Goal: Task Accomplishment & Management: Use online tool/utility

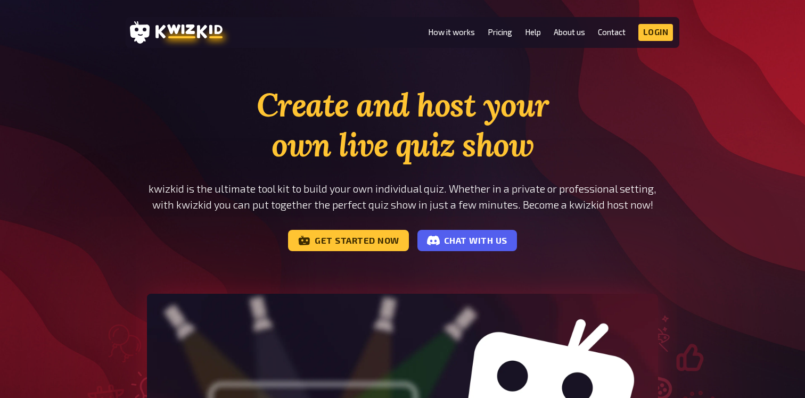
click at [656, 38] on link "Login" at bounding box center [655, 32] width 35 height 17
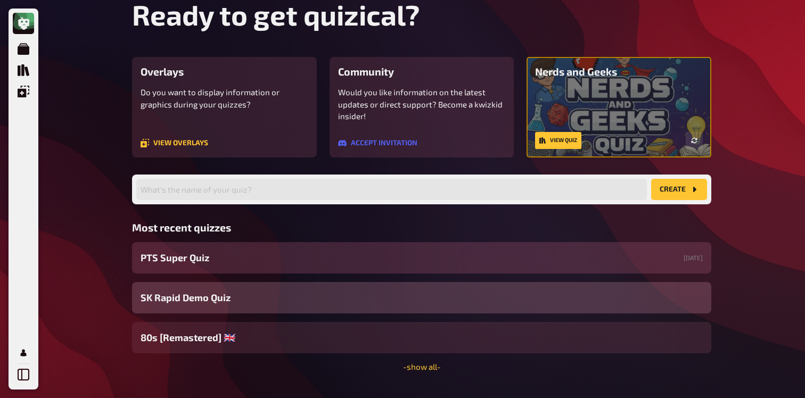
scroll to position [69, 0]
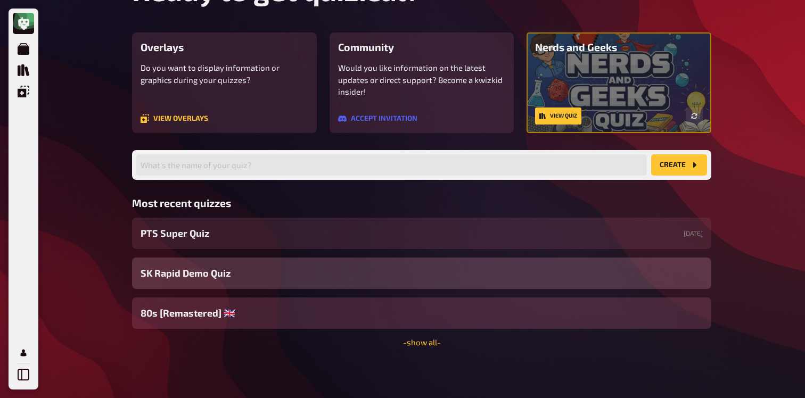
click at [287, 303] on div "80s [Remastered] ​🇬🇧​" at bounding box center [421, 313] width 579 height 31
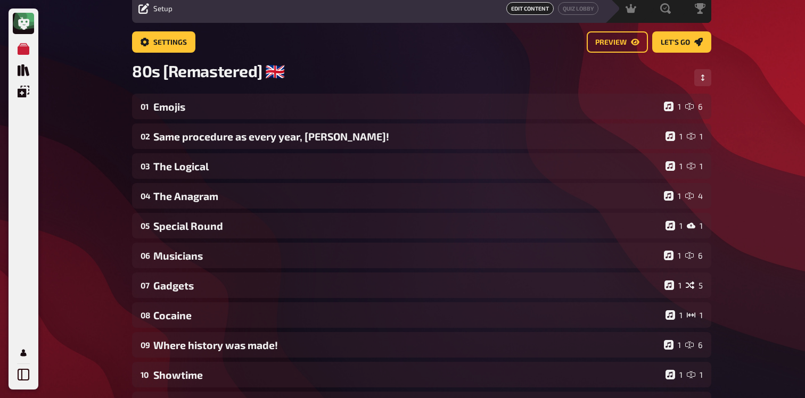
scroll to position [52, 0]
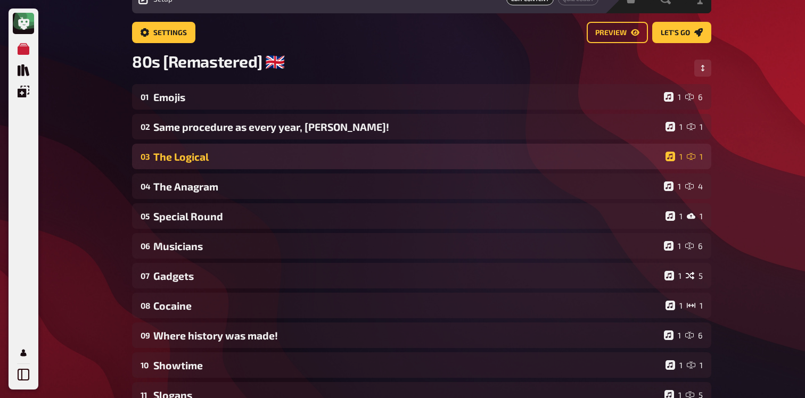
click at [243, 153] on div "The Logical" at bounding box center [407, 157] width 508 height 12
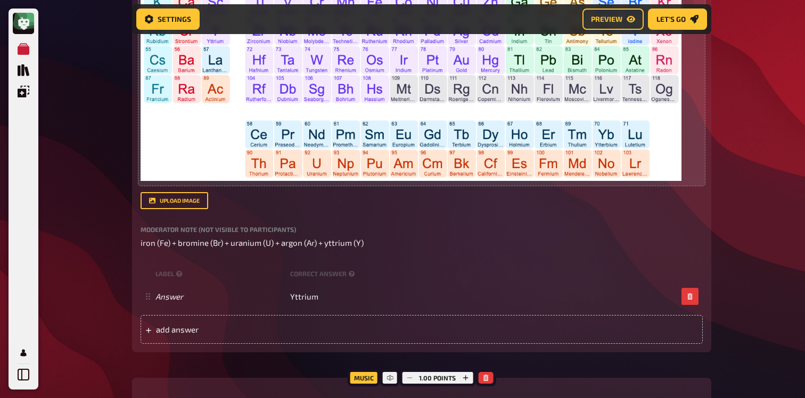
scroll to position [468, 0]
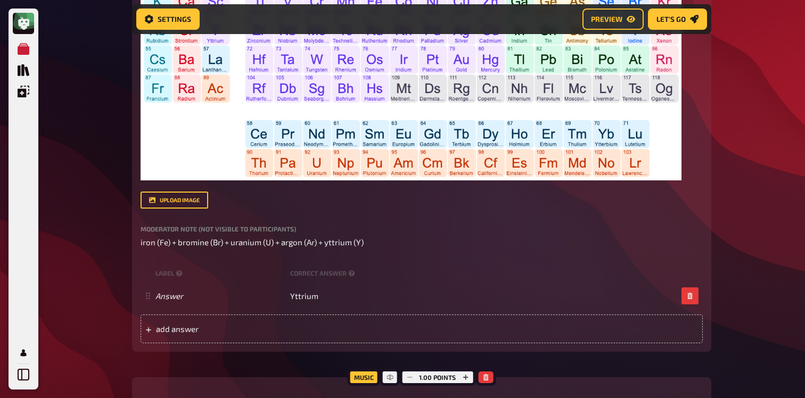
click at [381, 245] on div "Moderator Note (not visible to participants) iron (Fe) + bromine (Br) + uranium…" at bounding box center [422, 237] width 562 height 23
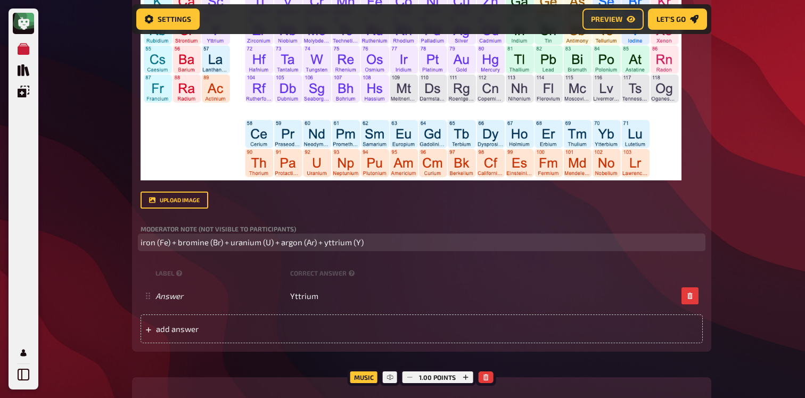
click at [380, 249] on p "iron (Fe) + bromine (Br) + uranium (U) + argon (Ar) + yttrium (Y)" at bounding box center [422, 242] width 562 height 12
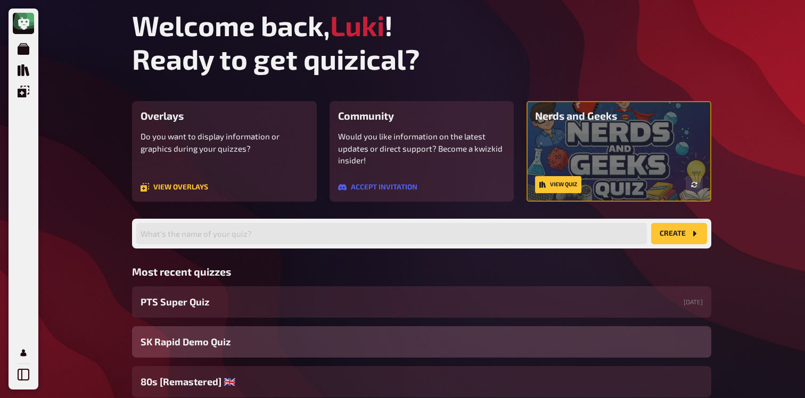
scroll to position [69, 0]
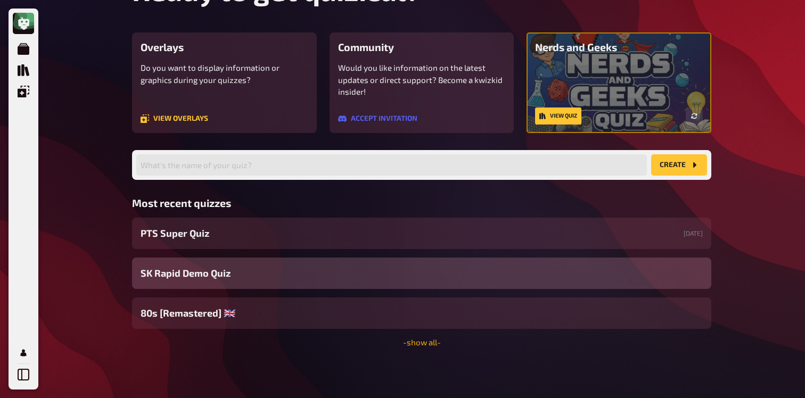
click at [408, 338] on link "- show all -" at bounding box center [422, 343] width 38 height 10
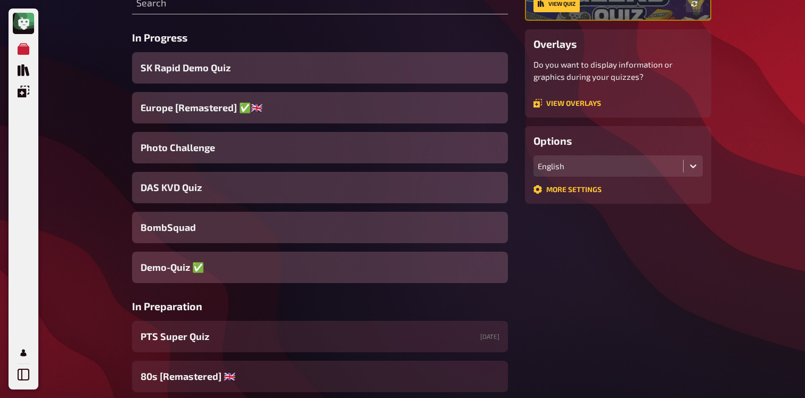
scroll to position [165, 0]
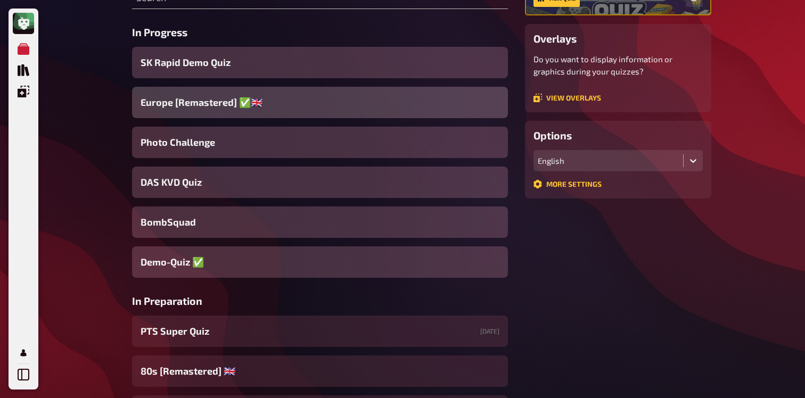
click at [286, 100] on div "Europe [Remastered] ✅​🇬🇧​" at bounding box center [320, 102] width 376 height 31
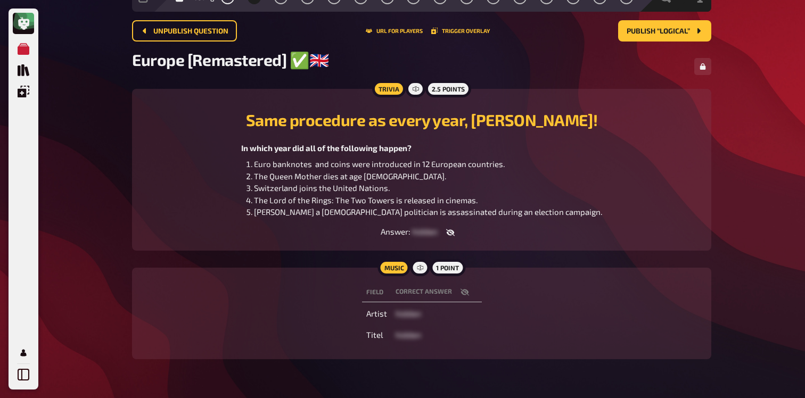
scroll to position [28, 0]
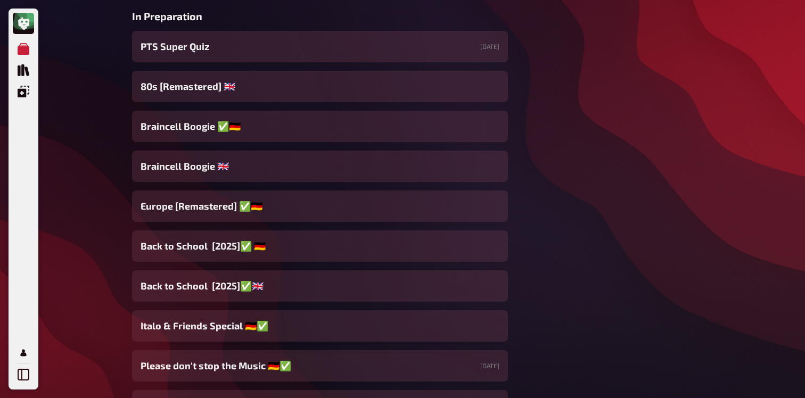
scroll to position [454, 0]
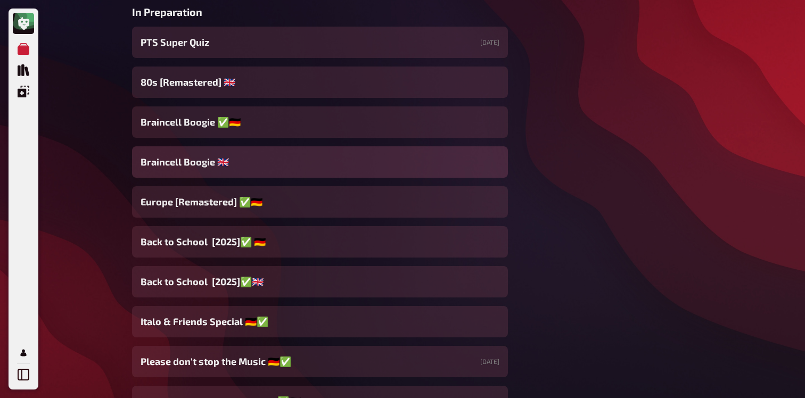
click at [214, 163] on span "Braincell Boogie 🇬🇧​" at bounding box center [185, 162] width 88 height 14
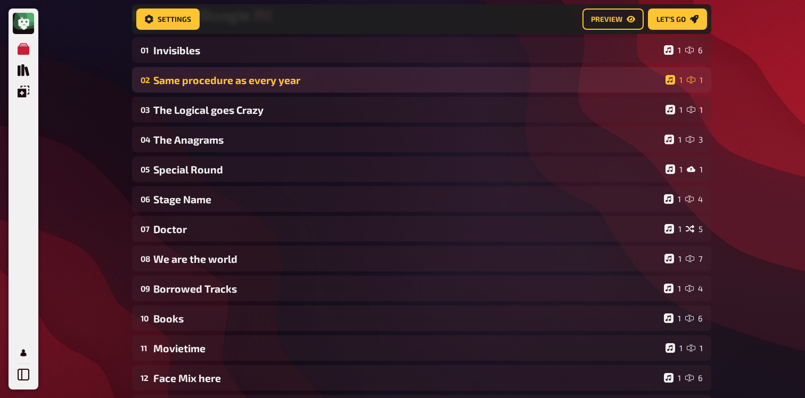
scroll to position [108, 0]
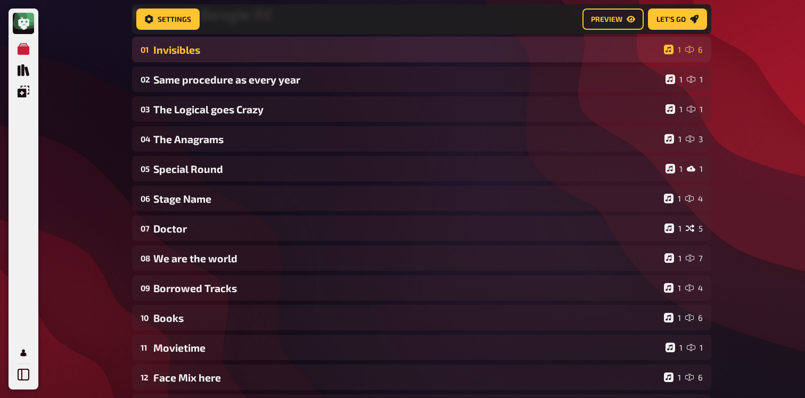
click at [225, 59] on div "01 Invisibles 1 6" at bounding box center [421, 50] width 579 height 26
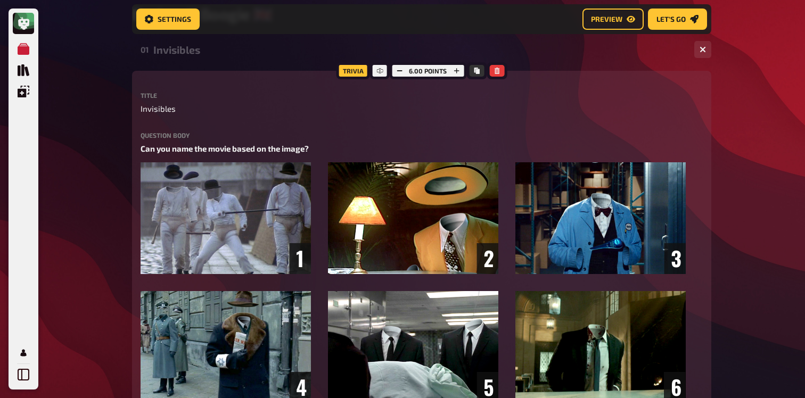
click at [225, 58] on div "01 Invisibles 1 6" at bounding box center [421, 50] width 579 height 26
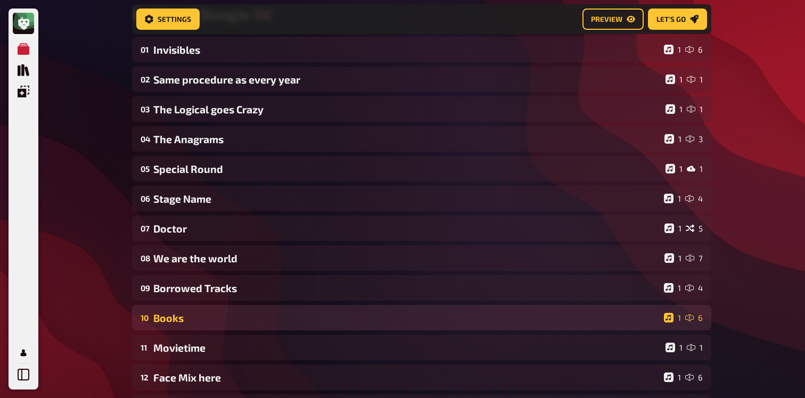
scroll to position [0, 0]
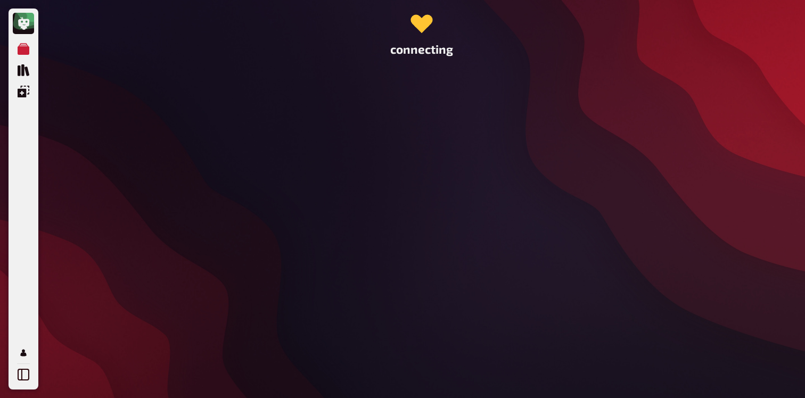
click at [234, 312] on div "connecting" at bounding box center [422, 199] width 596 height 398
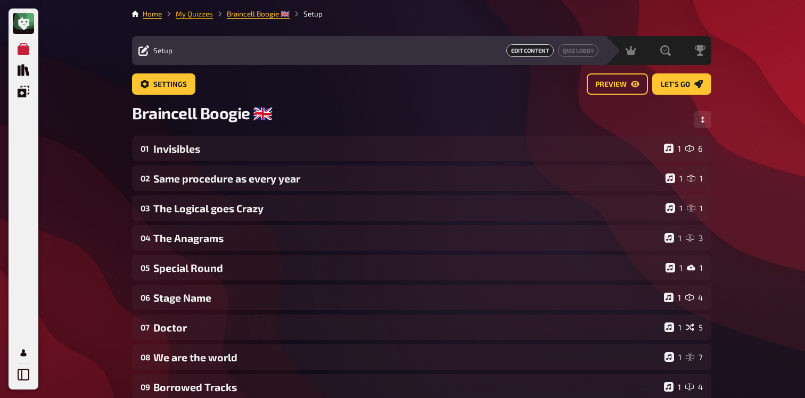
click at [190, 18] on link "My Quizzes" at bounding box center [194, 14] width 37 height 9
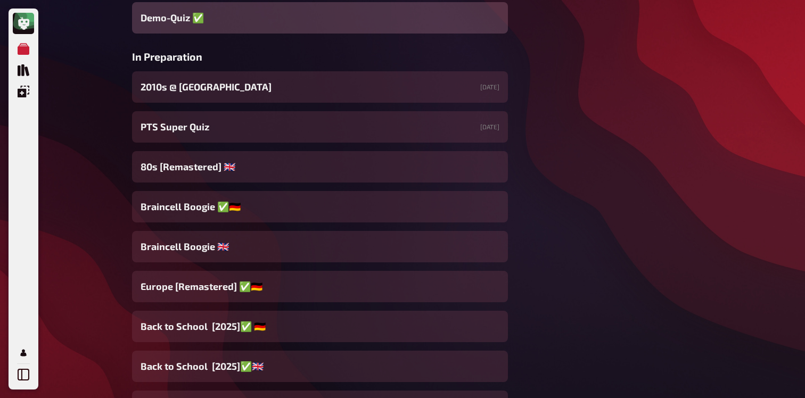
scroll to position [416, 0]
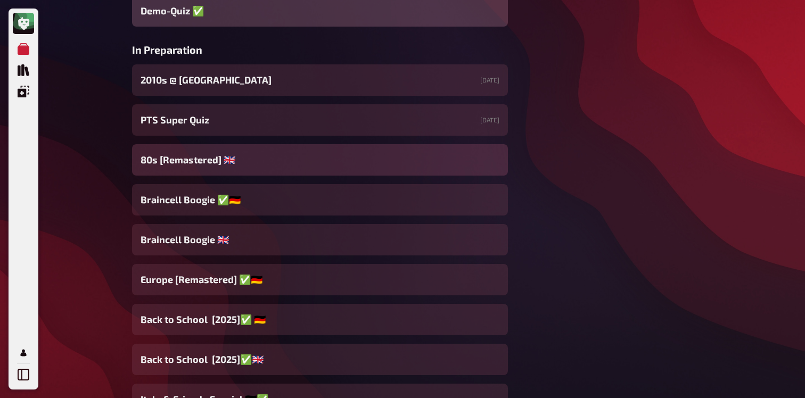
click at [276, 161] on div "80s [Remastered] ​🇬🇧​" at bounding box center [320, 159] width 376 height 31
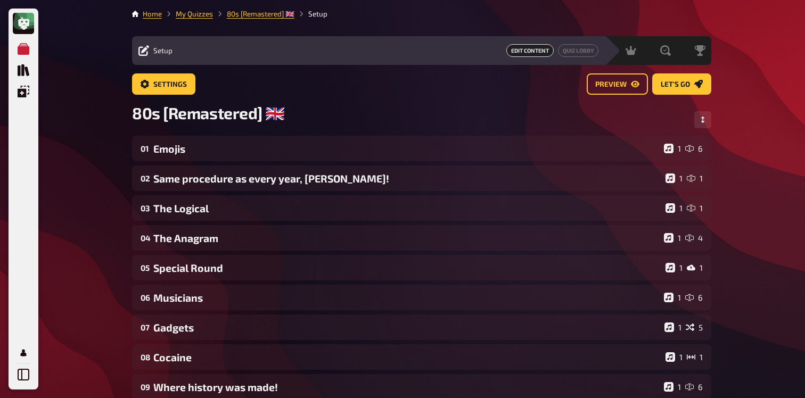
click at [276, 161] on div "01 Emojis 1 6" at bounding box center [421, 149] width 579 height 26
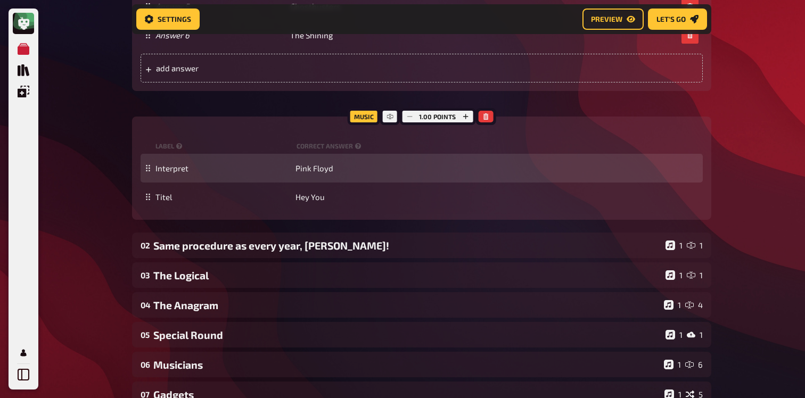
scroll to position [758, 0]
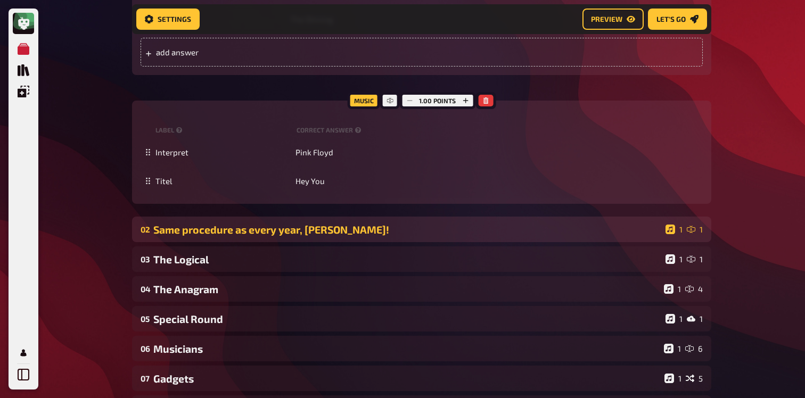
click at [394, 239] on div "02 Same procedure as every year, James! 1 1" at bounding box center [421, 230] width 579 height 26
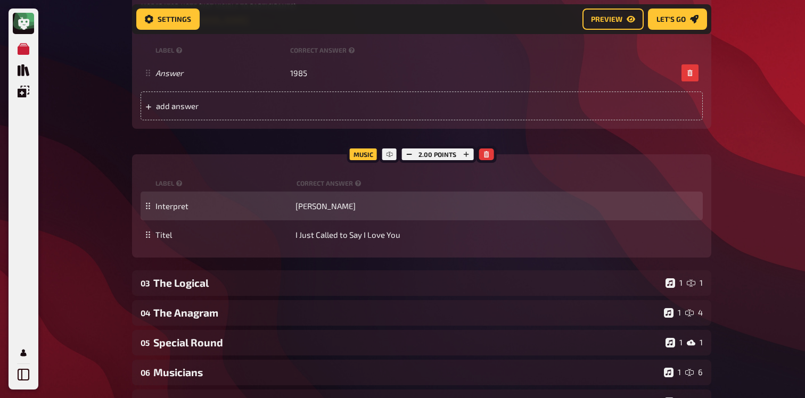
scroll to position [1199, 0]
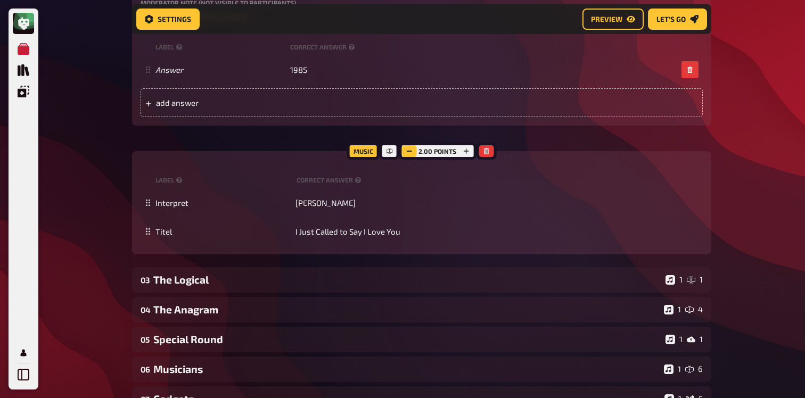
click at [407, 150] on icon "button" at bounding box center [409, 151] width 6 height 6
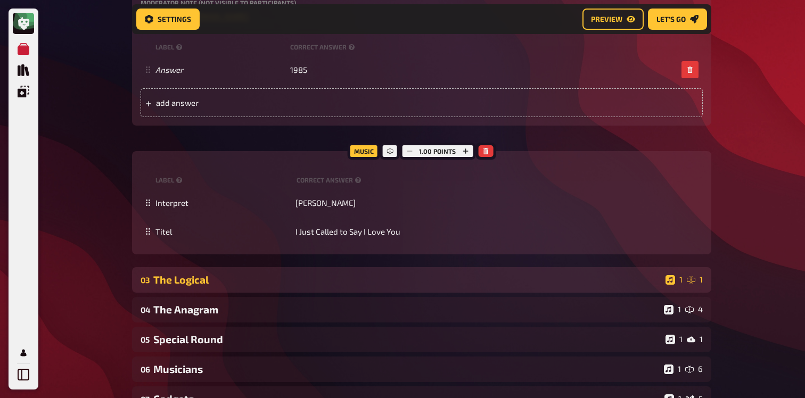
click at [303, 276] on div "The Logical" at bounding box center [407, 280] width 508 height 12
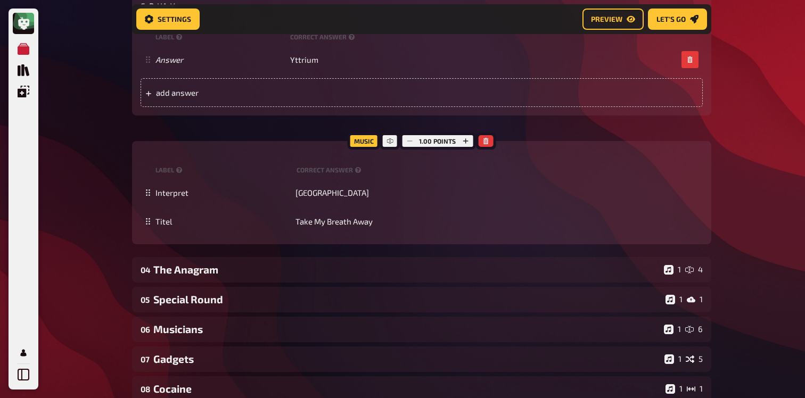
scroll to position [1991, 0]
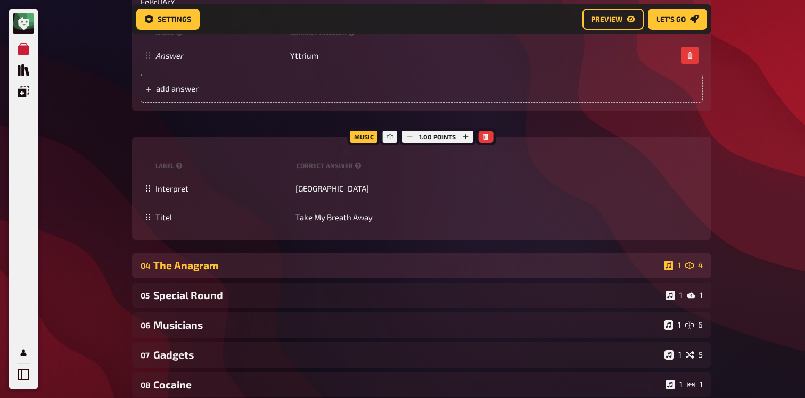
click at [244, 272] on div "04 The Anagram 1 4" at bounding box center [421, 266] width 579 height 26
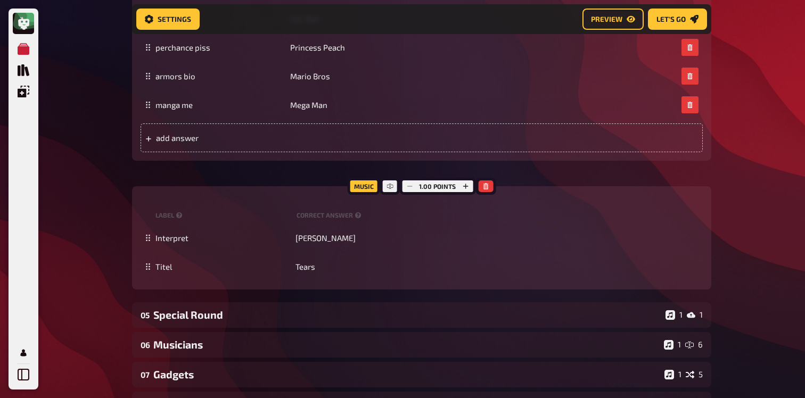
scroll to position [2423, 0]
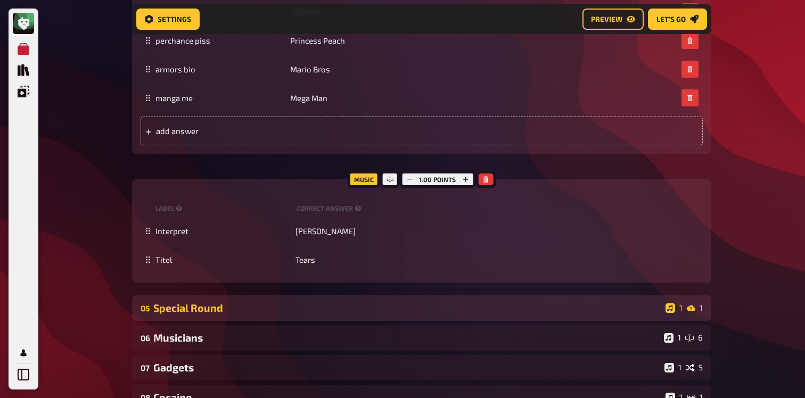
click at [180, 314] on div "Special Round" at bounding box center [407, 308] width 508 height 12
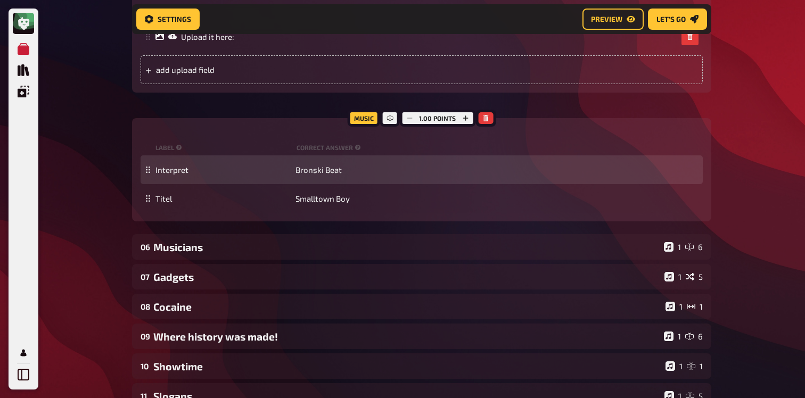
scroll to position [3191, 0]
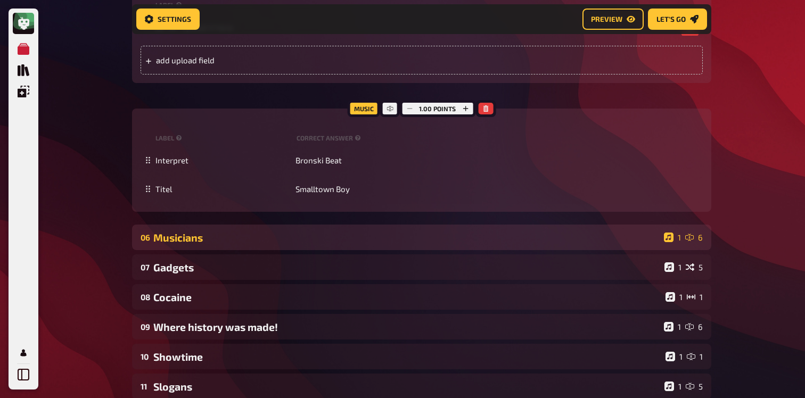
click at [269, 244] on div "Musicians" at bounding box center [406, 238] width 506 height 12
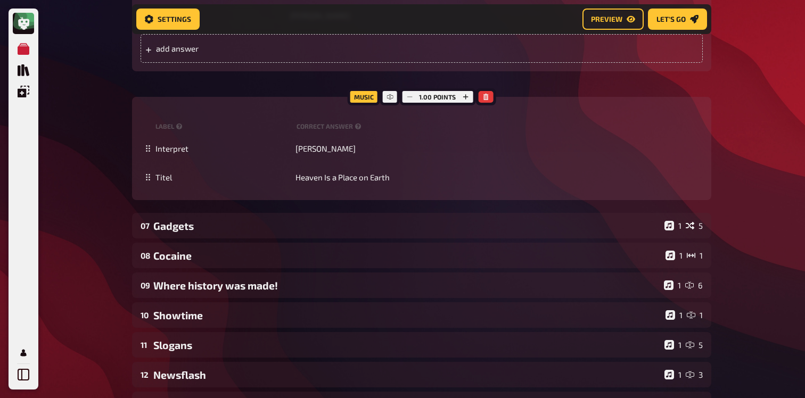
scroll to position [4077, 0]
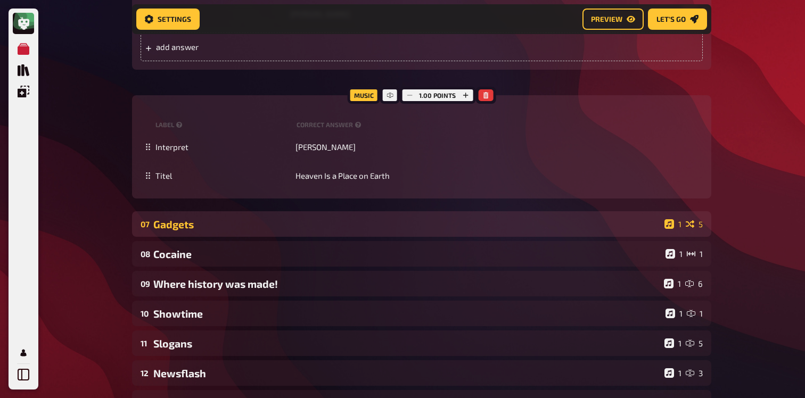
click at [256, 231] on div "07 Gadgets 1 5" at bounding box center [421, 224] width 579 height 26
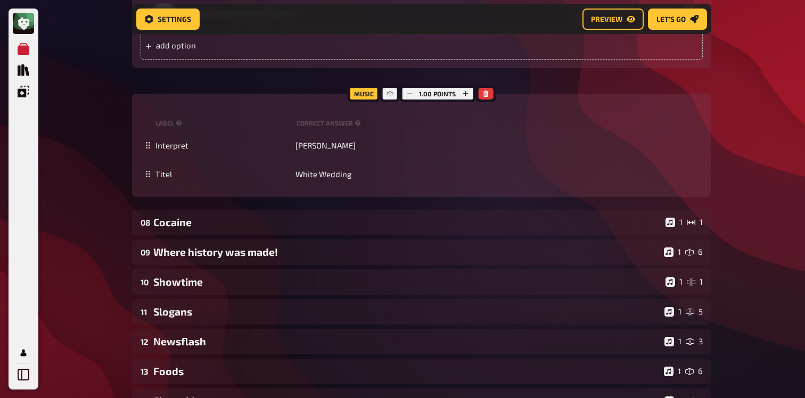
scroll to position [4974, 0]
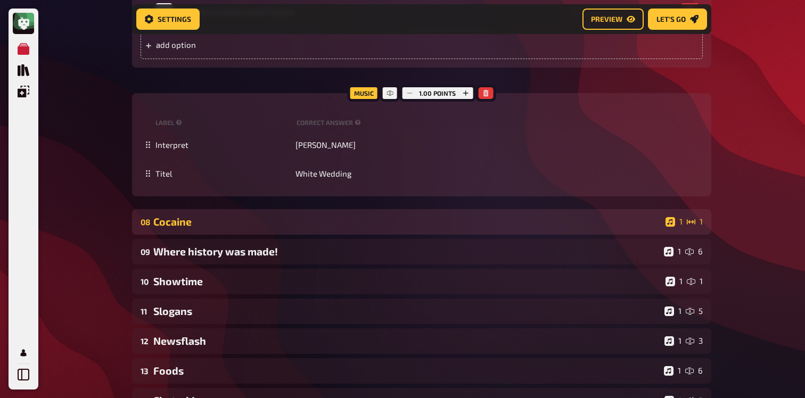
click at [193, 228] on div "Cocaine" at bounding box center [407, 222] width 508 height 12
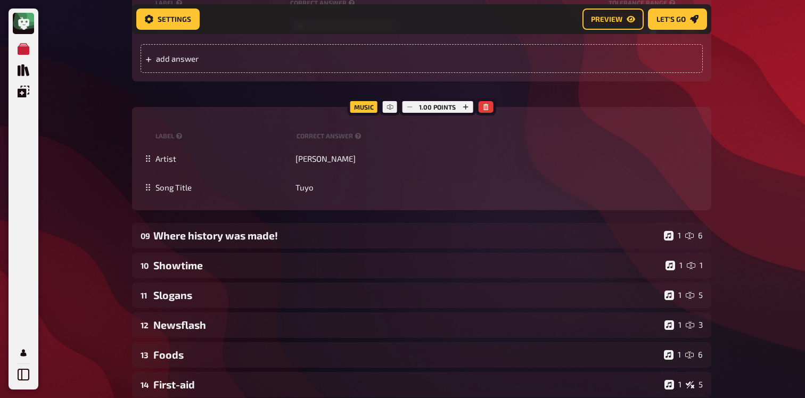
scroll to position [5679, 0]
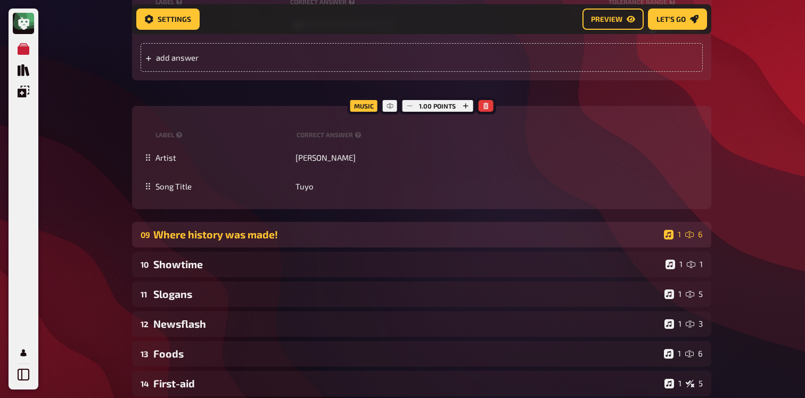
click at [282, 240] on div "09 Where history was made! 1 6" at bounding box center [421, 235] width 579 height 26
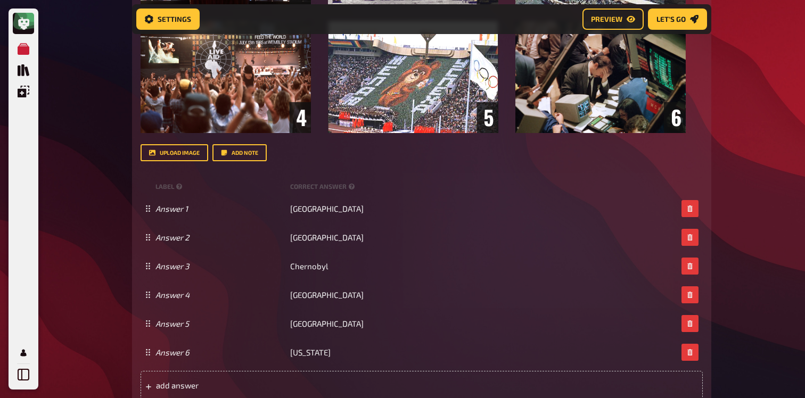
scroll to position [6135, 0]
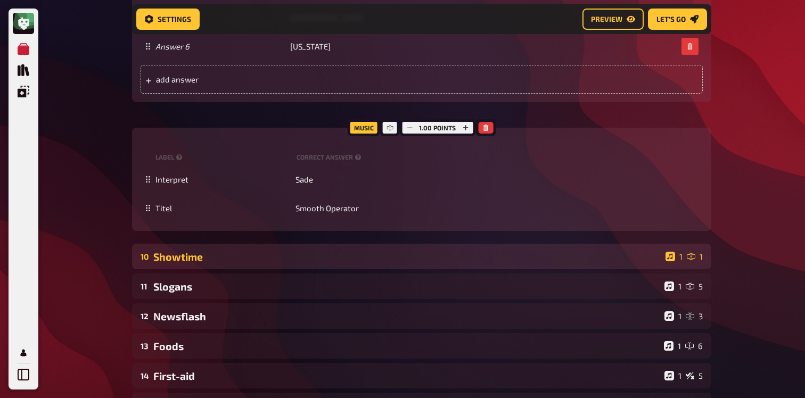
click at [266, 263] on div "Showtime" at bounding box center [407, 257] width 508 height 12
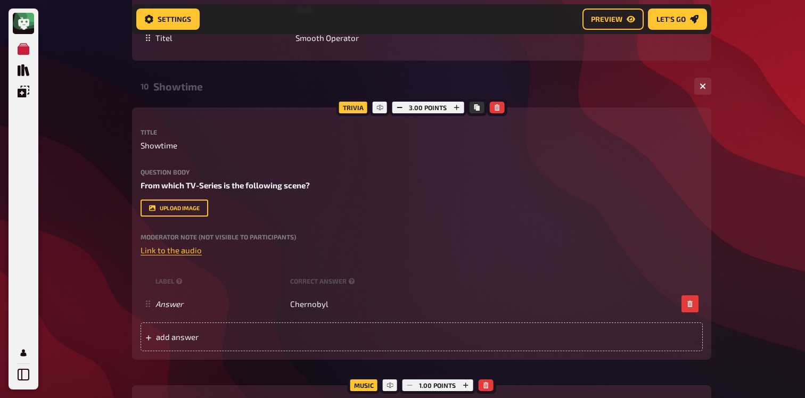
scroll to position [6611, 0]
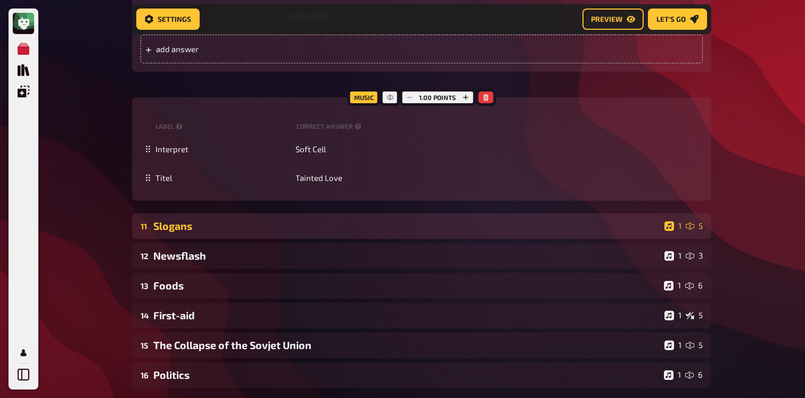
click at [228, 230] on div "11 Slogans 1 5" at bounding box center [421, 226] width 579 height 26
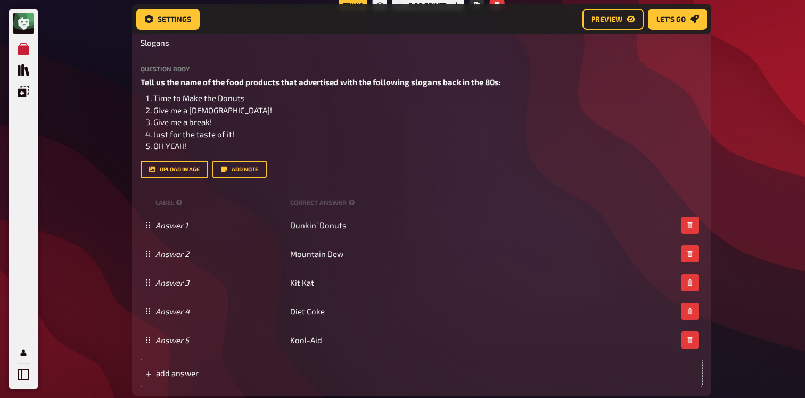
scroll to position [7144, 0]
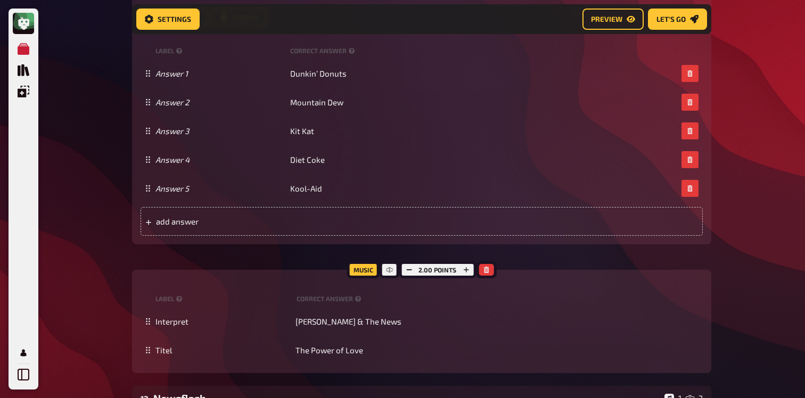
scroll to position [7294, 0]
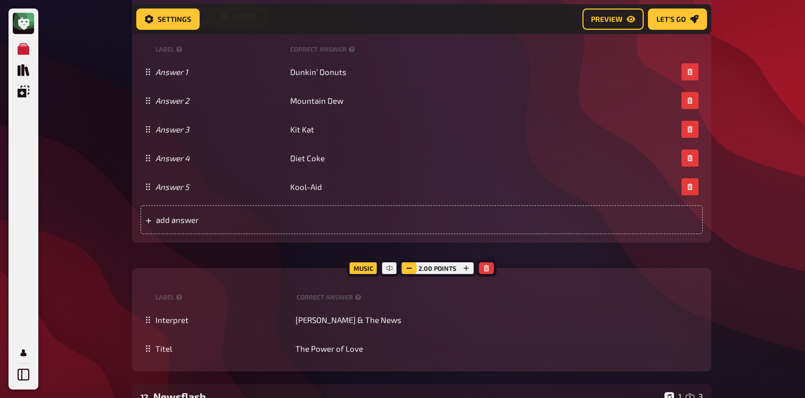
click at [404, 274] on button "button" at bounding box center [408, 268] width 15 height 12
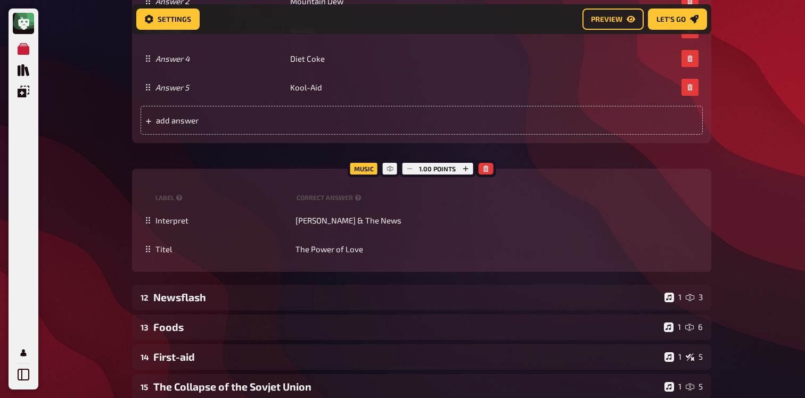
scroll to position [7394, 0]
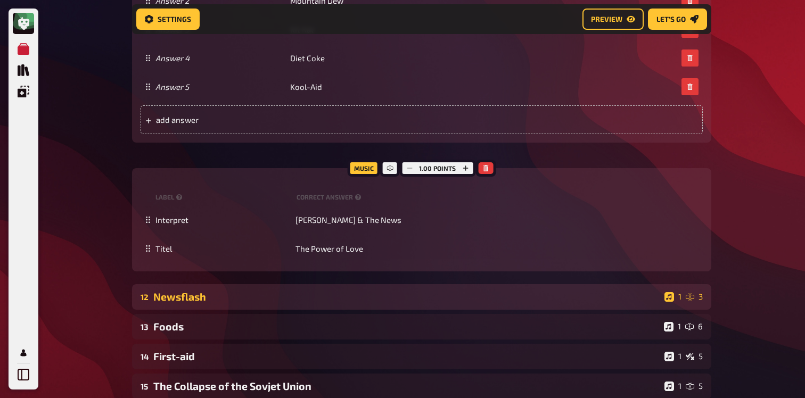
click at [243, 303] on div "Newsflash" at bounding box center [406, 297] width 507 height 12
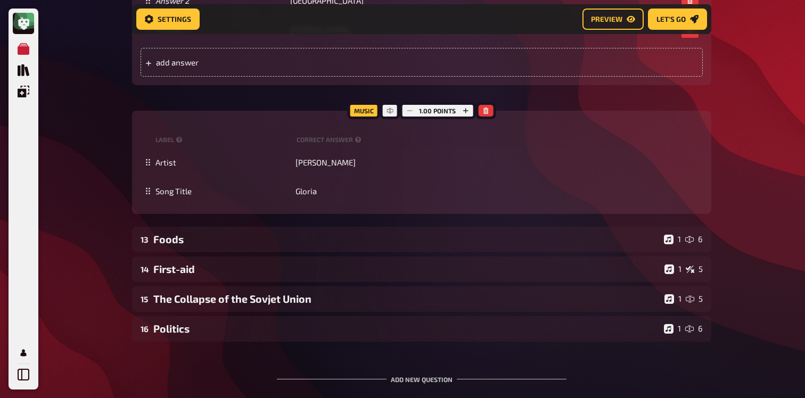
scroll to position [7951, 0]
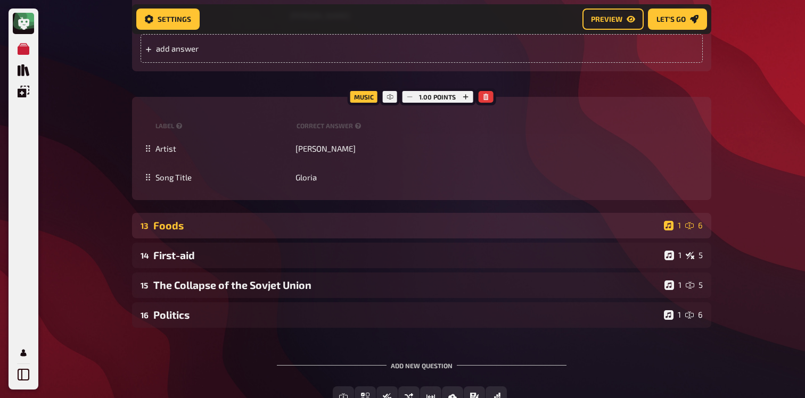
click at [176, 232] on div "Foods" at bounding box center [406, 225] width 506 height 12
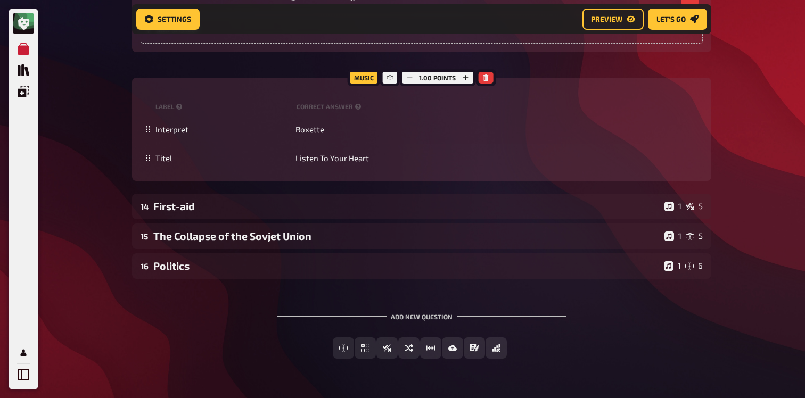
scroll to position [8840, 0]
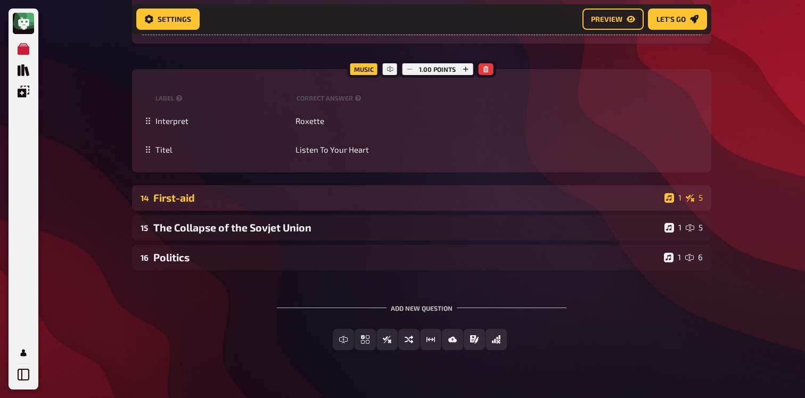
click at [201, 204] on div "First-aid" at bounding box center [406, 198] width 507 height 12
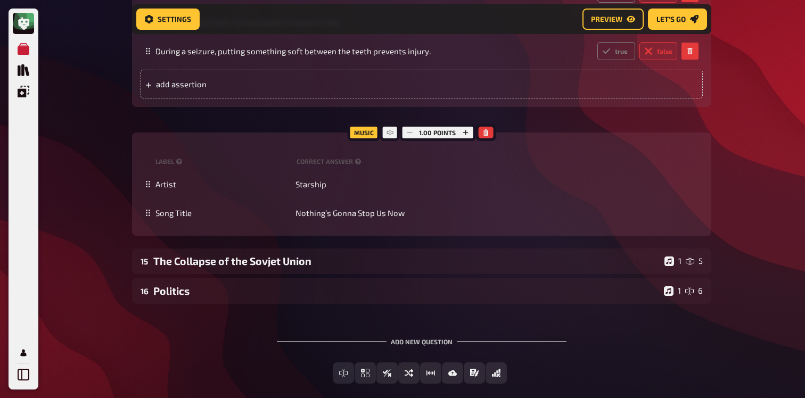
scroll to position [9281, 0]
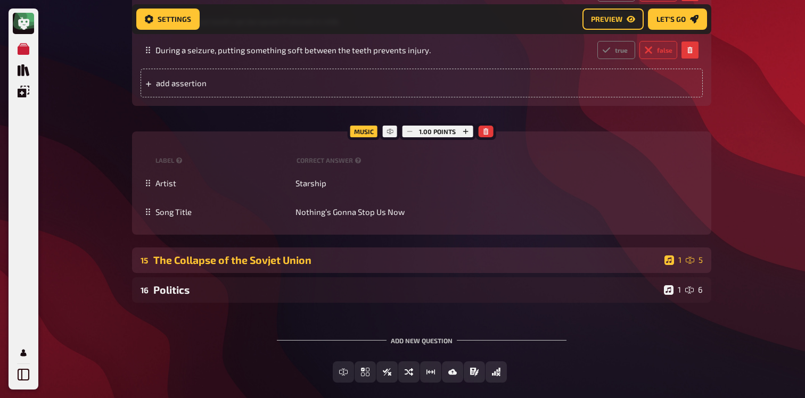
click at [242, 266] on div "The Collapse of the Sovjet Union" at bounding box center [406, 260] width 507 height 12
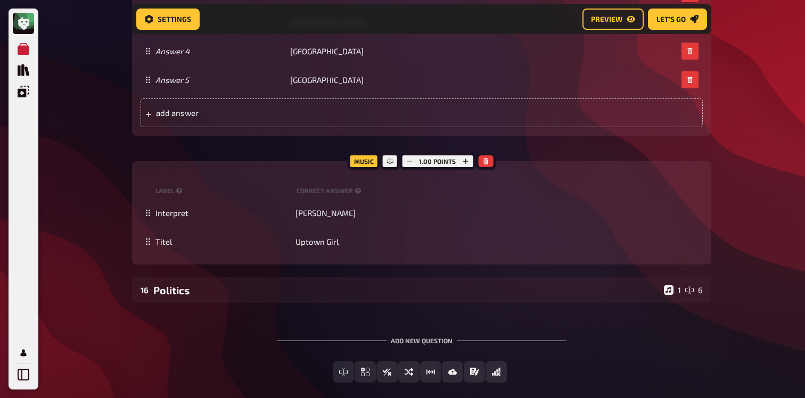
scroll to position [10009, 0]
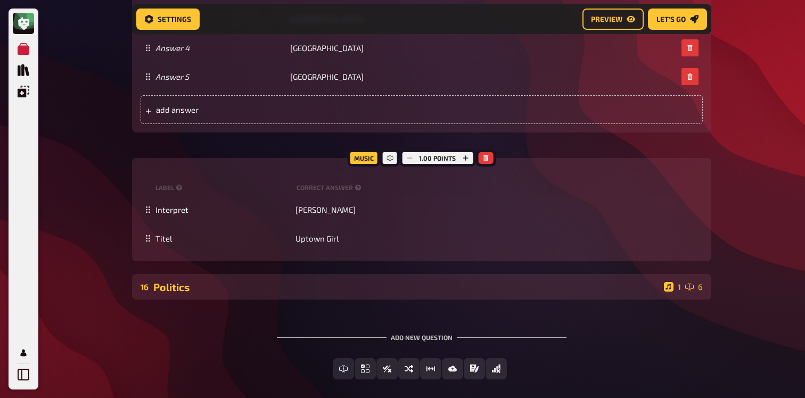
click at [326, 293] on div "Politics" at bounding box center [406, 287] width 506 height 12
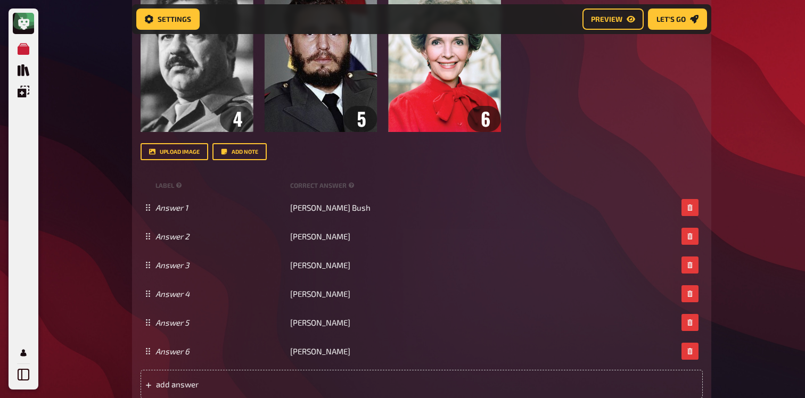
scroll to position [10829, 0]
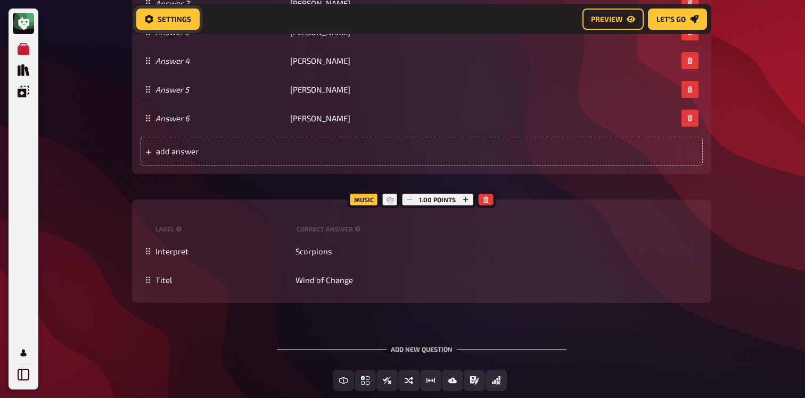
click at [159, 15] on span "Settings" at bounding box center [175, 18] width 34 height 7
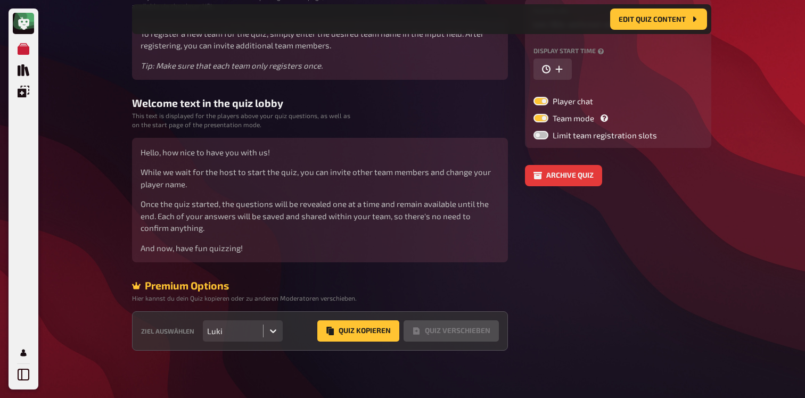
scroll to position [172, 0]
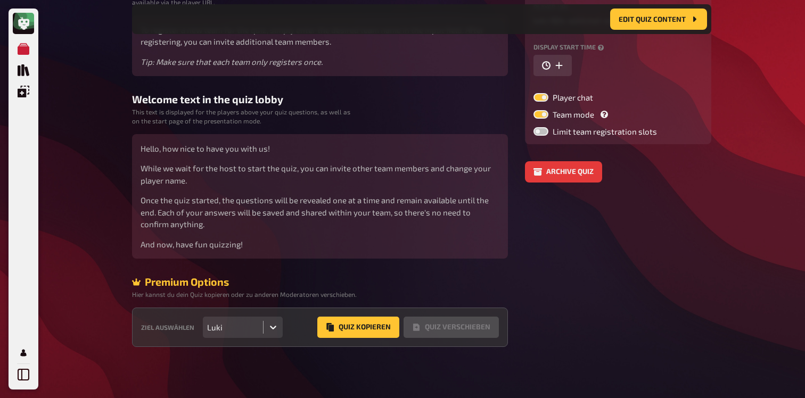
click at [264, 325] on div at bounding box center [273, 327] width 19 height 19
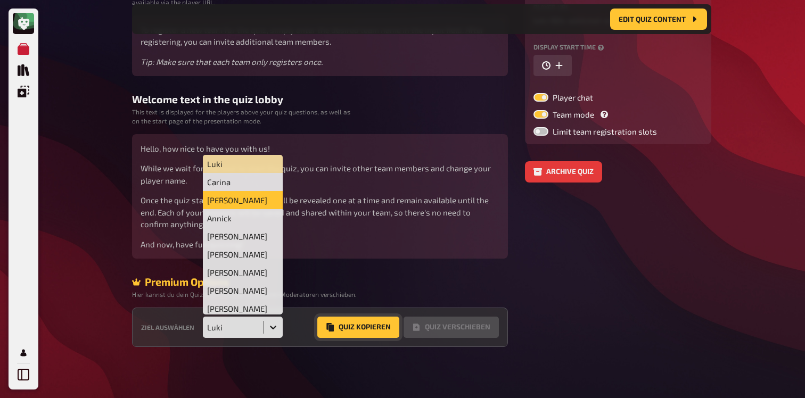
click at [367, 323] on button "Quiz Kopieren" at bounding box center [358, 327] width 82 height 21
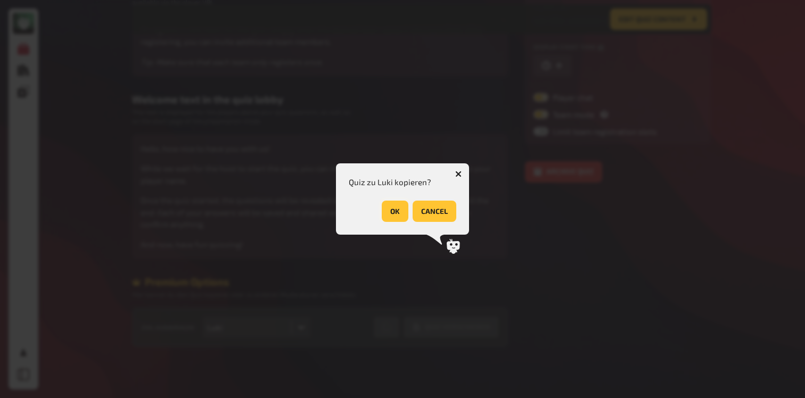
click at [390, 211] on button "OK" at bounding box center [395, 211] width 27 height 21
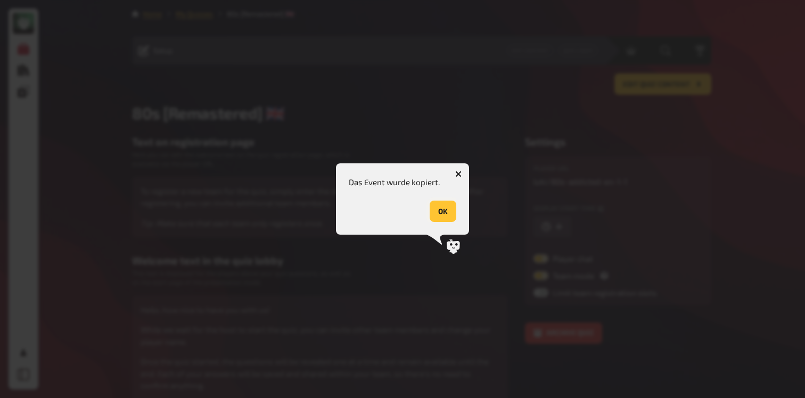
click at [448, 209] on button "OK" at bounding box center [443, 211] width 27 height 21
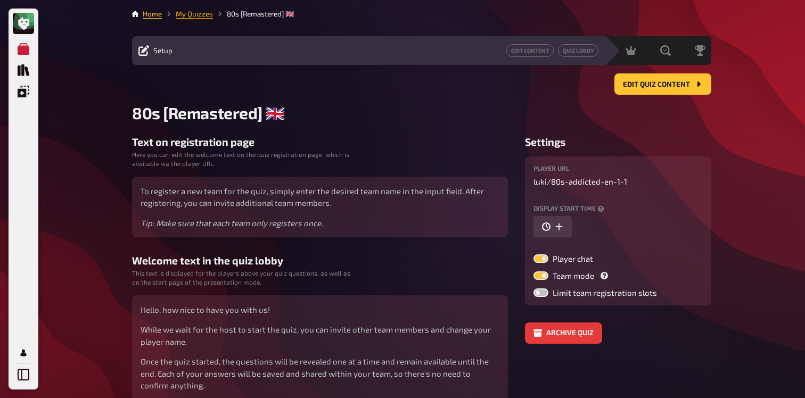
click at [192, 12] on link "My Quizzes" at bounding box center [194, 14] width 37 height 9
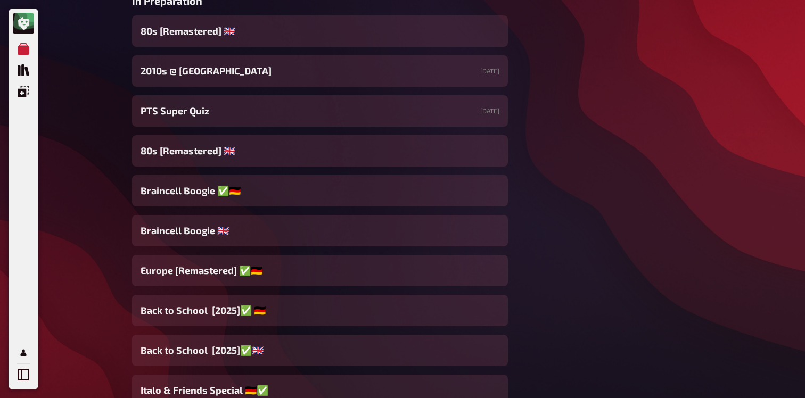
scroll to position [489, 0]
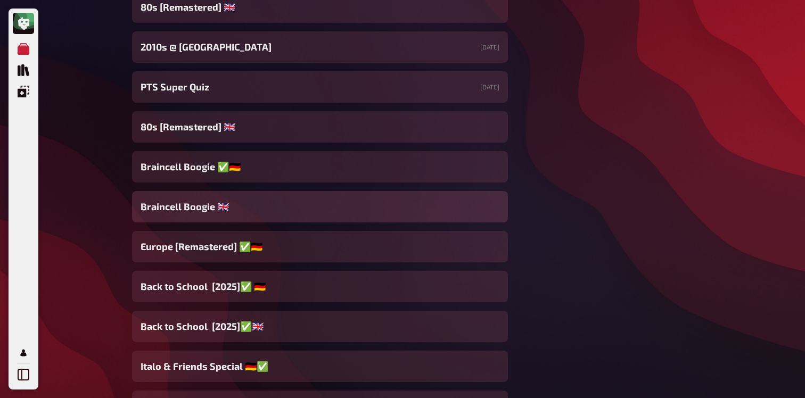
click at [258, 205] on div "Braincell Boogie 🇬🇧​" at bounding box center [320, 206] width 376 height 31
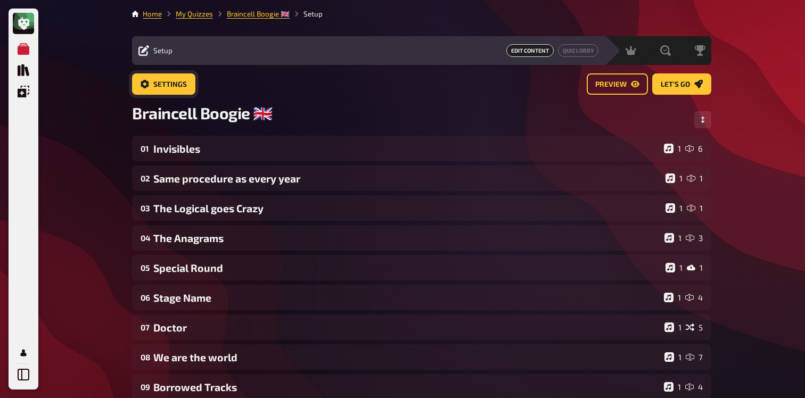
click at [177, 86] on span "Settings" at bounding box center [170, 84] width 34 height 7
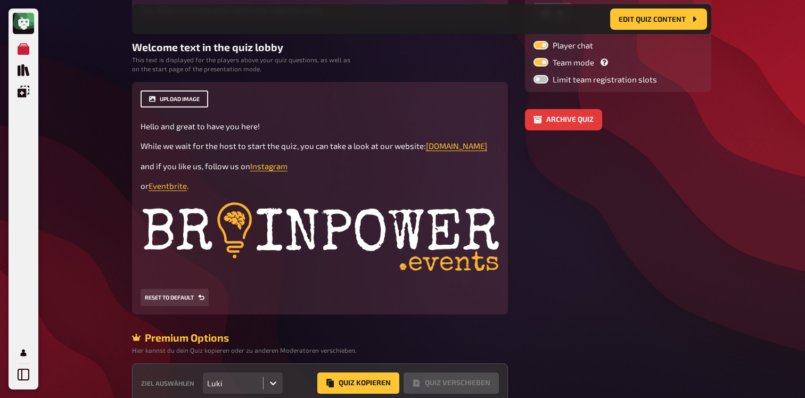
scroll to position [216, 0]
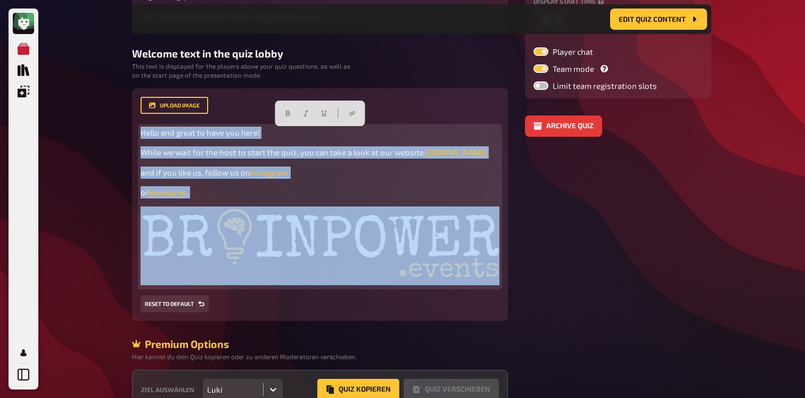
drag, startPoint x: 142, startPoint y: 134, endPoint x: 243, endPoint y: 226, distance: 137.2
click at [243, 226] on div "Hello and great to have you here! While we wait for the host to start the quiz,…" at bounding box center [320, 207] width 359 height 160
copy div "Hello and great to have you here! While we wait for the host to start the quiz,…"
click at [232, 234] on img at bounding box center [320, 246] width 359 height 79
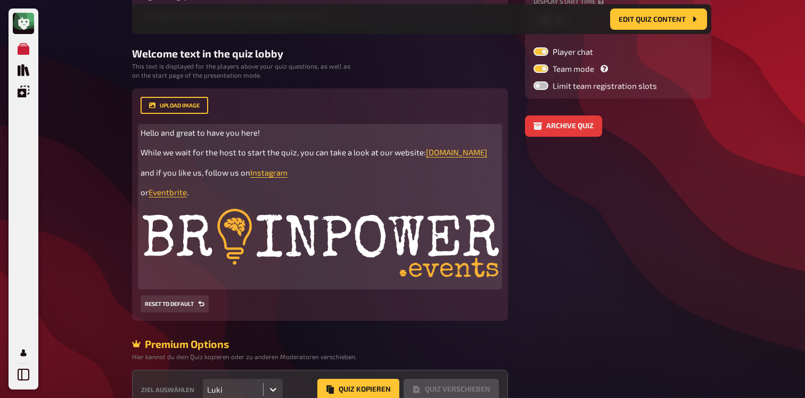
click at [235, 183] on div "Hello and great to have you here! While we wait for the host to start the quiz,…" at bounding box center [320, 207] width 359 height 160
drag, startPoint x: 208, startPoint y: 189, endPoint x: 134, endPoint y: 119, distance: 101.7
click at [134, 119] on div "upload image Hello and great to have you here! While we wait for the host to st…" at bounding box center [320, 204] width 376 height 233
copy div "Hello and great to have you here! While we wait for the host to start the quiz,…"
click at [265, 243] on img at bounding box center [320, 246] width 359 height 79
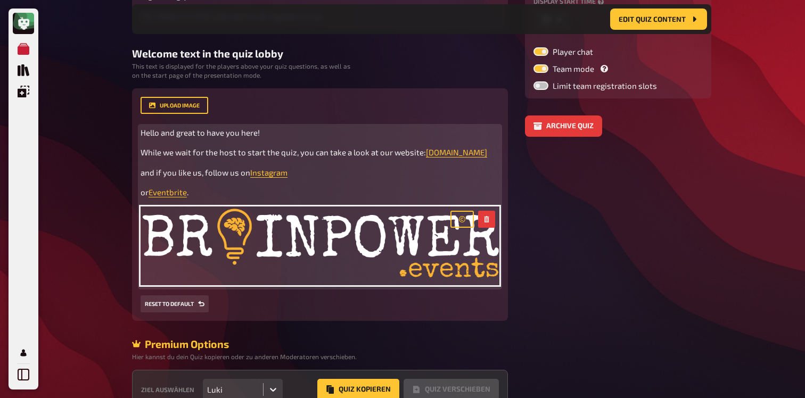
scroll to position [0, 0]
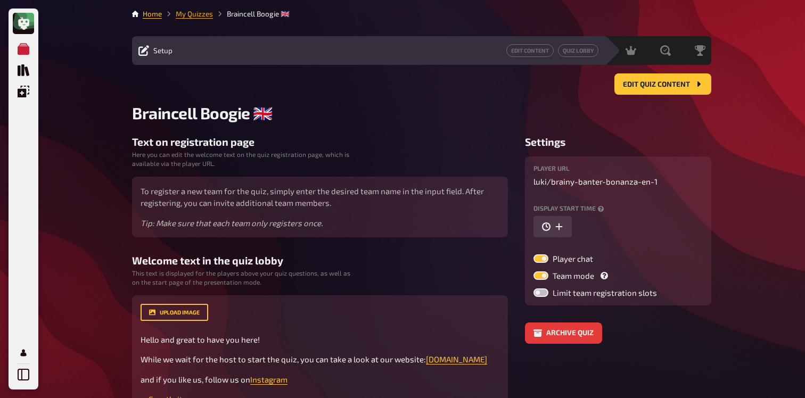
click at [203, 15] on link "My Quizzes" at bounding box center [194, 14] width 37 height 9
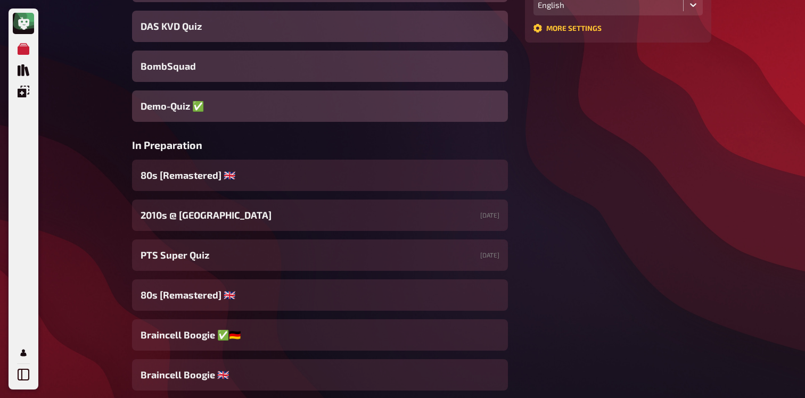
scroll to position [337, 0]
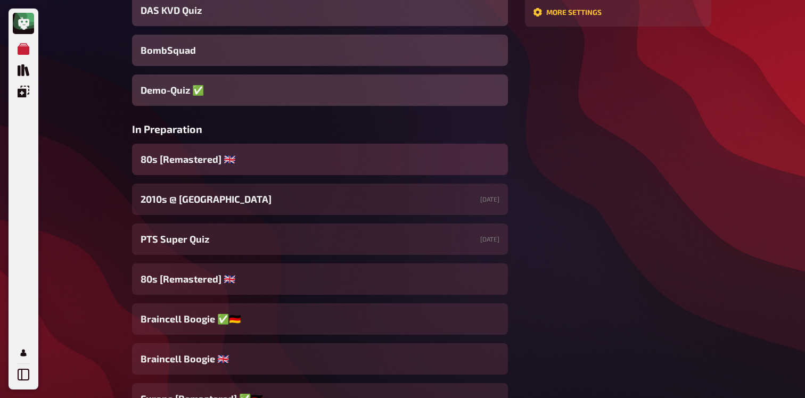
click at [240, 169] on div "80s [Remastered] ​🇬🇧​" at bounding box center [320, 159] width 376 height 31
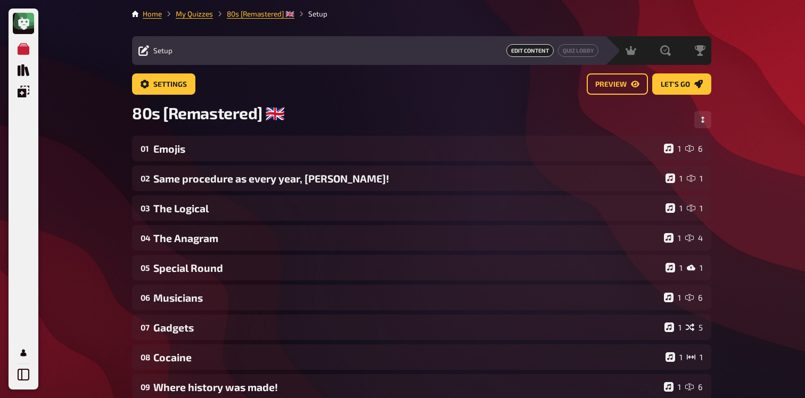
click at [200, 9] on li "My Quizzes" at bounding box center [187, 14] width 51 height 11
click at [200, 13] on link "My Quizzes" at bounding box center [194, 14] width 37 height 9
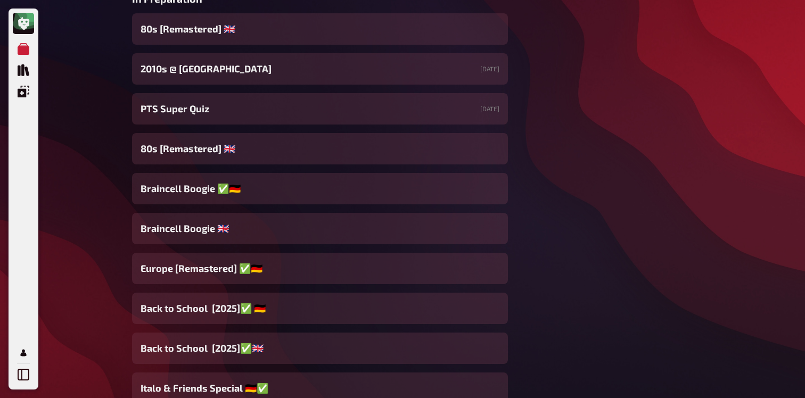
scroll to position [473, 0]
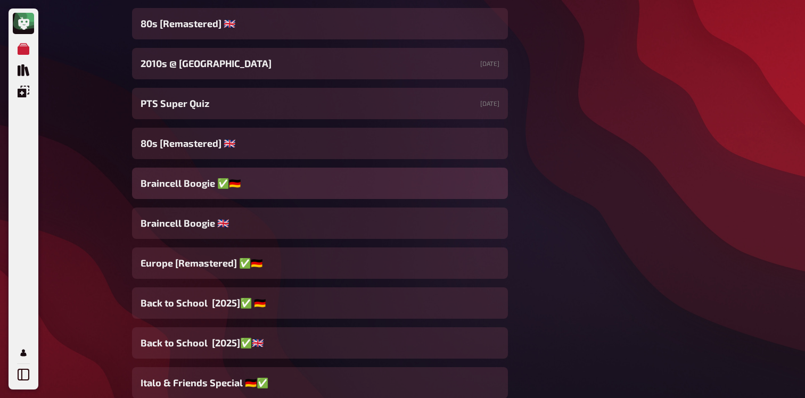
click at [242, 179] on div "Braincell Boogie ✅​🇩🇪" at bounding box center [320, 183] width 376 height 31
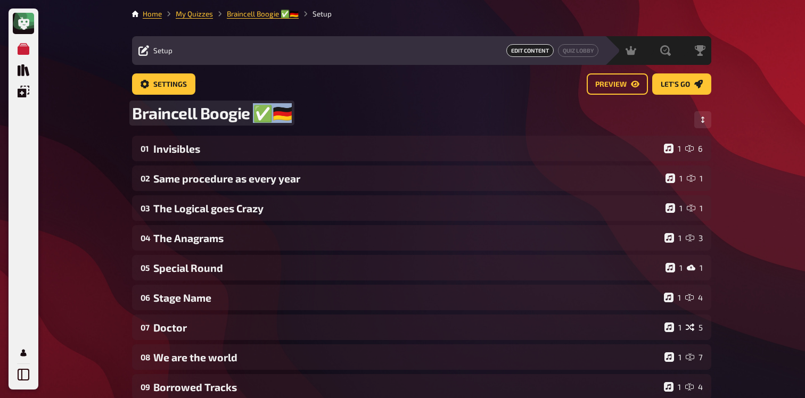
drag, startPoint x: 257, startPoint y: 116, endPoint x: 282, endPoint y: 116, distance: 25.0
click at [282, 116] on span "Braincell Boogie ✅​🇩🇪" at bounding box center [212, 113] width 160 height 20
copy span "✅​🇩🇪"
click at [196, 15] on link "My Quizzes" at bounding box center [194, 14] width 37 height 9
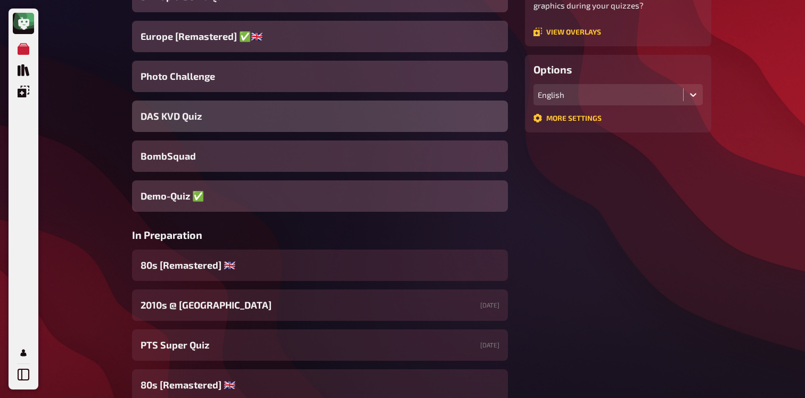
scroll to position [268, 0]
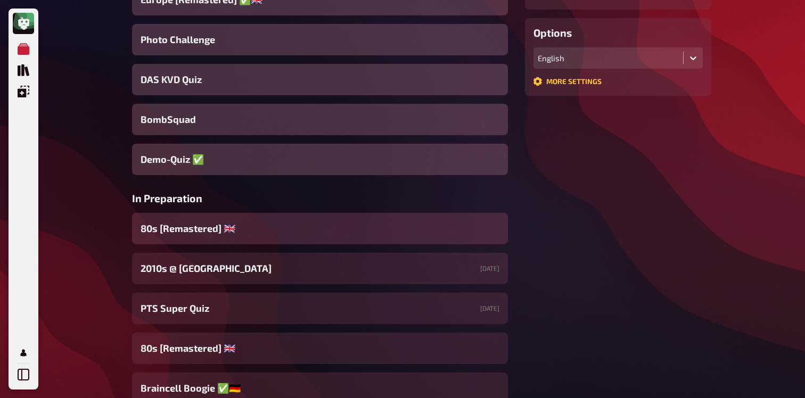
click at [216, 236] on span "80s [Remastered] ​🇬🇧​" at bounding box center [188, 228] width 95 height 14
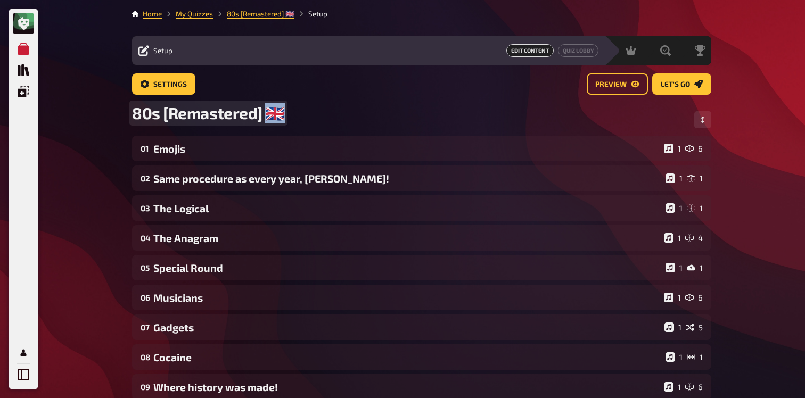
drag, startPoint x: 269, startPoint y: 112, endPoint x: 287, endPoint y: 112, distance: 18.1
click at [287, 112] on div "80s [Remastered] ​🇬🇧​" at bounding box center [421, 119] width 579 height 32
paste span
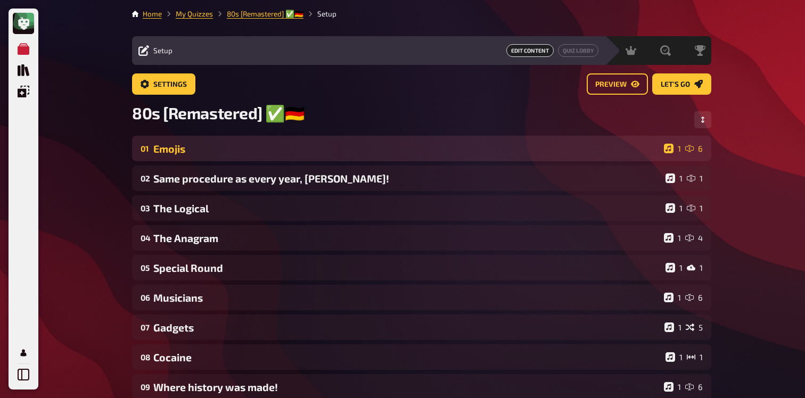
click at [215, 143] on div "01 Emojis 1 6" at bounding box center [421, 149] width 579 height 26
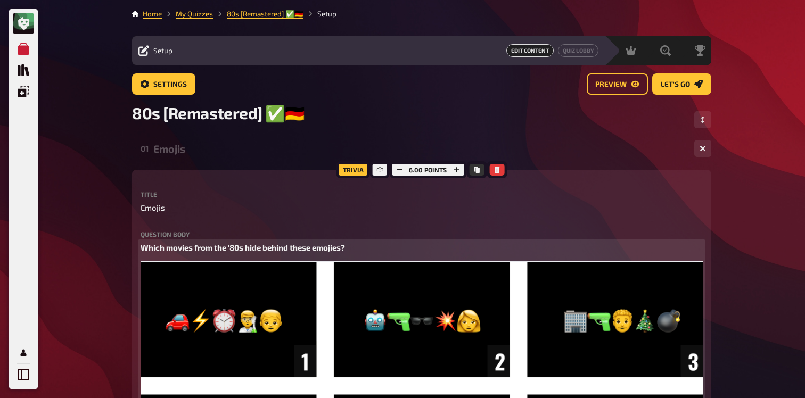
click at [246, 247] on span "Which movies from the '80s hide behind these emojies?" at bounding box center [243, 248] width 204 height 10
copy span "Which movies from the '80s hide behind these emojies?"
click at [308, 253] on p "Which movies from the '80s hide behind these emojies?" at bounding box center [422, 248] width 562 height 12
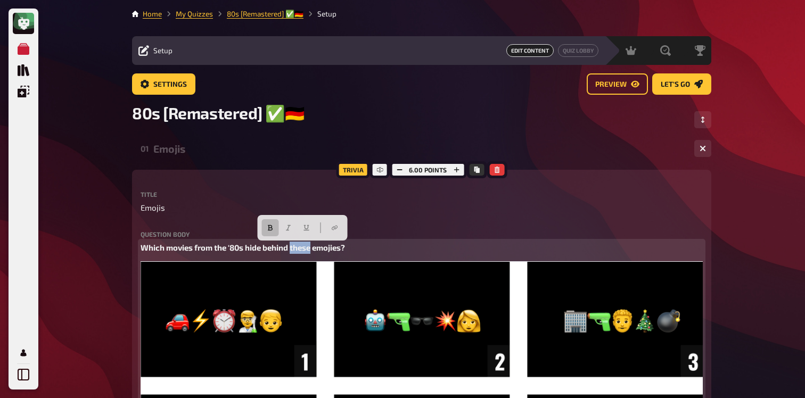
click at [308, 252] on span "Which movies from the '80s hide behind these emojies?" at bounding box center [243, 248] width 204 height 10
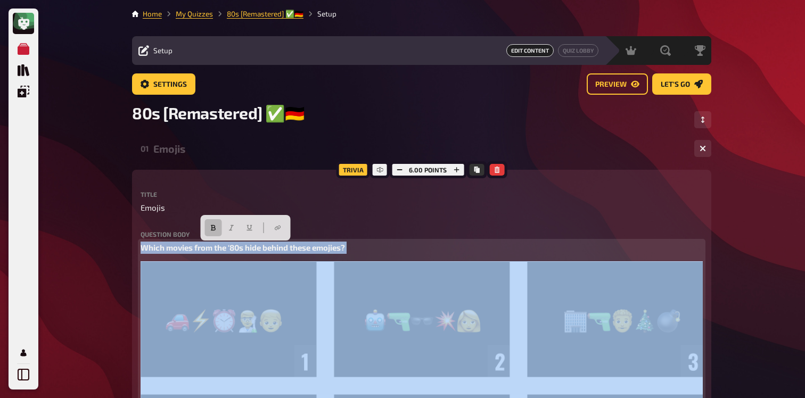
click at [308, 252] on span "Which movies from the '80s hide behind these emojies?" at bounding box center [243, 248] width 204 height 10
copy span "Which movies from the '80s hide behind these emojies?"
click at [212, 225] on icon "button" at bounding box center [213, 228] width 6 height 6
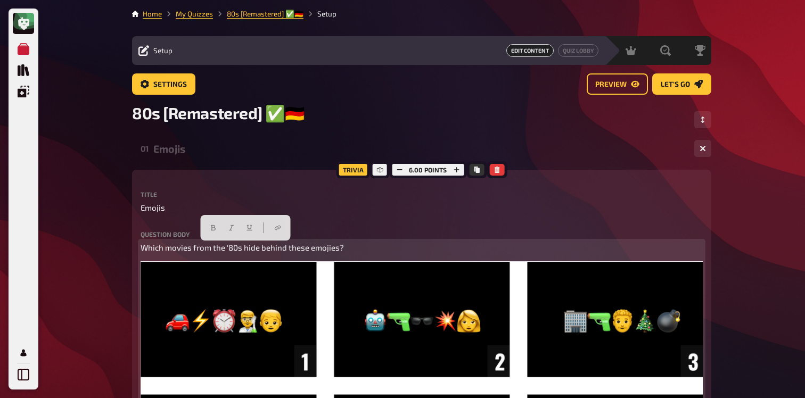
click at [142, 250] on span "Which movies from the '80s hide behind these emojies?" at bounding box center [242, 248] width 203 height 10
paste div
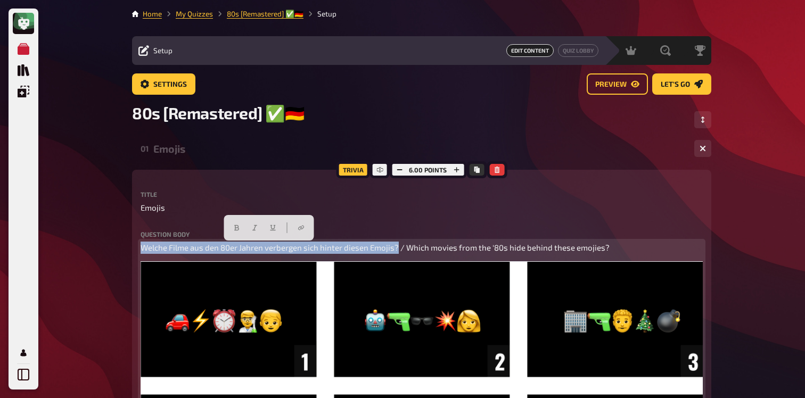
drag, startPoint x: 397, startPoint y: 248, endPoint x: 0, endPoint y: 224, distance: 397.3
click at [237, 224] on button "button" at bounding box center [236, 227] width 17 height 17
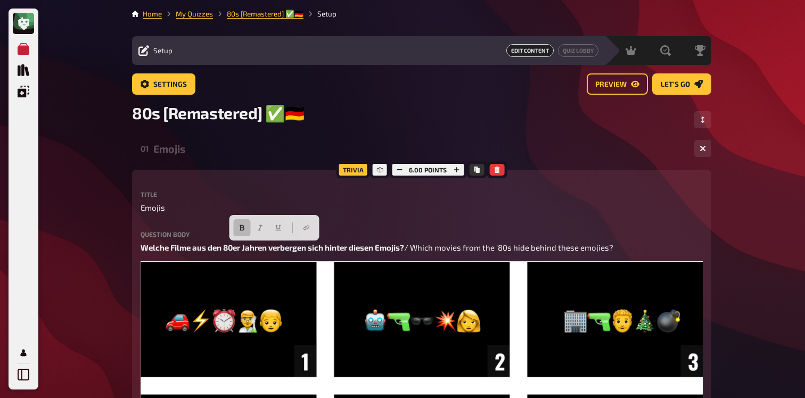
click at [171, 158] on div "01 Emojis 1 6" at bounding box center [421, 149] width 579 height 26
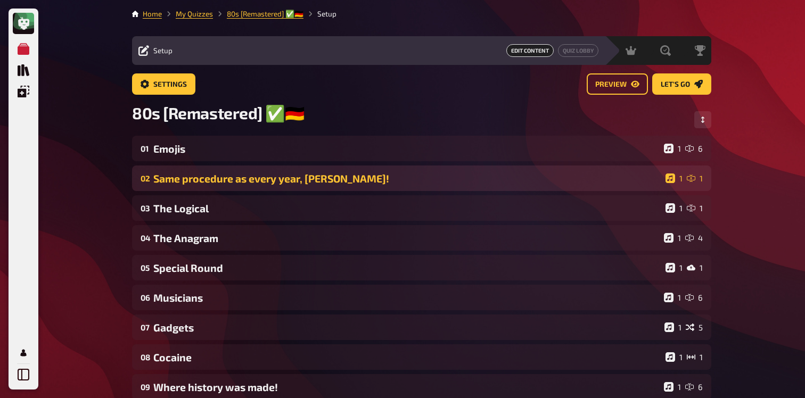
click at [184, 184] on div "Same procedure as every year, [PERSON_NAME]!" at bounding box center [407, 178] width 508 height 12
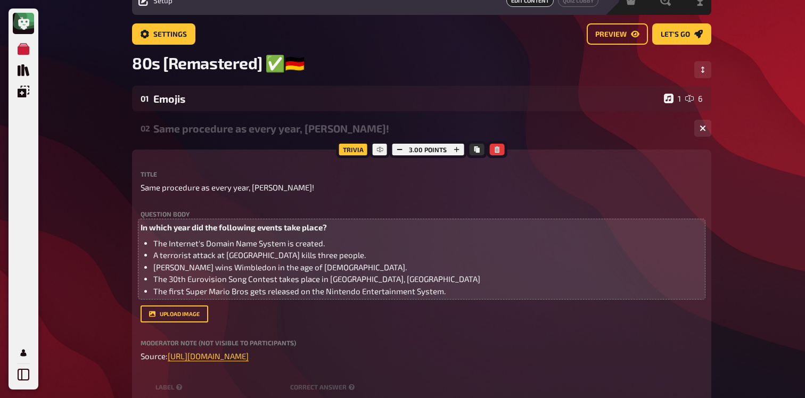
scroll to position [57, 0]
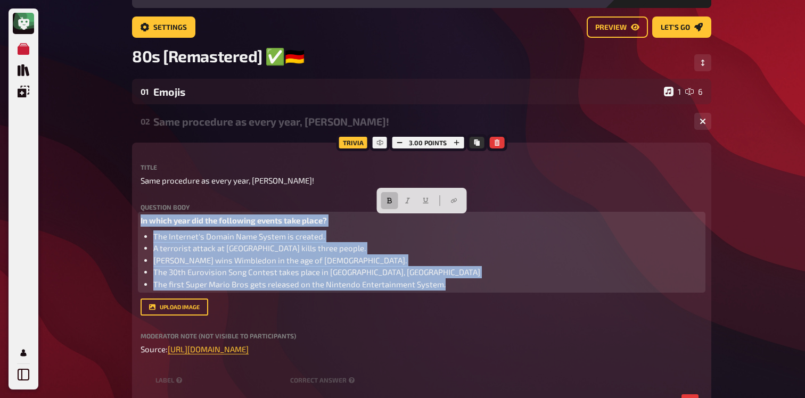
drag, startPoint x: 456, startPoint y: 287, endPoint x: 102, endPoint y: 205, distance: 363.3
copy div "In which year did the following events take place? The Internet's Domain Name S…"
click at [142, 223] on span "In which year did the following events take place?" at bounding box center [234, 221] width 186 height 10
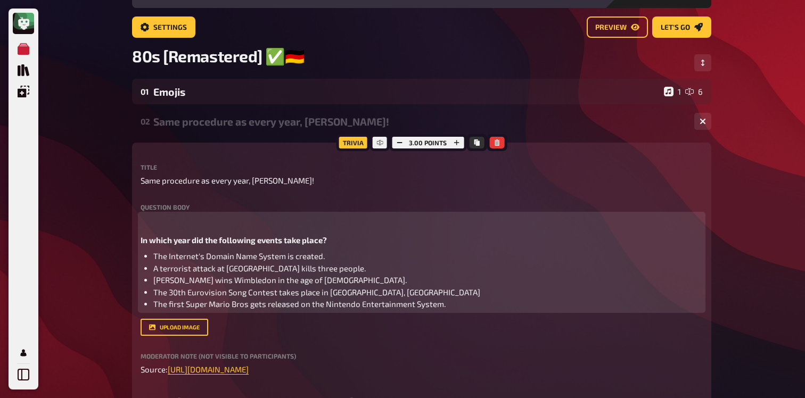
click at [150, 219] on p "﻿" at bounding box center [422, 221] width 562 height 12
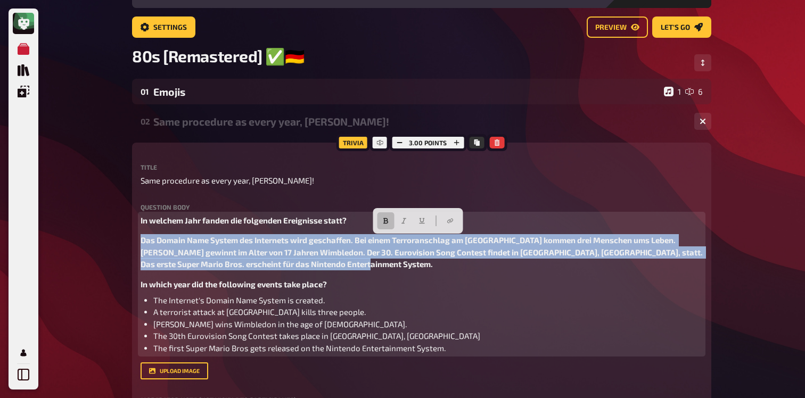
drag, startPoint x: 371, startPoint y: 267, endPoint x: 134, endPoint y: 236, distance: 238.4
click at [134, 236] on div "Trivia 3.00 points Title Same procedure as every year, James! Question body In …" at bounding box center [421, 333] width 579 height 380
click at [384, 221] on icon "button" at bounding box center [385, 221] width 6 height 6
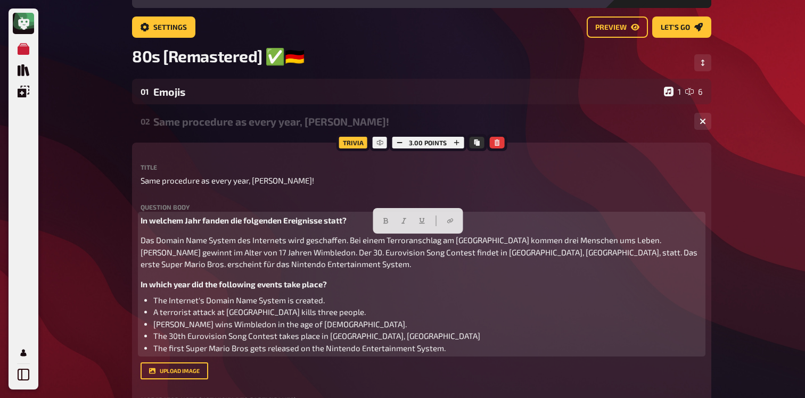
click at [316, 252] on span "Das Domain Name System des Internets wird geschaffen. Bei einem Terroranschlag …" at bounding box center [420, 252] width 558 height 34
click at [142, 242] on span "Das Domain Name System des Internets wird geschaffen. Bei einem Terroranschlag …" at bounding box center [420, 252] width 558 height 34
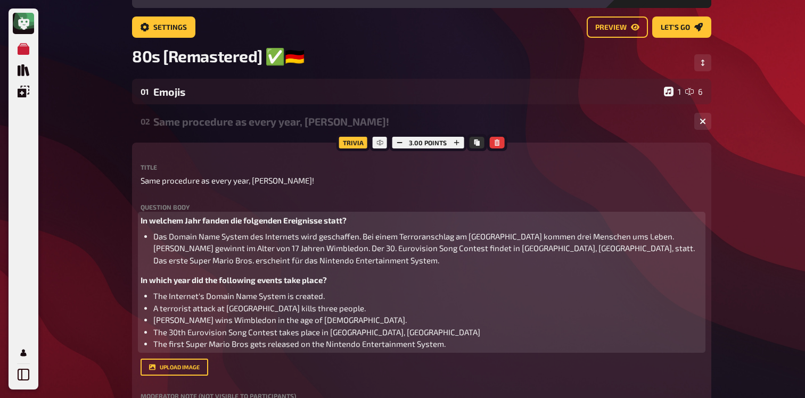
click at [361, 238] on span "Das Domain Name System des Internets wird geschaffen. Bei einem Terroranschlag …" at bounding box center [424, 249] width 543 height 34
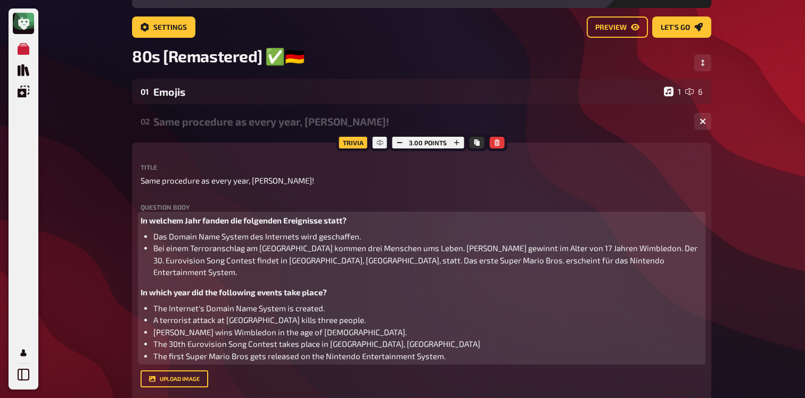
click at [475, 249] on span "Bei einem Terroranschlag am Frankfurter Flughafen kommen drei Menschen ums Lebe…" at bounding box center [426, 260] width 546 height 34
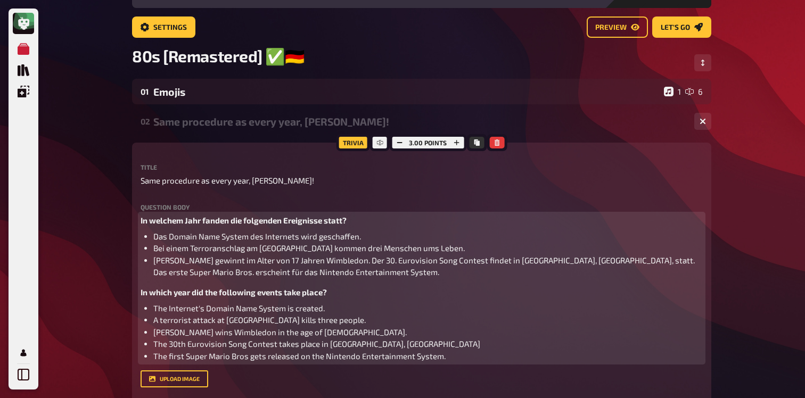
click at [358, 265] on span "Boris Becker gewinnt im Alter von 17 Jahren Wimbledon. Der 30. Eurovision Song …" at bounding box center [424, 267] width 543 height 22
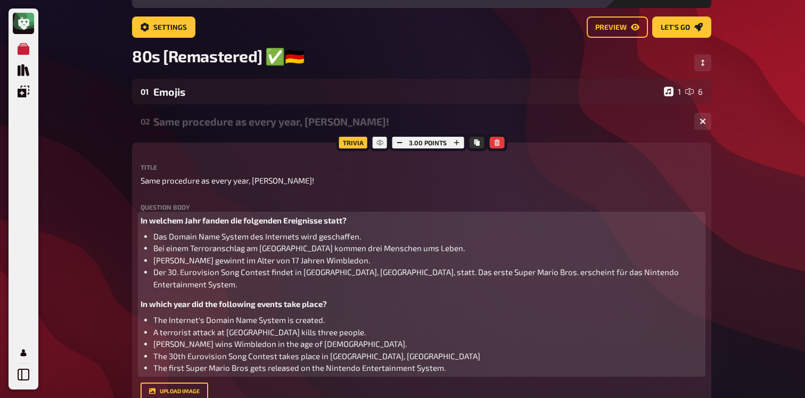
click at [400, 277] on span "Der 30. Eurovision Song Contest findet in Göteborg, Schweden, statt. Das erste …" at bounding box center [416, 278] width 527 height 22
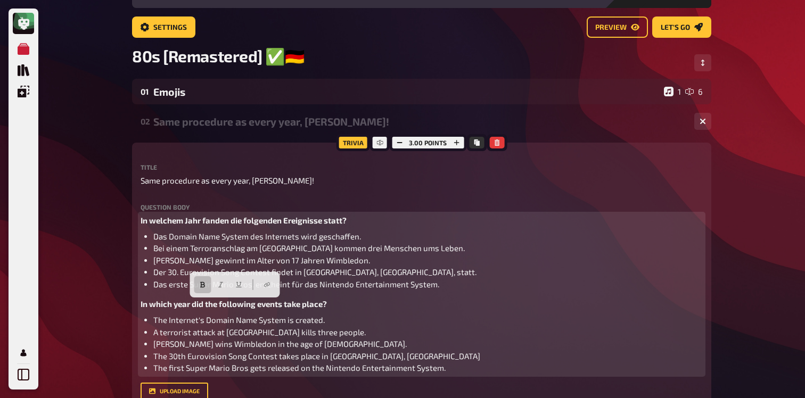
drag, startPoint x: 340, startPoint y: 306, endPoint x: 131, endPoint y: 306, distance: 209.2
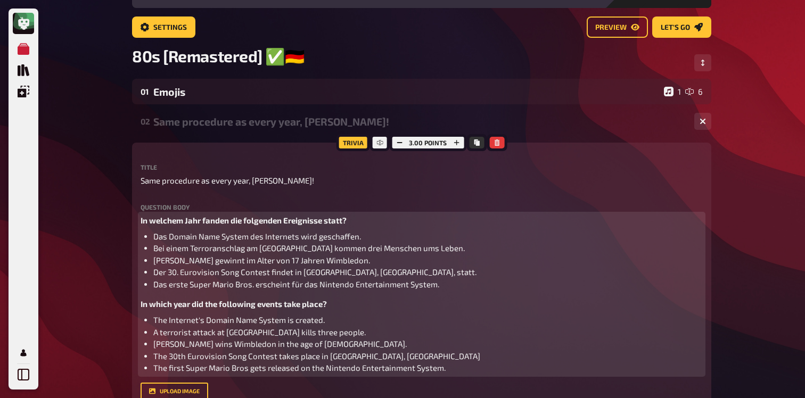
click at [444, 286] on li "Das erste Super Mario Bros. erscheint für das Nintendo Entertainment System." at bounding box center [427, 284] width 549 height 12
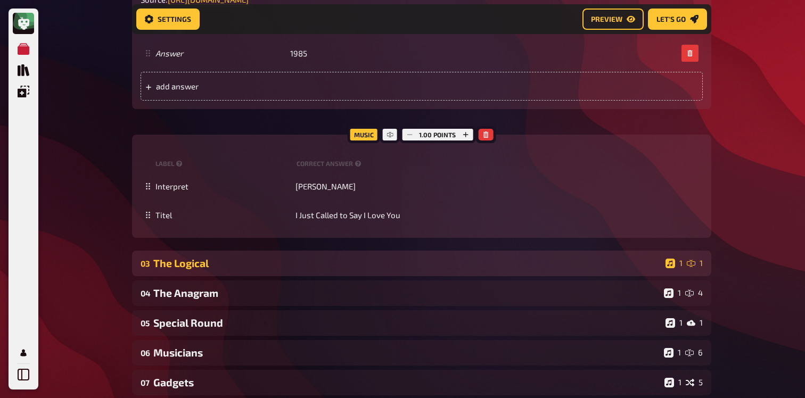
click at [308, 260] on div "The Logical" at bounding box center [407, 263] width 508 height 12
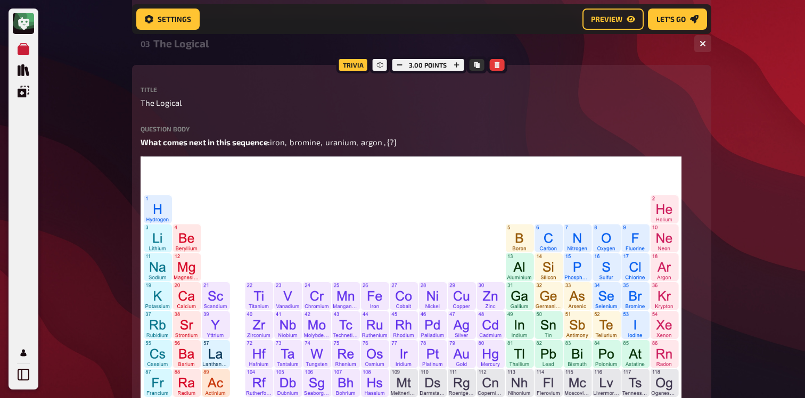
scroll to position [747, 0]
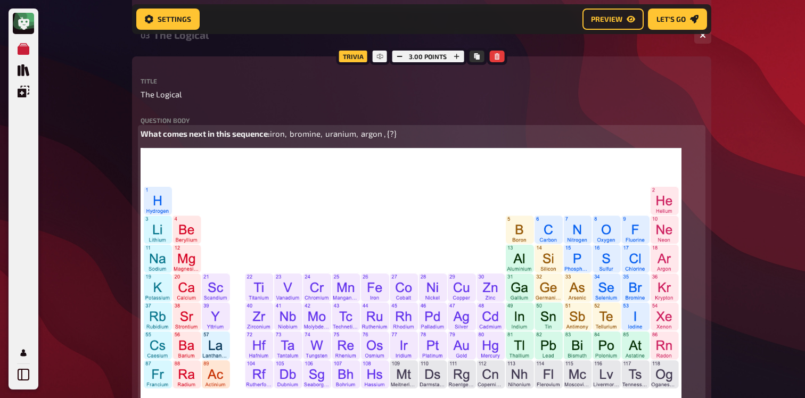
click at [270, 138] on span "iron, bromine, uranium, argon , {?}" at bounding box center [333, 134] width 127 height 10
click at [249, 137] on span "What comes next in this sequence:" at bounding box center [205, 134] width 129 height 10
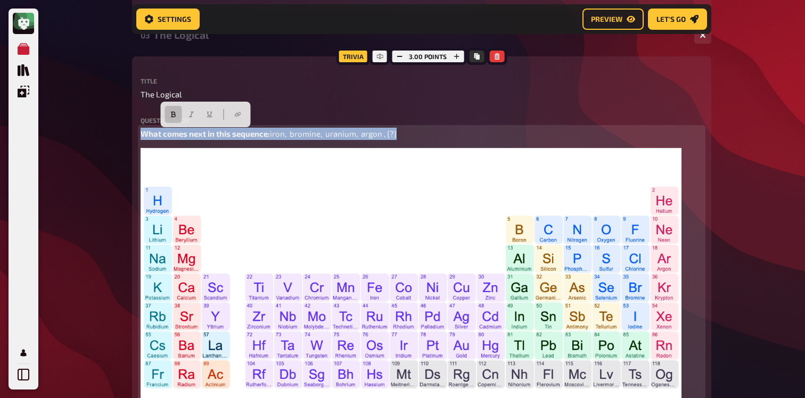
click at [249, 137] on span "What comes next in this sequence:" at bounding box center [205, 134] width 129 height 10
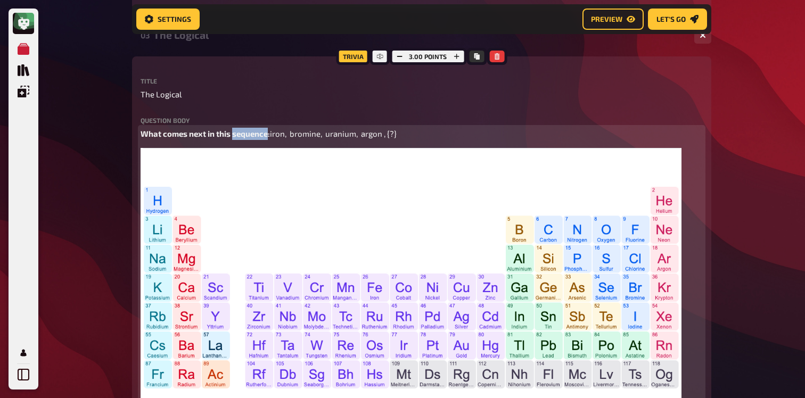
click at [249, 137] on span "What comes next in this sequence:" at bounding box center [205, 134] width 129 height 10
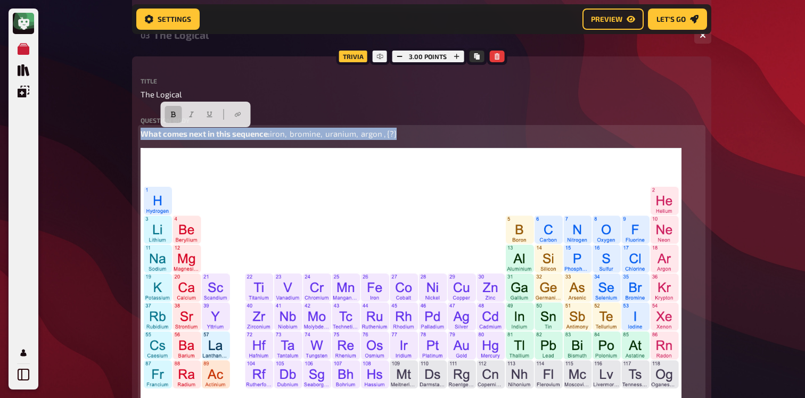
click at [284, 139] on p "What comes next in this sequence: iron, bromine, uranium, argon , {?}" at bounding box center [422, 134] width 562 height 12
drag, startPoint x: 283, startPoint y: 138, endPoint x: 112, endPoint y: 136, distance: 170.4
click at [112, 136] on div "My Quizzes Quiz Library Overlays My Account Home My Quizzes 80s [Remastered] ​✅…" at bounding box center [402, 292] width 805 height 2078
copy span "What comes next in this sequence:"
click at [143, 135] on span "What comes next in this sequence:" at bounding box center [205, 134] width 129 height 10
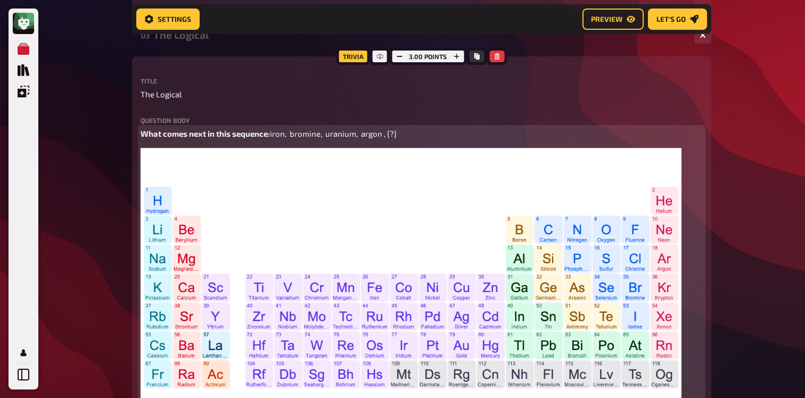
paste div
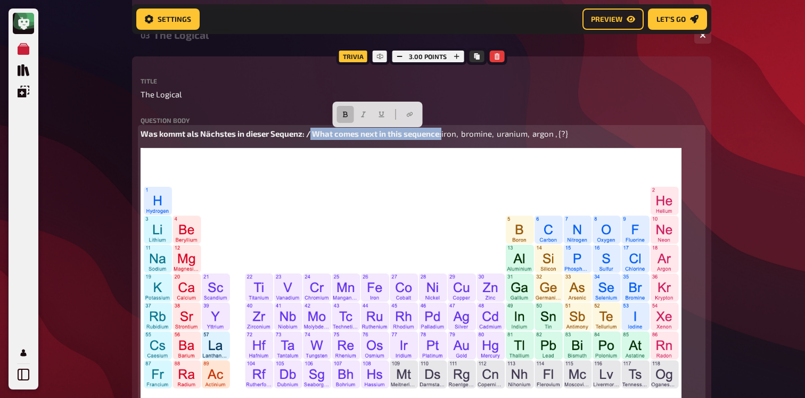
drag, startPoint x: 456, startPoint y: 139, endPoint x: 312, endPoint y: 139, distance: 144.3
click at [312, 139] on p "Was kommt als Nächstes in dieser Sequenz: / What comes next in this sequence: i…" at bounding box center [422, 134] width 562 height 12
click at [344, 114] on icon "button" at bounding box center [345, 115] width 5 height 6
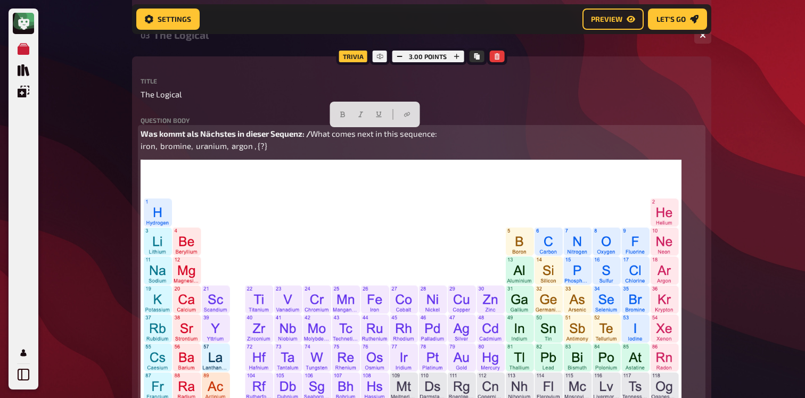
click at [306, 136] on span "Was kommt als Nächstes in dieser Sequenz: /" at bounding box center [226, 134] width 170 height 10
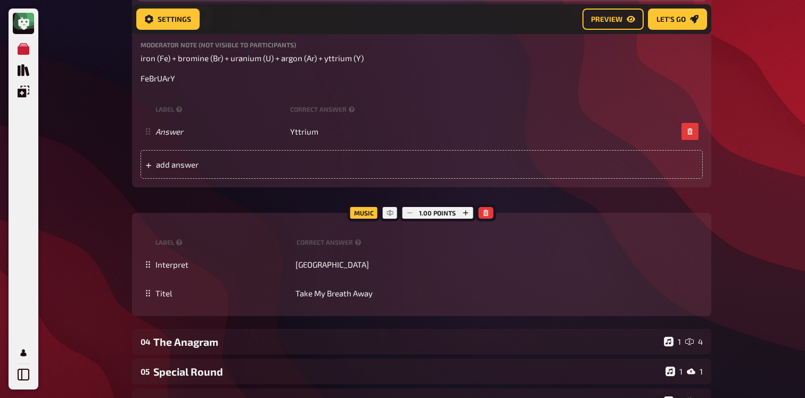
scroll to position [1332, 0]
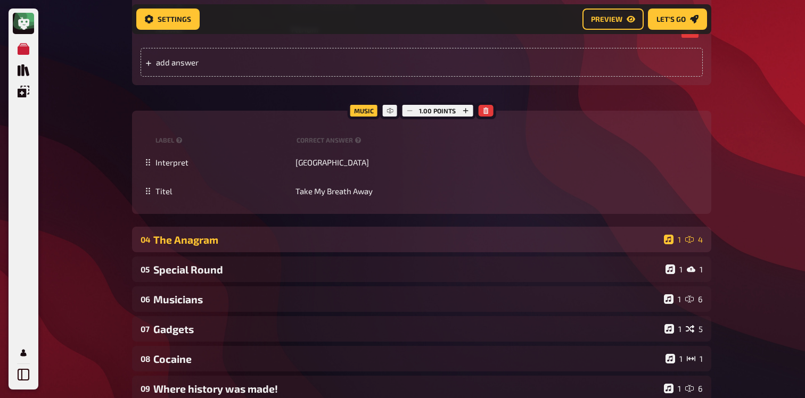
click at [215, 238] on div "The Anagram" at bounding box center [406, 240] width 506 height 12
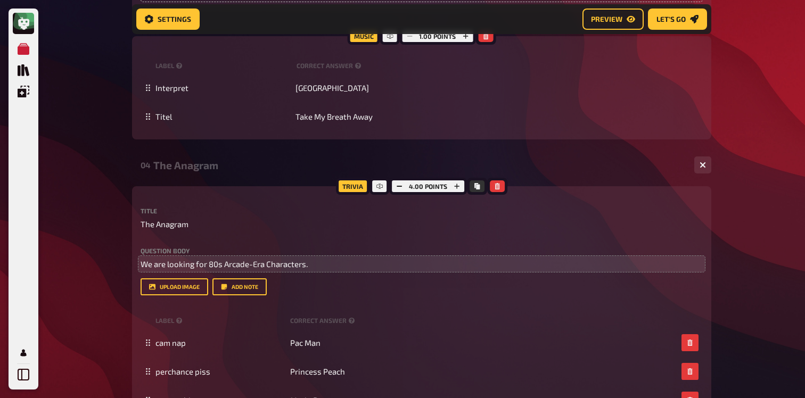
scroll to position [1411, 0]
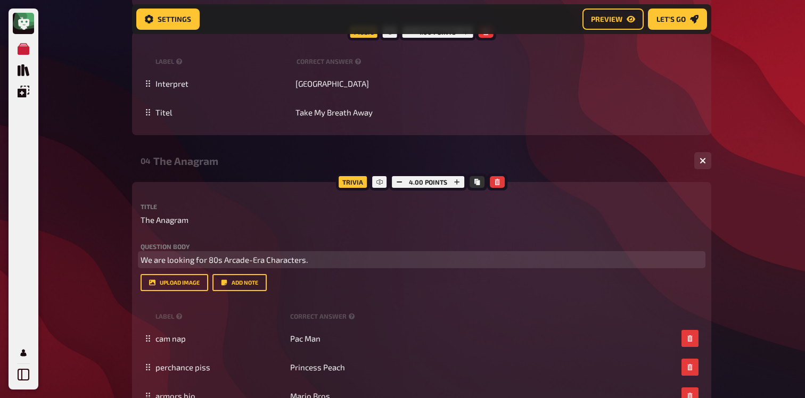
click at [238, 262] on span "We are looking for 80s Arcade-Era Characters." at bounding box center [224, 260] width 167 height 10
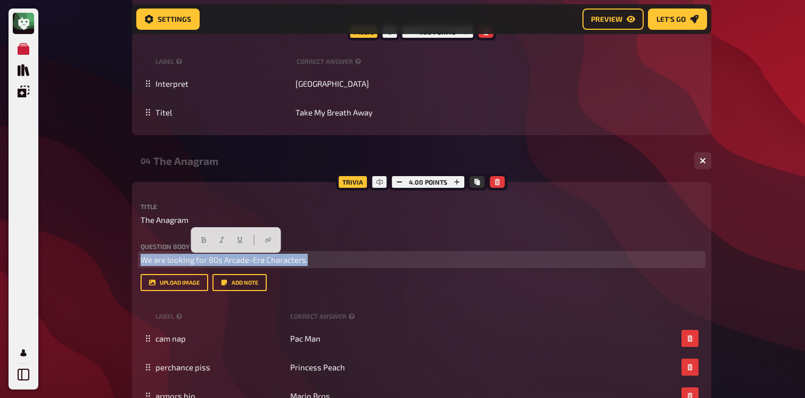
click at [238, 262] on span "We are looking for 80s Arcade-Era Characters." at bounding box center [224, 260] width 167 height 10
copy span "We are looking for 80s Arcade-Era Characters."
click at [141, 261] on span "We are looking for 80s Arcade-Era Characters." at bounding box center [224, 260] width 167 height 10
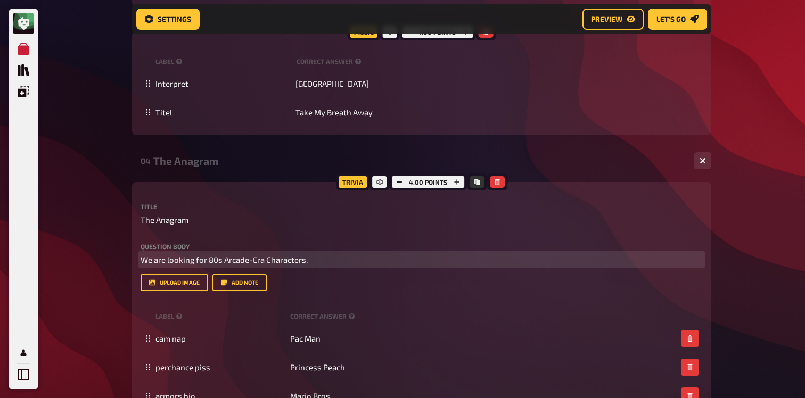
paste div
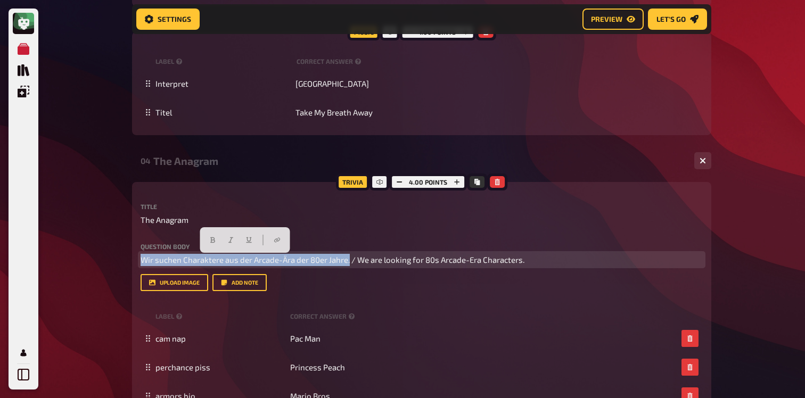
drag, startPoint x: 349, startPoint y: 261, endPoint x: 58, endPoint y: 251, distance: 291.4
click at [209, 237] on icon "button" at bounding box center [212, 240] width 6 height 6
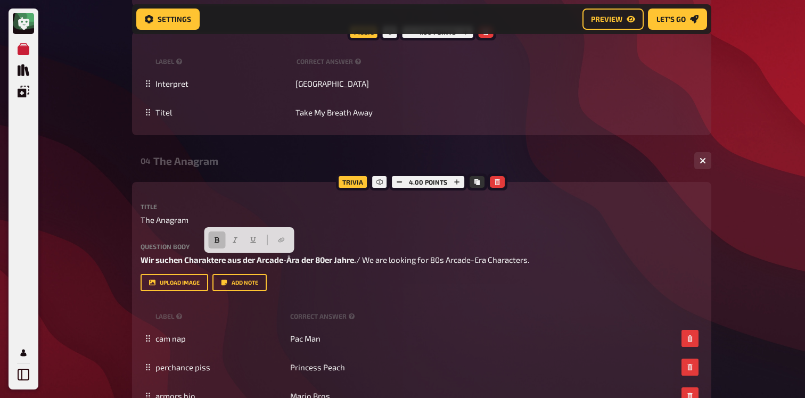
click at [169, 161] on div "The Anagram" at bounding box center [419, 161] width 532 height 12
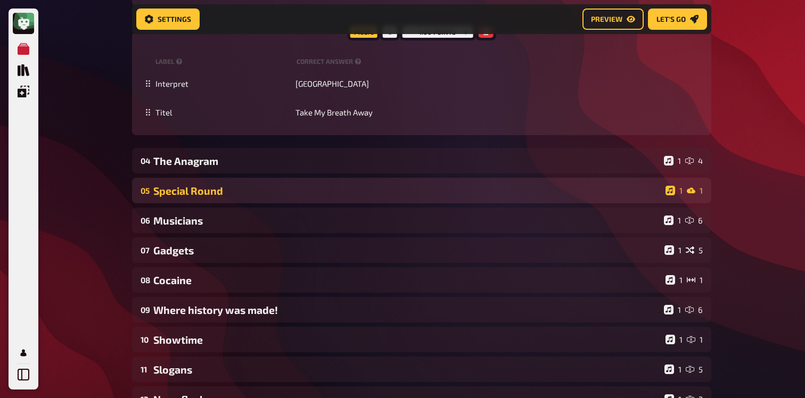
click at [190, 186] on div "Special Round" at bounding box center [407, 191] width 508 height 12
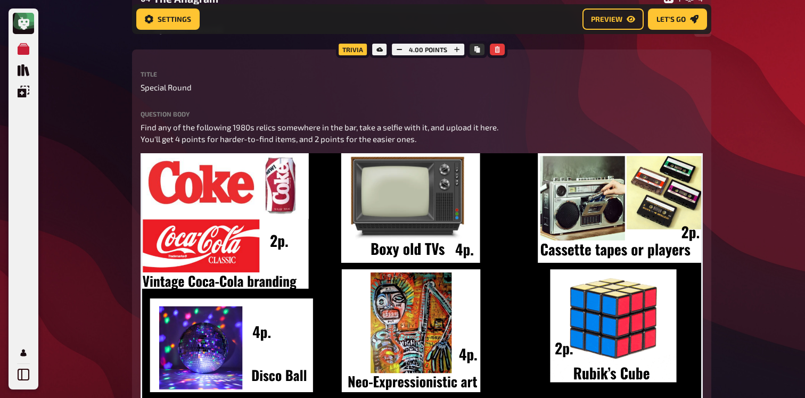
scroll to position [1578, 0]
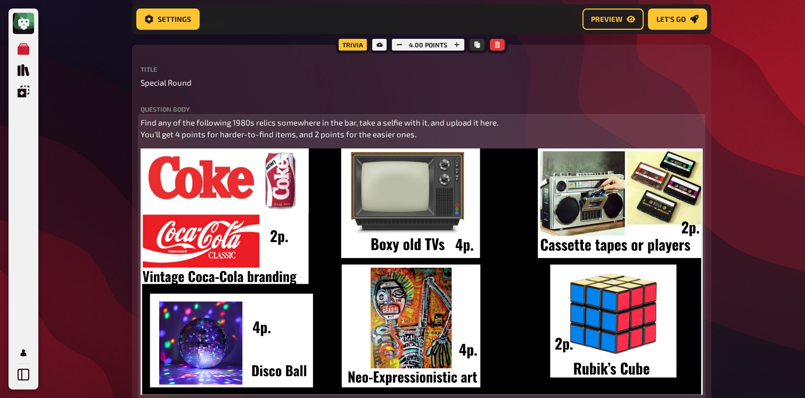
click at [251, 127] on span "Find any of the following 1980s relics somewhere in the bar, take a selfie with…" at bounding box center [320, 129] width 358 height 22
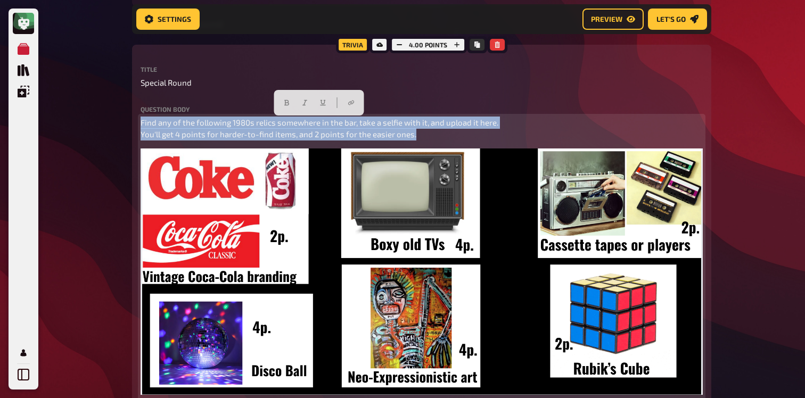
drag, startPoint x: 417, startPoint y: 135, endPoint x: 78, endPoint y: 92, distance: 341.8
copy span "Find any of the following 1980s relics somewhere in the bar, take a selfie with…"
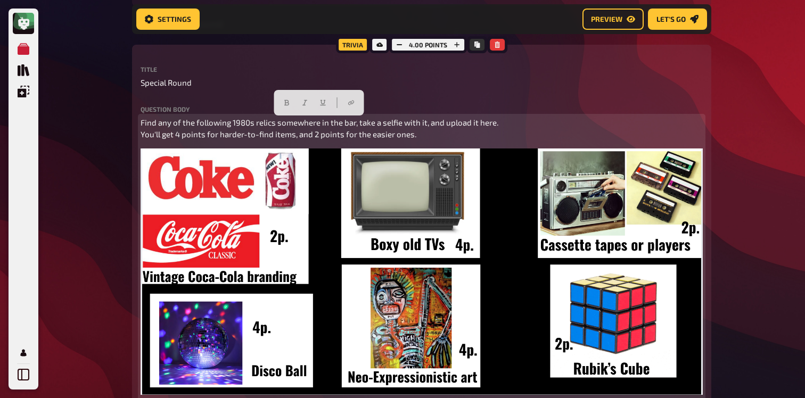
click at [142, 120] on span "Find any of the following 1980s relics somewhere in the bar, take a selfie with…" at bounding box center [320, 129] width 358 height 22
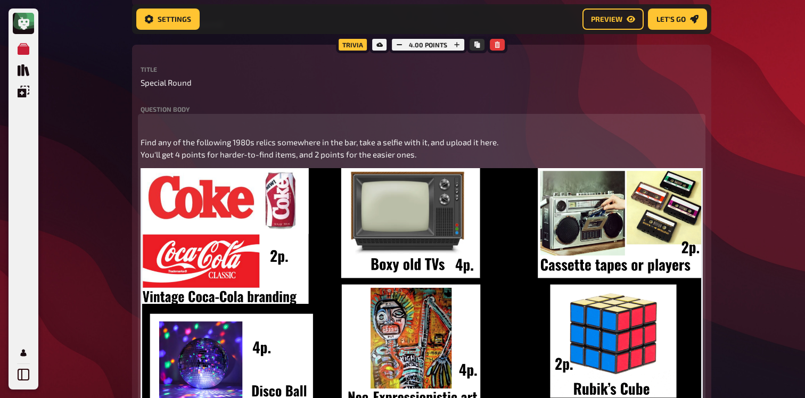
click at [154, 120] on p "﻿" at bounding box center [422, 123] width 562 height 12
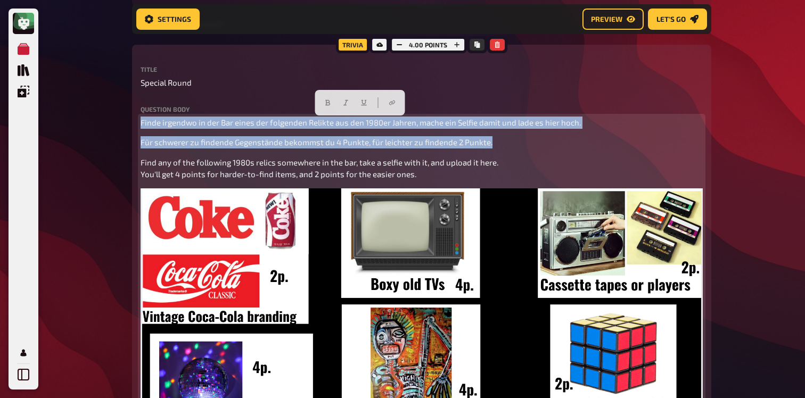
drag, startPoint x: 503, startPoint y: 141, endPoint x: 132, endPoint y: 126, distance: 371.3
click at [132, 126] on div "Trivia 4.00 points Title Special Round Question body Finde irgendwo in der Bar …" at bounding box center [421, 326] width 579 height 562
click at [328, 111] on button "button" at bounding box center [327, 102] width 17 height 17
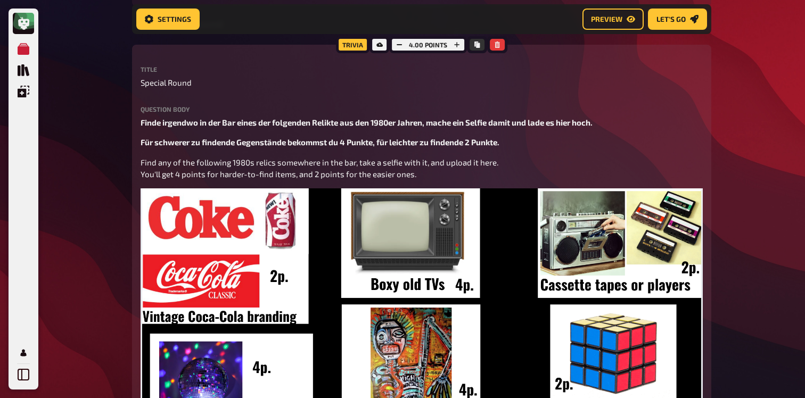
click at [140, 145] on div "Trivia 4.00 points Title Special Round Question body Finde irgendwo in der Bar …" at bounding box center [421, 326] width 579 height 562
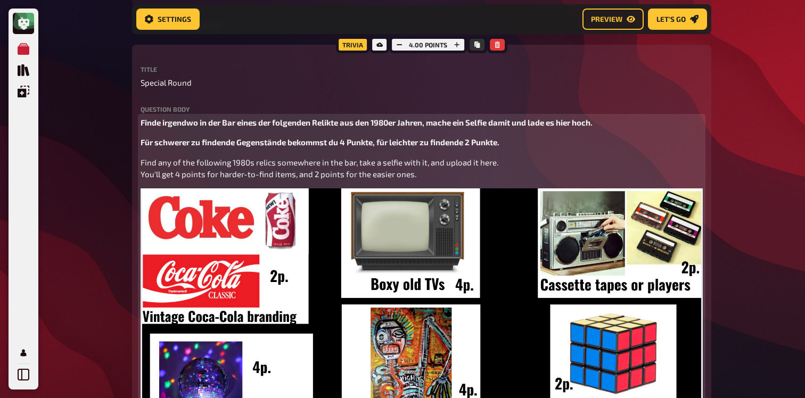
click at [142, 144] on span "Für schwerer zu findende Gegenstände bekommst du 4 Punkte, für leichter zu find…" at bounding box center [320, 142] width 359 height 10
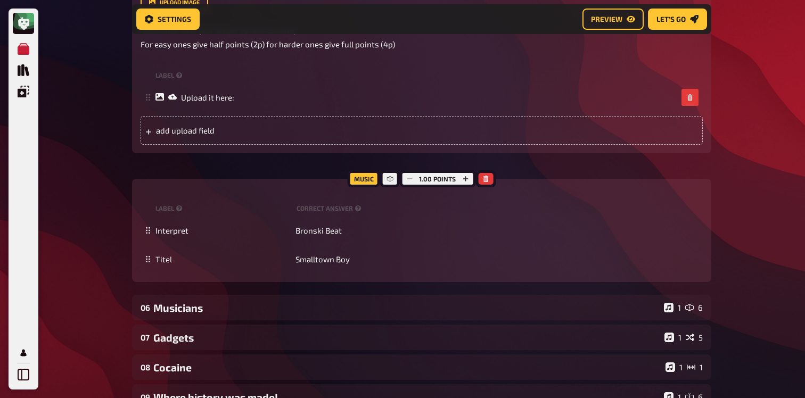
scroll to position [2058, 0]
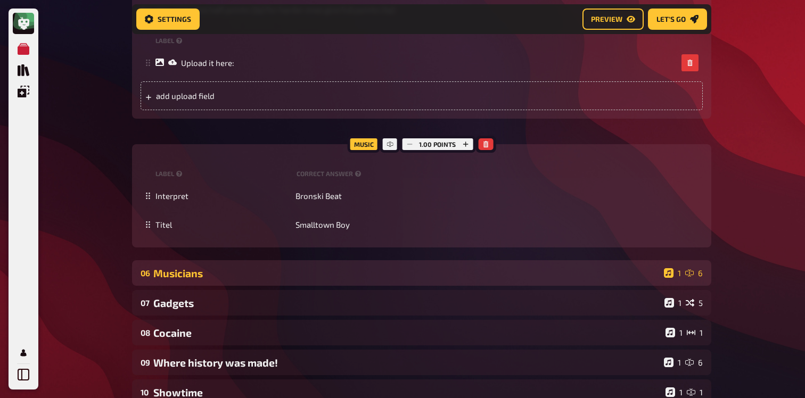
click at [235, 278] on div "Musicians" at bounding box center [406, 273] width 506 height 12
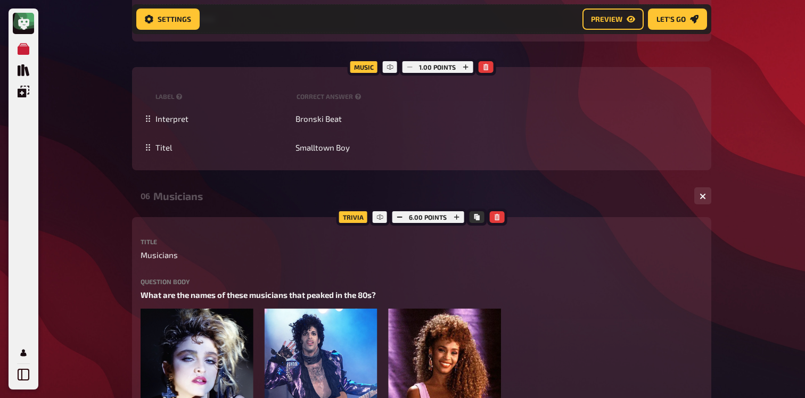
scroll to position [2177, 0]
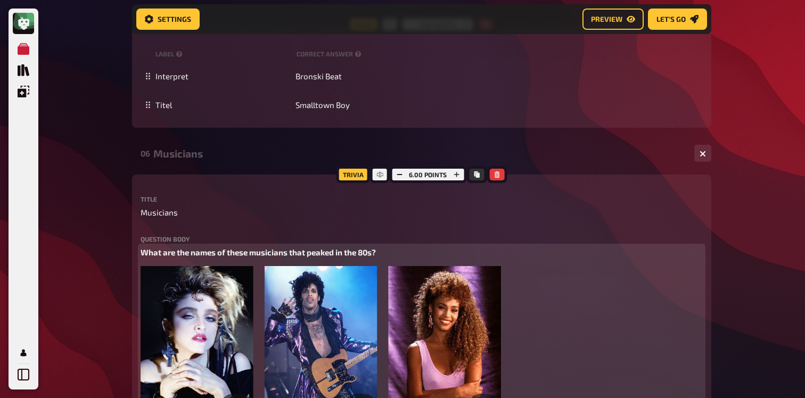
click at [223, 256] on span "What are the names of these musicians that peaked in the 80s?" at bounding box center [258, 253] width 235 height 10
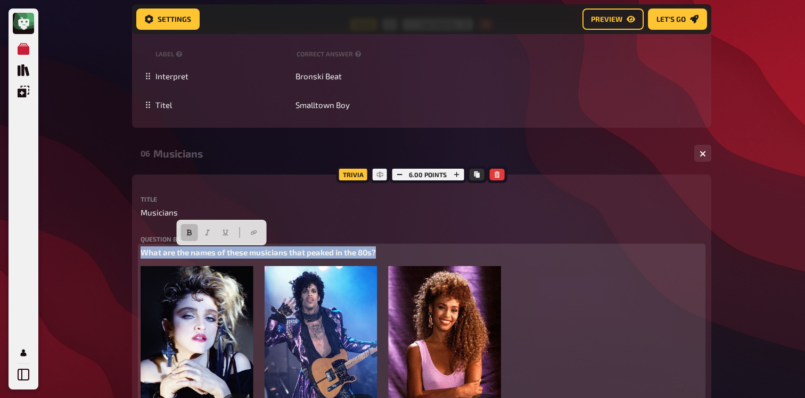
click at [223, 256] on span "What are the names of these musicians that peaked in the 80s?" at bounding box center [258, 253] width 235 height 10
copy span "What are the names of these musicians that peaked in the 80s?"
click at [142, 254] on span "What are the names of these musicians that peaked in the 80s?" at bounding box center [258, 253] width 235 height 10
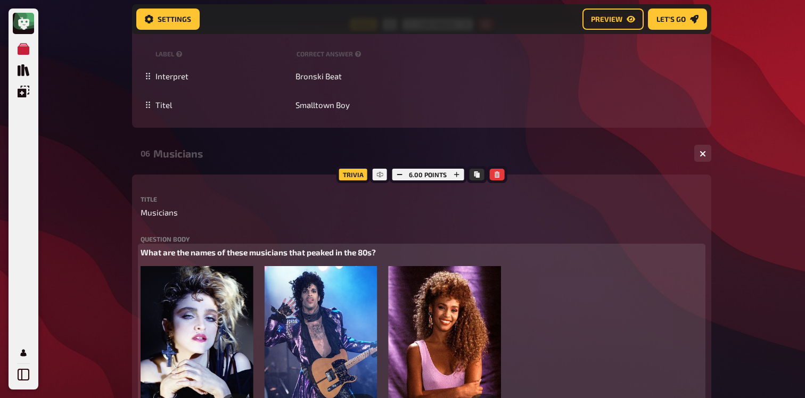
paste div
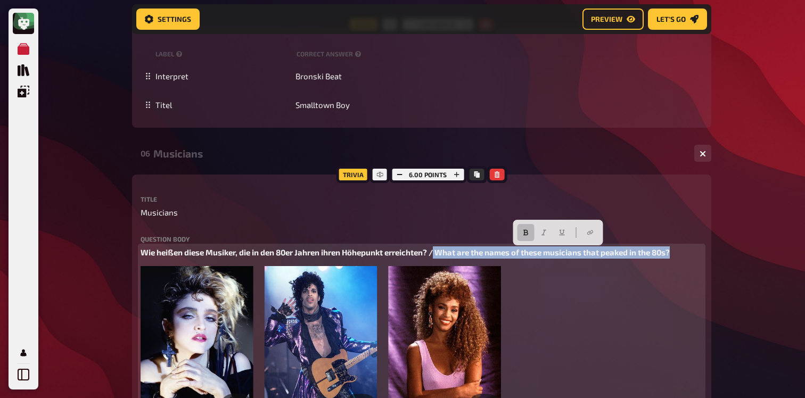
drag, startPoint x: 679, startPoint y: 253, endPoint x: 437, endPoint y: 251, distance: 242.8
click at [437, 251] on p "Wie heißen diese Musiker, die in den 80er Jahren ihren Höhepunkt erreichten? / …" at bounding box center [422, 252] width 562 height 12
click at [525, 235] on icon "button" at bounding box center [525, 233] width 5 height 6
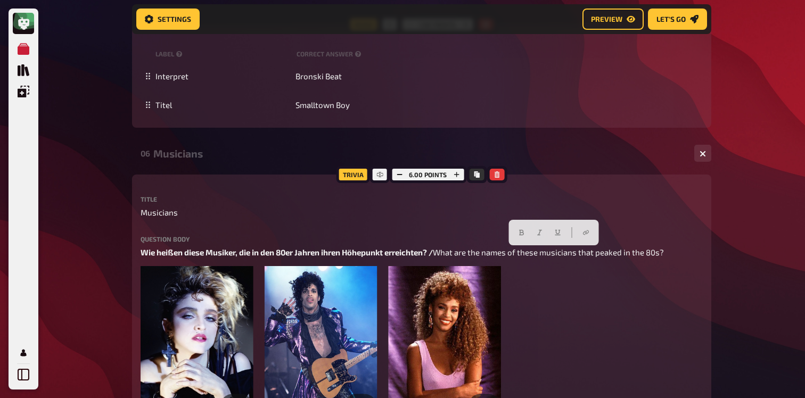
click at [213, 151] on div "Musicians" at bounding box center [419, 153] width 532 height 12
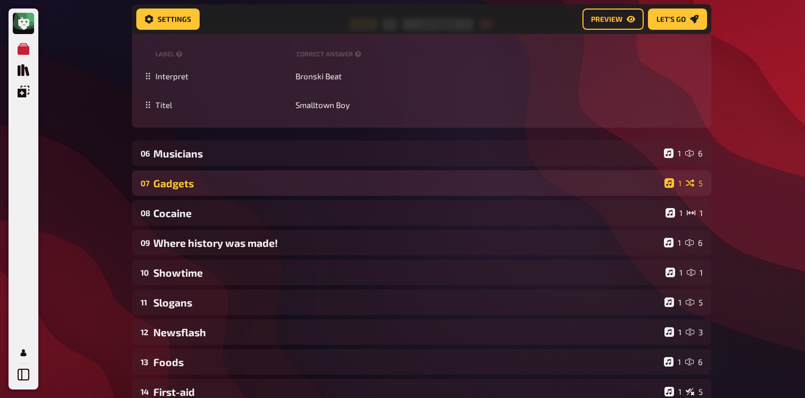
click at [207, 190] on div "Gadgets" at bounding box center [406, 183] width 507 height 12
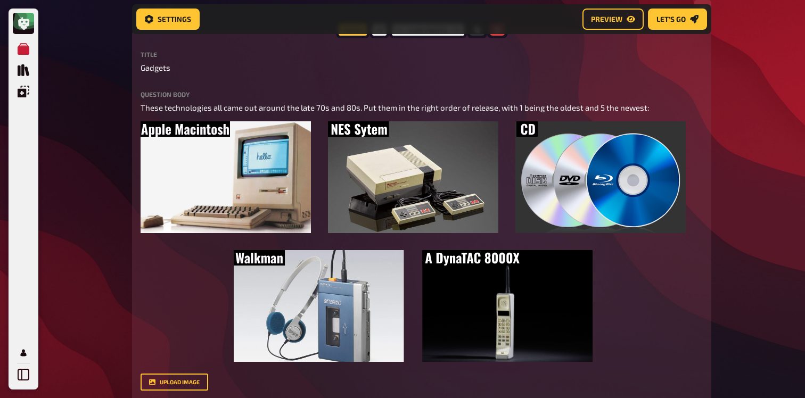
scroll to position [2354, 0]
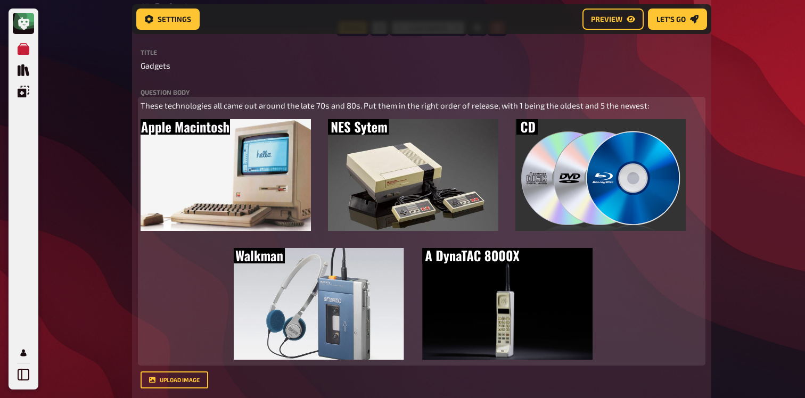
click at [249, 110] on span "These technologies all came out around the late 70s and 80s. Put them in the ri…" at bounding box center [395, 106] width 509 height 10
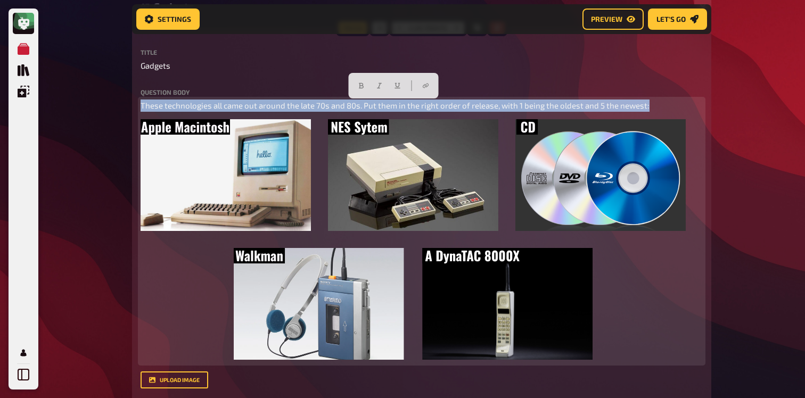
click at [249, 110] on span "These technologies all came out around the late 70s and 80s. Put them in the ri…" at bounding box center [395, 106] width 509 height 10
click at [142, 106] on span "These technologies all came out around the late 70s and 80s. Put them in the ri…" at bounding box center [395, 106] width 509 height 10
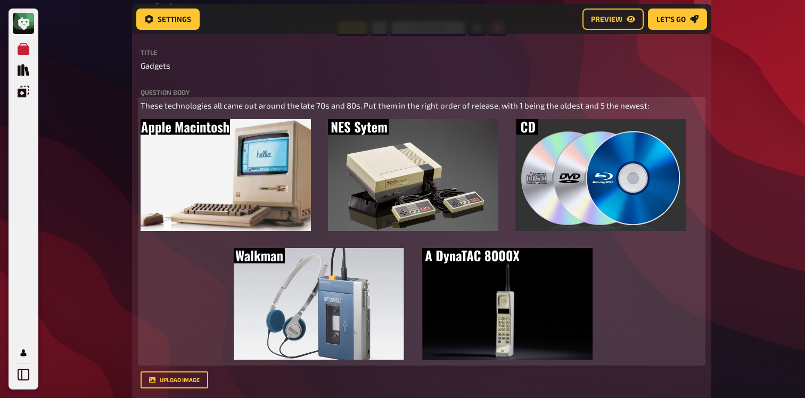
paste div
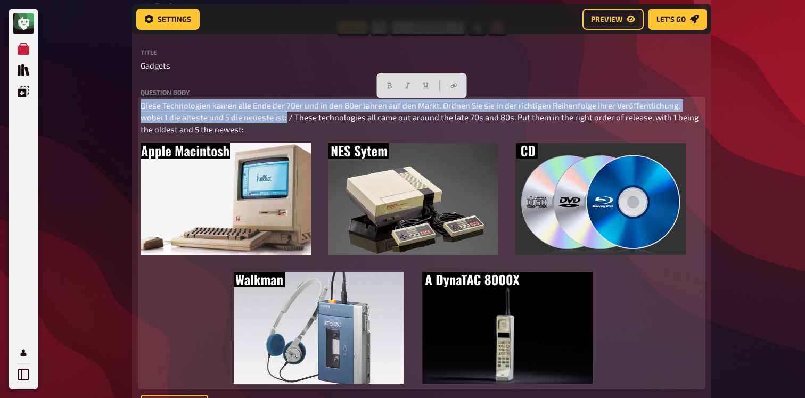
drag, startPoint x: 261, startPoint y: 120, endPoint x: 109, endPoint y: 86, distance: 156.4
click at [390, 85] on icon "button" at bounding box center [389, 86] width 5 height 6
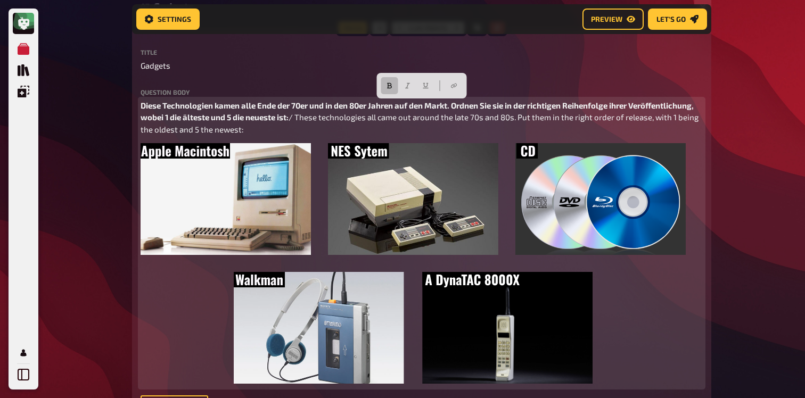
click at [290, 131] on p "Diese Technologien kamen alle Ende der 70er und in den 80er Jahren auf den Mark…" at bounding box center [422, 118] width 562 height 36
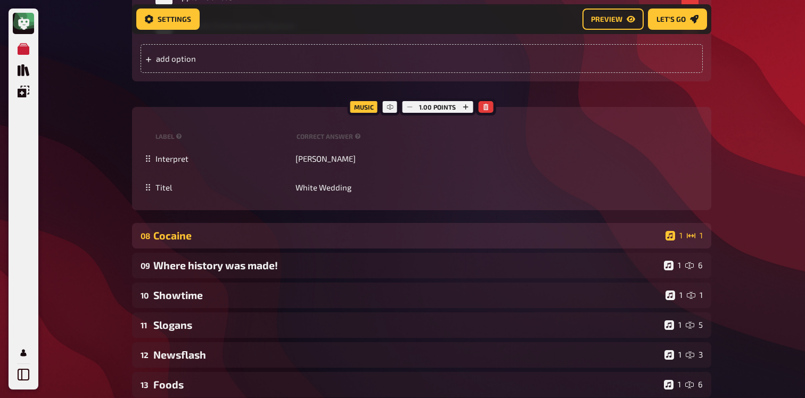
click at [234, 244] on div "08 Cocaine 1 1" at bounding box center [421, 236] width 579 height 26
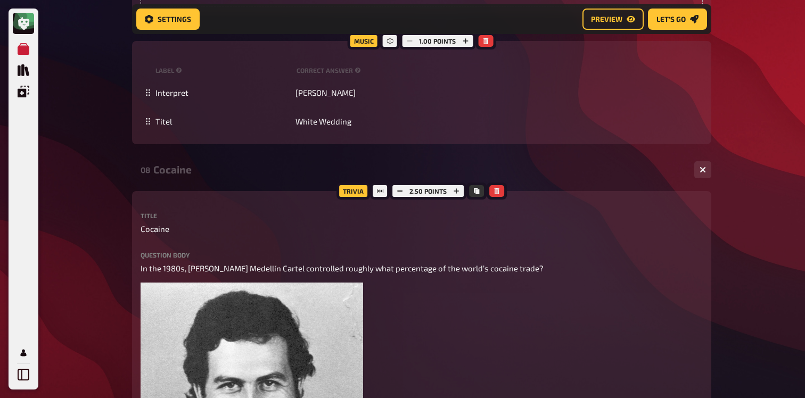
scroll to position [3165, 0]
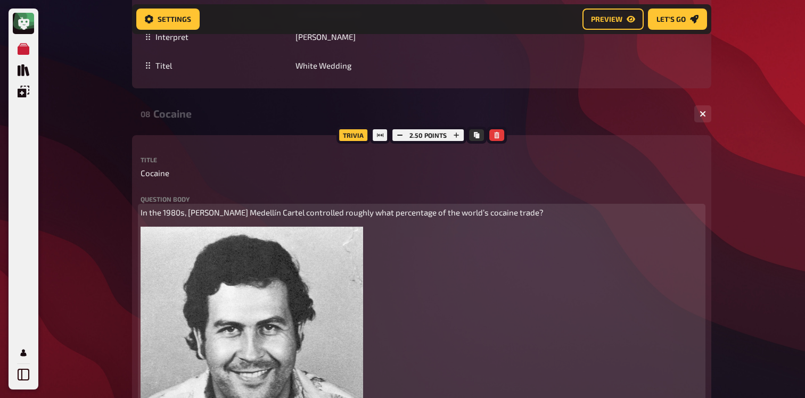
click at [241, 215] on span "In the 1980s, Pablo Escobar’s Medellín Cartel controlled roughly what percentag…" at bounding box center [342, 213] width 403 height 10
click at [142, 215] on span "In the 1980s, Pablo Escobar’s Medellín Cartel controlled roughly what percentag…" at bounding box center [342, 213] width 403 height 10
click at [162, 213] on p "In the 1980s, Pablo Escobar’s Medellín Cartel controlled roughly what percentag…" at bounding box center [422, 213] width 562 height 12
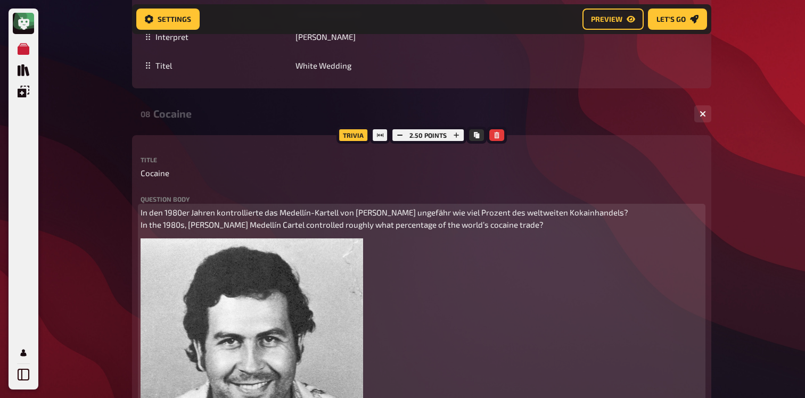
click at [162, 213] on span "In den 1980er Jahren kontrollierte das Medellín-Kartell von Pablo Escobar ungef…" at bounding box center [385, 219] width 488 height 22
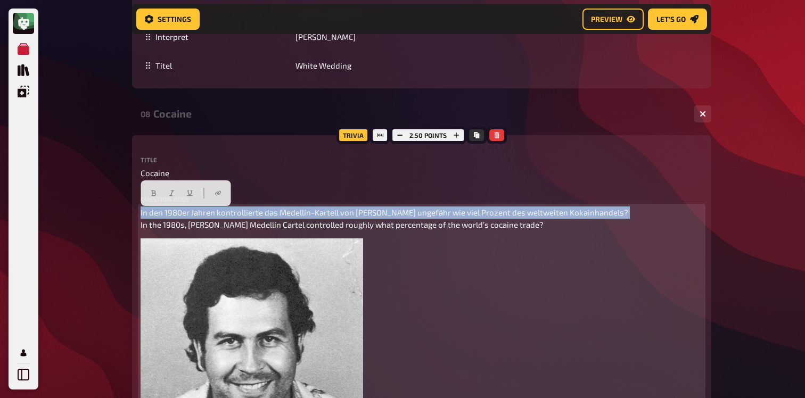
click at [162, 213] on span "In den 1980er Jahren kontrollierte das Medellín-Kartell von Pablo Escobar ungef…" at bounding box center [385, 219] width 488 height 22
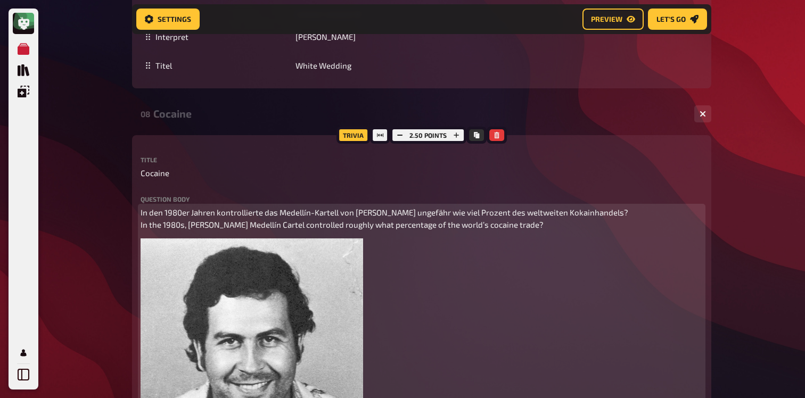
click at [462, 213] on span "In den 1980er Jahren kontrollierte das Medellín-Kartell von Pablo Escobar ungef…" at bounding box center [385, 219] width 488 height 22
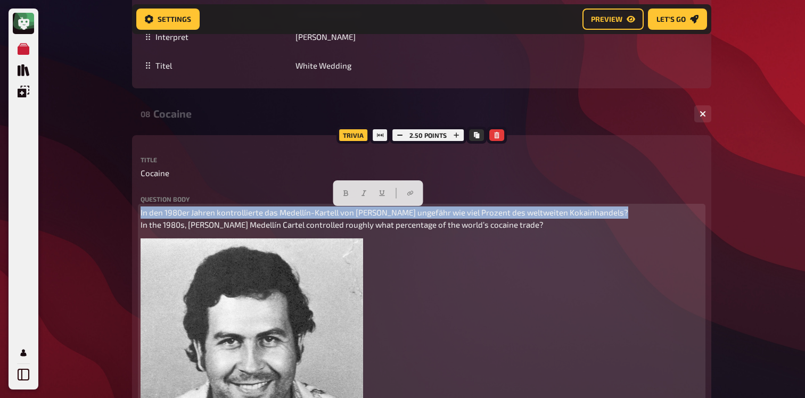
drag, startPoint x: 647, startPoint y: 216, endPoint x: 108, endPoint y: 206, distance: 539.4
click at [346, 191] on icon "button" at bounding box center [345, 193] width 6 height 6
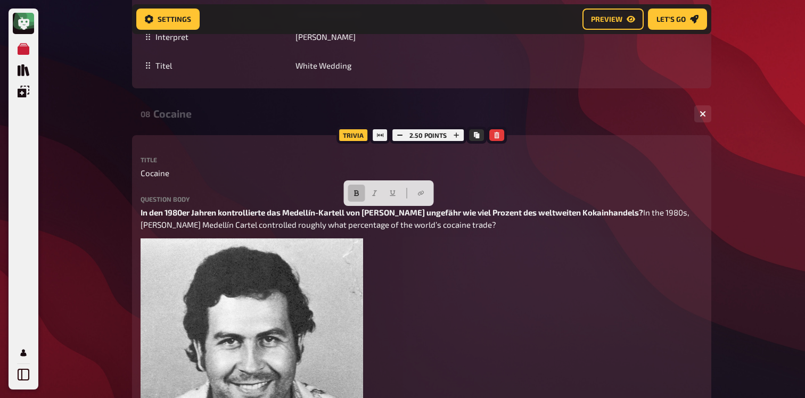
click at [646, 207] on div "Question body In den 1980er Jahren kontrollierte das Medellín-Kartell von Pablo…" at bounding box center [422, 378] width 562 height 364
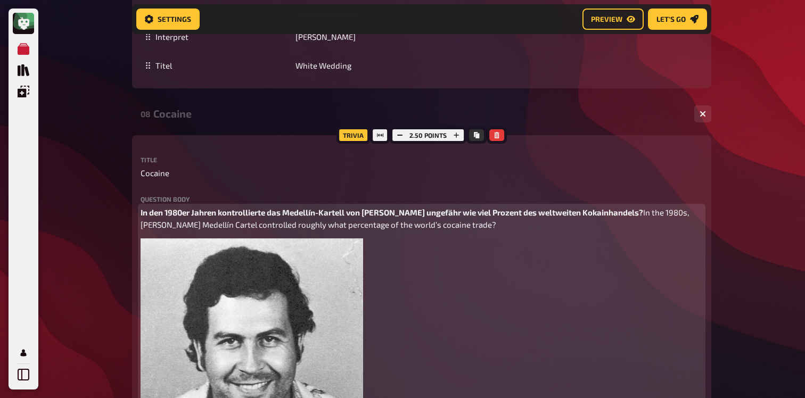
click at [646, 217] on p "In den 1980er Jahren kontrollierte das Medellín-Kartell von Pablo Escobar ungef…" at bounding box center [422, 219] width 562 height 24
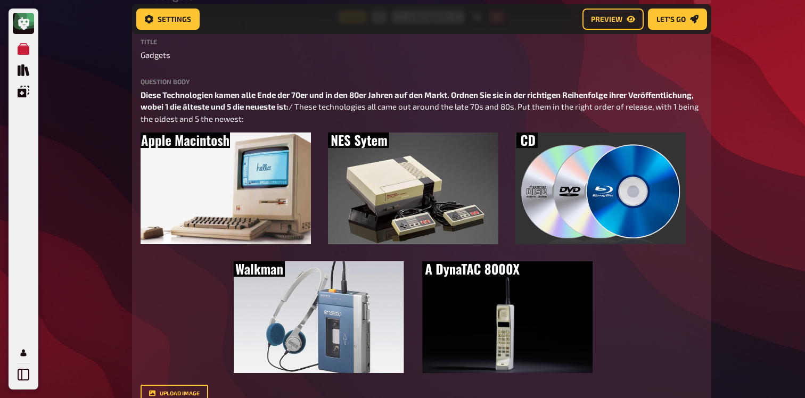
scroll to position [2351, 0]
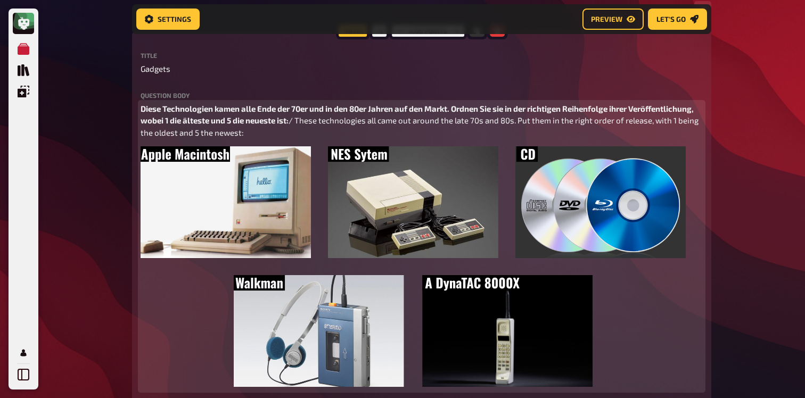
click at [301, 125] on span "/ These technologies all came out around the late 70s and 80s. Put them in the …" at bounding box center [421, 127] width 560 height 22
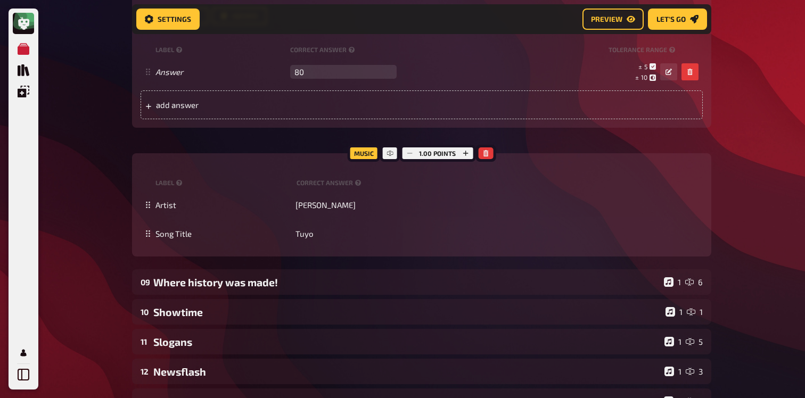
scroll to position [3759, 0]
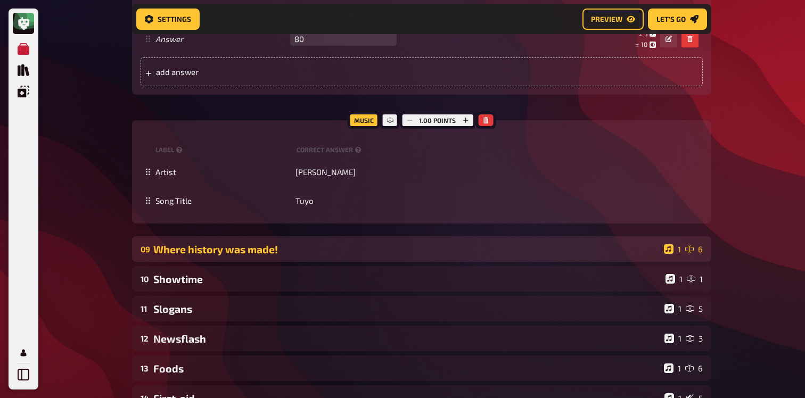
click at [236, 240] on div "09 Where history was made! 1 6" at bounding box center [421, 249] width 579 height 26
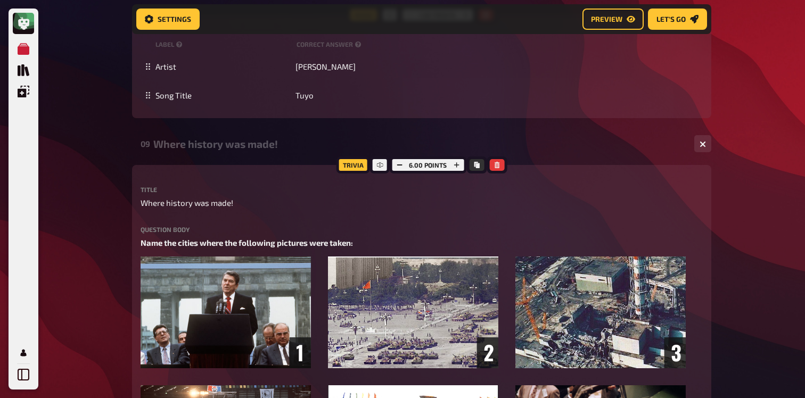
scroll to position [3884, 0]
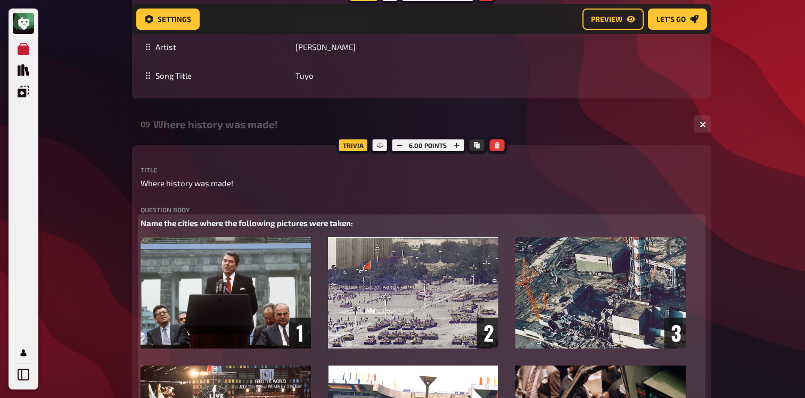
click at [254, 224] on span "Name the cities where the following pictures were taken:" at bounding box center [247, 223] width 212 height 10
paste div
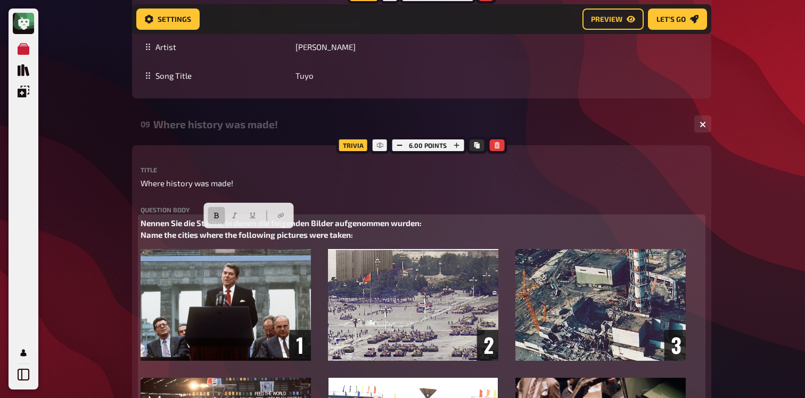
drag, startPoint x: 373, startPoint y: 240, endPoint x: 74, endPoint y: 237, distance: 298.7
click at [212, 219] on button "button" at bounding box center [216, 215] width 17 height 17
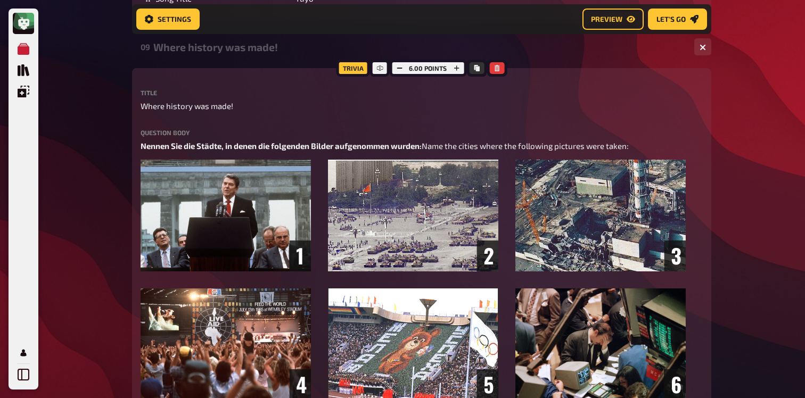
scroll to position [3964, 0]
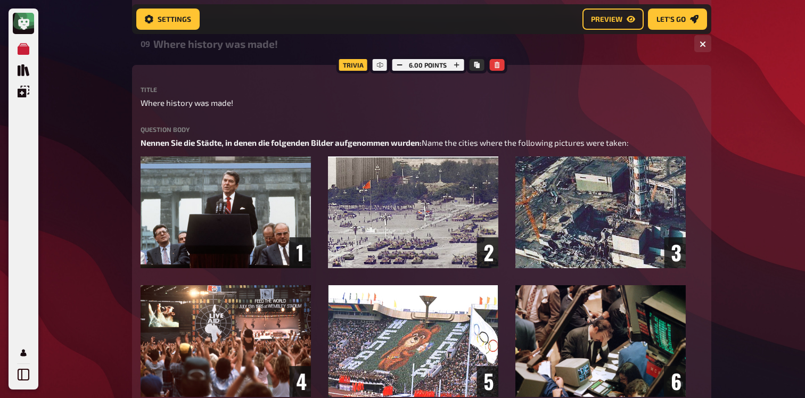
click at [230, 55] on div "09 Where history was made! 1 6" at bounding box center [421, 44] width 579 height 26
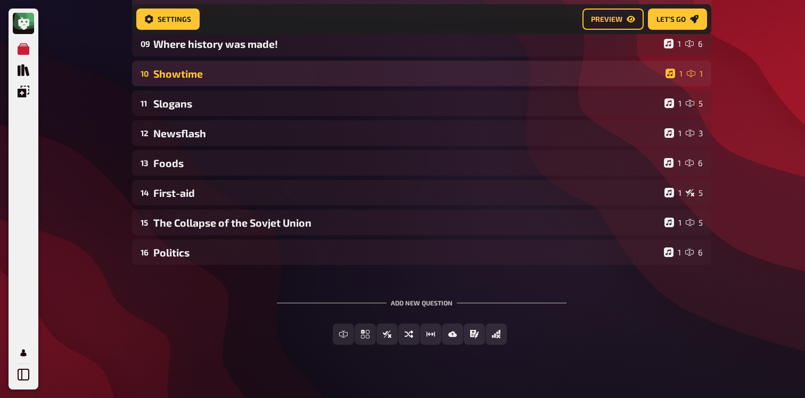
click at [219, 77] on div "Showtime" at bounding box center [407, 74] width 508 height 12
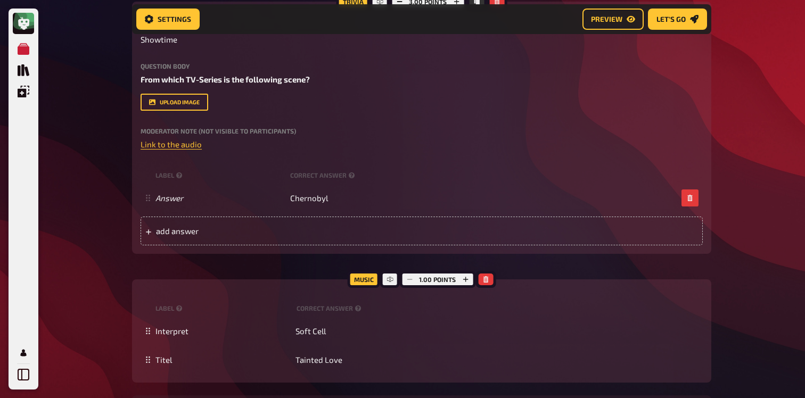
scroll to position [4078, 0]
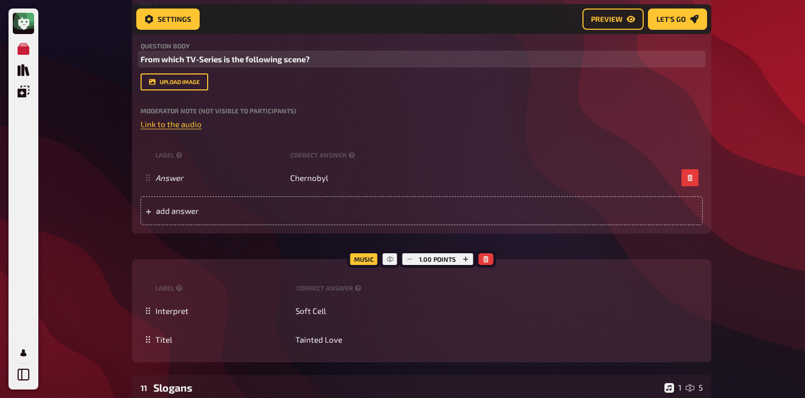
click at [226, 63] on span "From which TV-Series is the following scene?" at bounding box center [225, 59] width 169 height 10
click at [141, 62] on span "From which TV-Series is the following scene?" at bounding box center [225, 59] width 169 height 10
click at [155, 65] on p "From which TV-Series is the following scene?" at bounding box center [422, 59] width 562 height 12
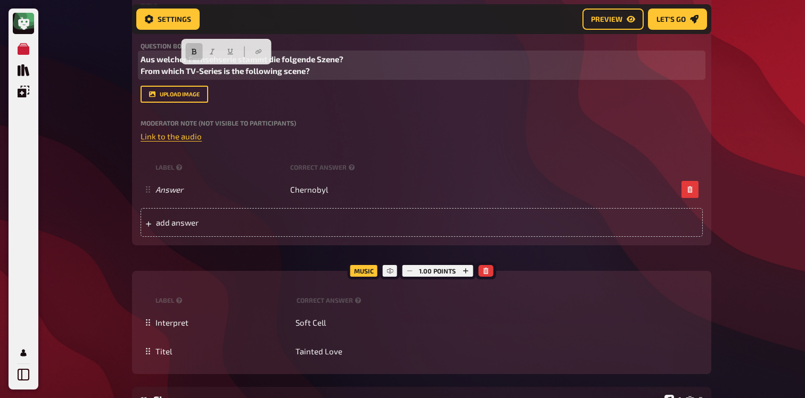
drag, startPoint x: 349, startPoint y: 76, endPoint x: 89, endPoint y: 76, distance: 259.3
click at [202, 49] on button "button" at bounding box center [193, 51] width 17 height 17
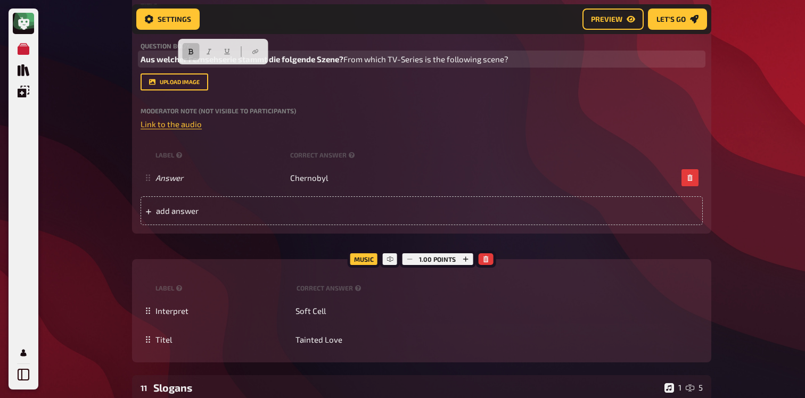
click at [192, 50] on icon "button" at bounding box center [190, 52] width 5 height 6
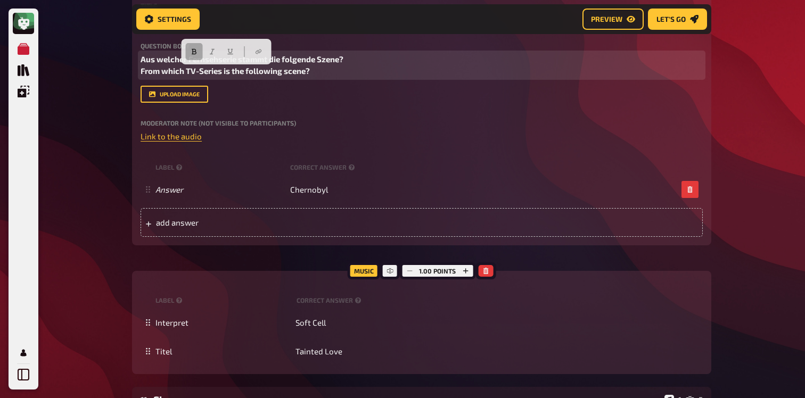
click at [192, 50] on icon "button" at bounding box center [194, 52] width 5 height 6
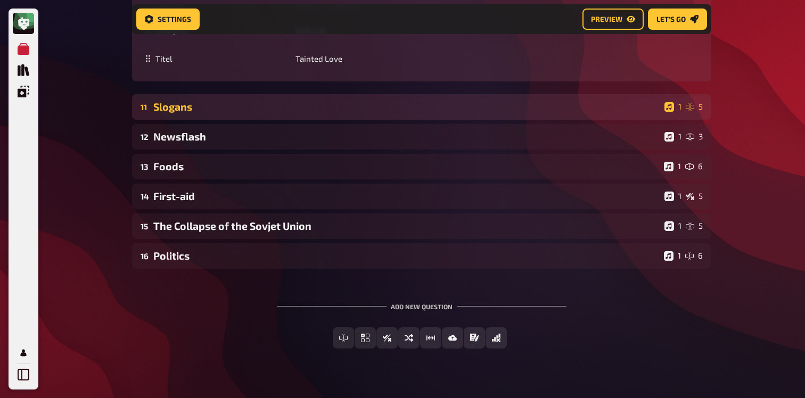
click at [295, 113] on div "Slogans" at bounding box center [406, 107] width 507 height 12
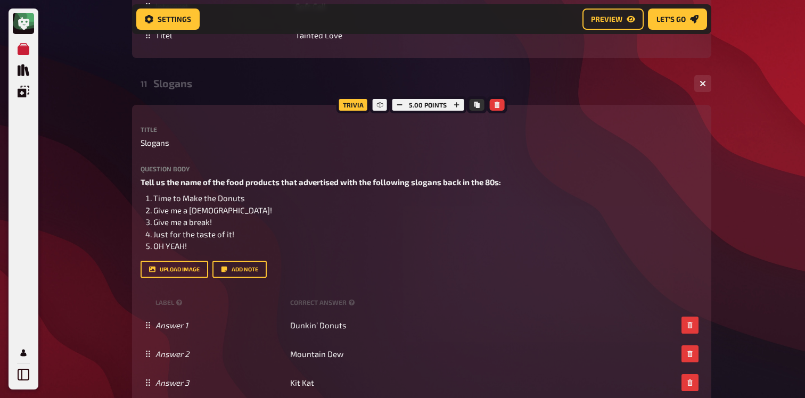
scroll to position [4428, 0]
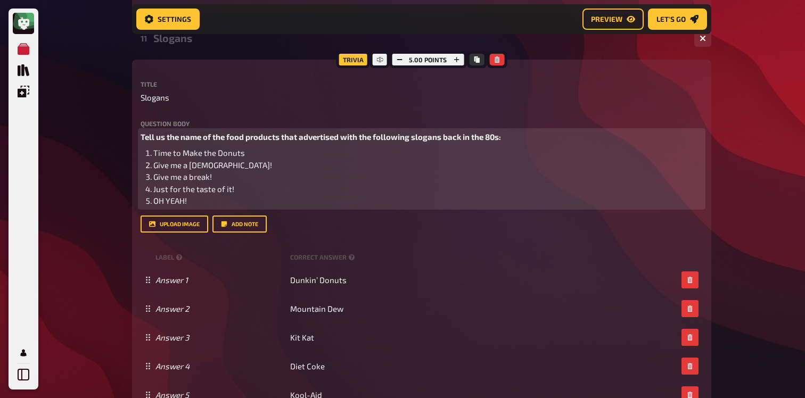
click at [191, 207] on li "OH YEAH!" at bounding box center [427, 201] width 549 height 12
click at [209, 158] on div "Tell us the name of the food products that advertised with the following slogan…" at bounding box center [422, 169] width 562 height 76
click at [217, 142] on span "Tell us the name of the food products that advertised with the following slogan…" at bounding box center [321, 137] width 360 height 10
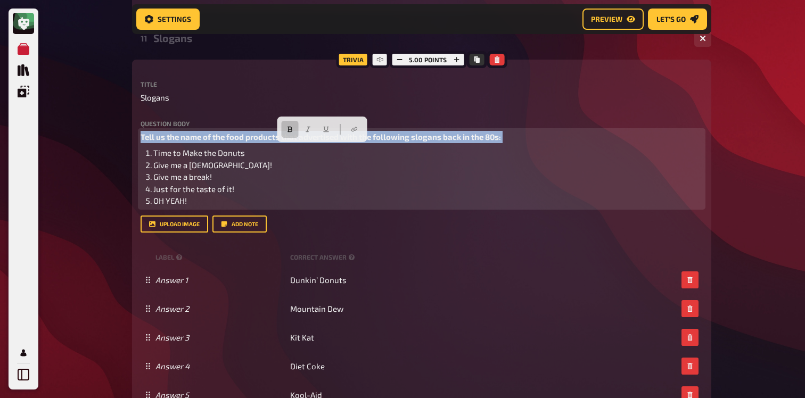
click at [217, 142] on span "Tell us the name of the food products that advertised with the following slogan…" at bounding box center [321, 137] width 360 height 10
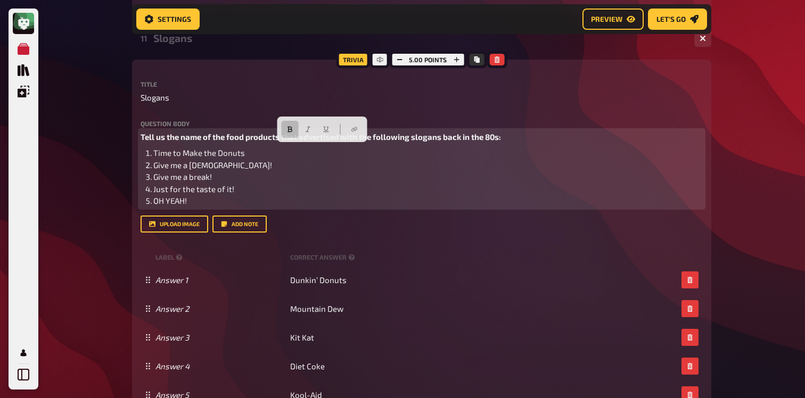
click at [143, 142] on span "Tell us the name of the food products that advertised with the following slogan…" at bounding box center [321, 137] width 360 height 10
click at [142, 142] on span "Tell us the name of the food products that advertised with the following slogan…" at bounding box center [321, 137] width 360 height 10
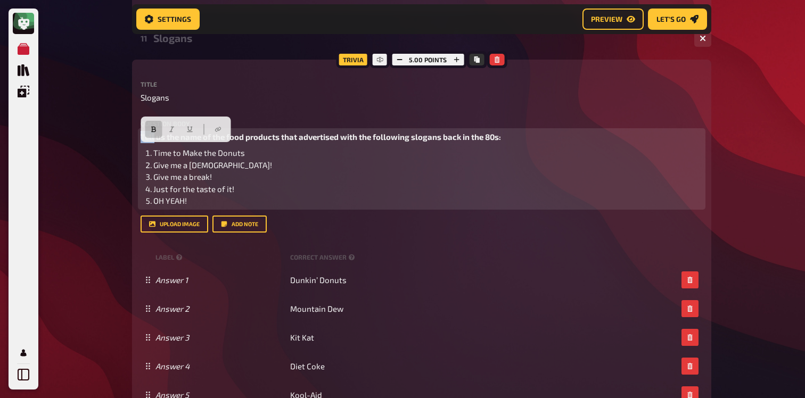
click at [142, 142] on span "Tell us the name of the food products that advertised with the following slogan…" at bounding box center [321, 137] width 360 height 10
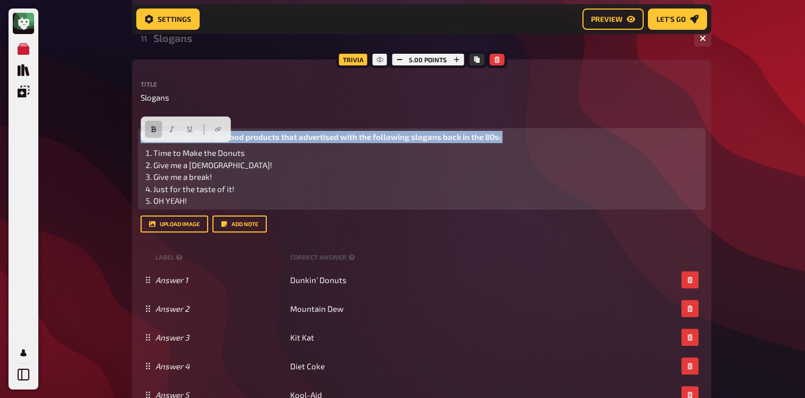
click at [142, 142] on span "Tell us the name of the food products that advertised with the following slogan…" at bounding box center [321, 137] width 360 height 10
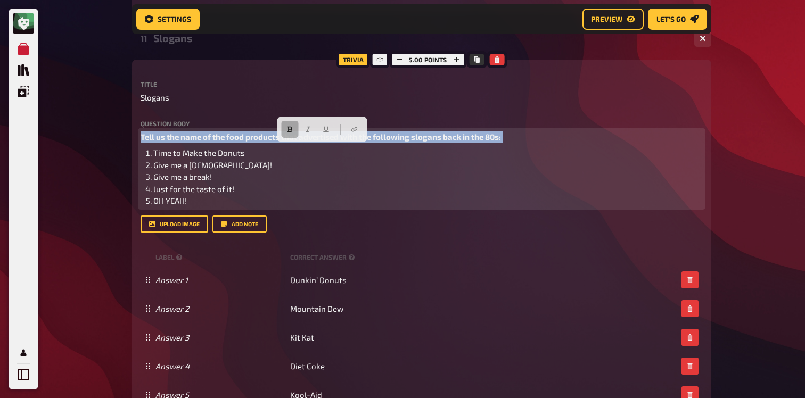
click at [288, 127] on icon "button" at bounding box center [289, 130] width 5 height 6
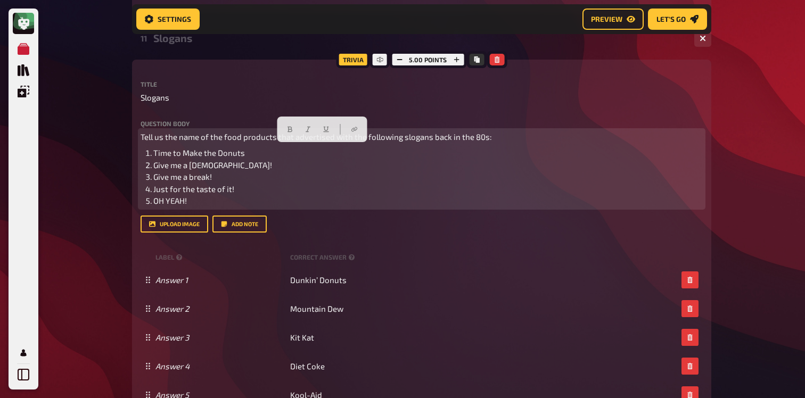
click at [142, 142] on span "Tell us the name of the food products that advertised with the following slogan…" at bounding box center [316, 137] width 351 height 10
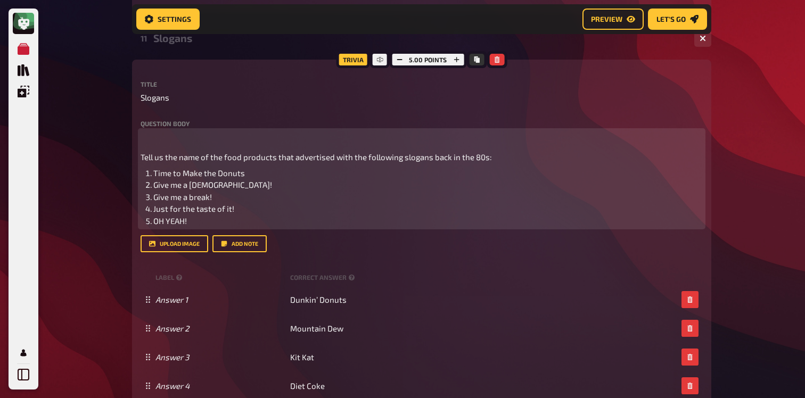
click at [144, 143] on p "﻿" at bounding box center [422, 137] width 562 height 12
click at [193, 142] on span "Nennen Sie uns die Namen der Lebensmittelprodukte, die in den 80er Jahren mit d…" at bounding box center [364, 137] width 447 height 10
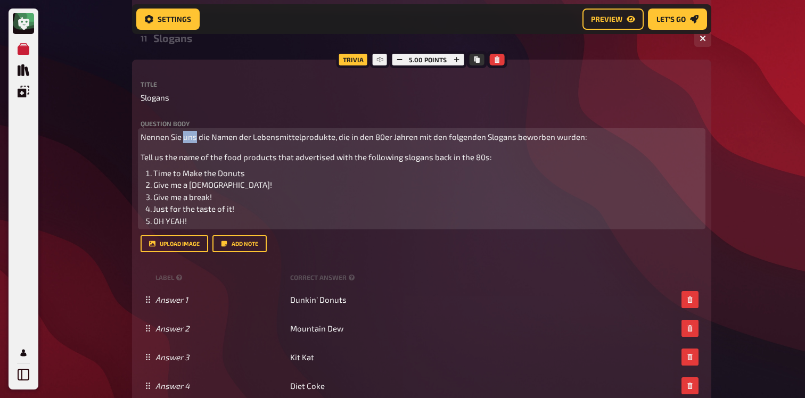
click at [193, 142] on span "Nennen Sie uns die Namen der Lebensmittelprodukte, die in den 80er Jahren mit d…" at bounding box center [364, 137] width 447 height 10
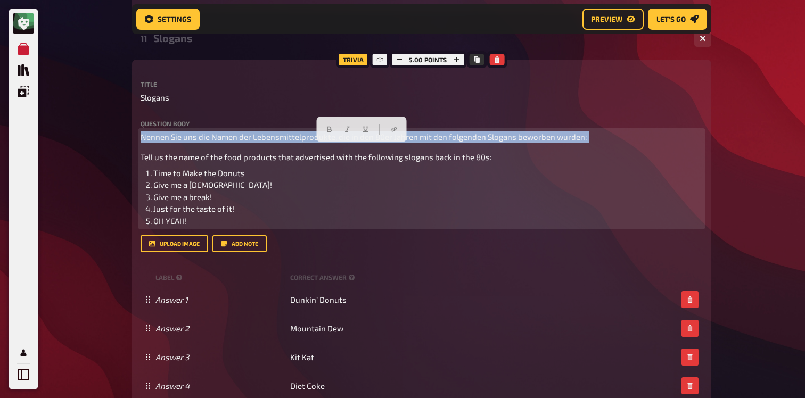
click at [193, 142] on span "Nennen Sie uns die Namen der Lebensmittelprodukte, die in den 80er Jahren mit d…" at bounding box center [364, 137] width 447 height 10
click at [332, 130] on icon "button" at bounding box center [329, 129] width 6 height 6
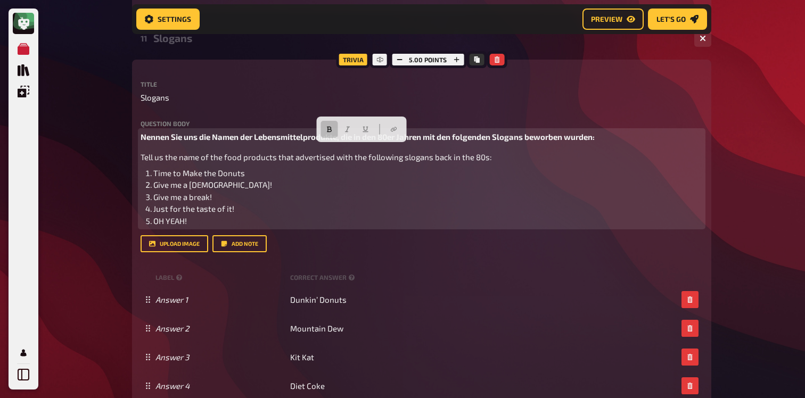
click at [142, 162] on span "Tell us the name of the food products that advertised with the following slogan…" at bounding box center [316, 157] width 351 height 10
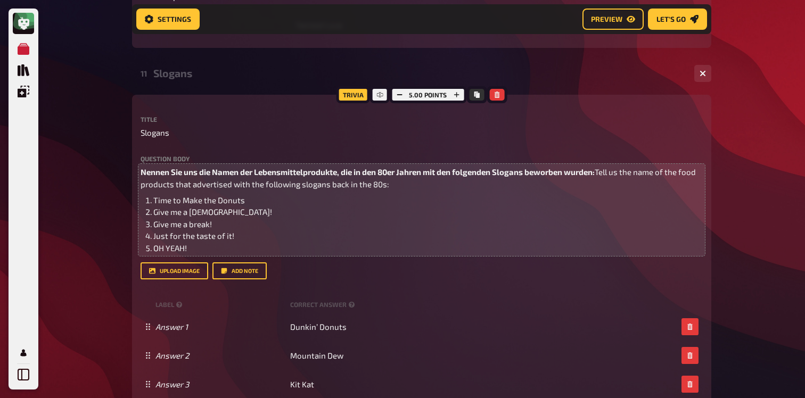
click at [182, 77] on div "11 Slogans 1 5" at bounding box center [421, 74] width 579 height 26
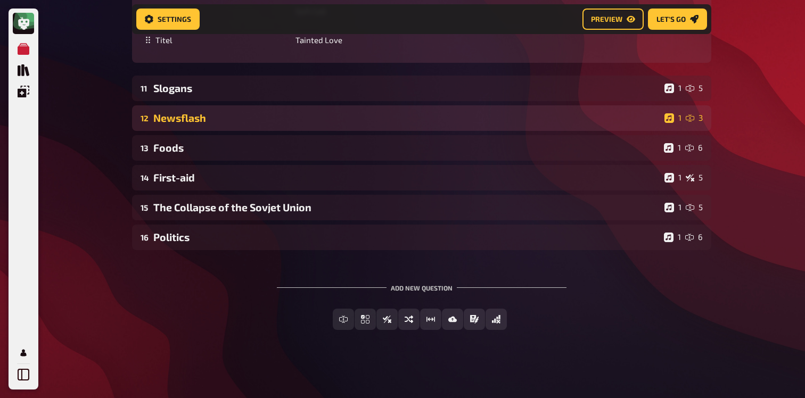
click at [189, 126] on div "12 Newsflash 1 3" at bounding box center [421, 118] width 579 height 26
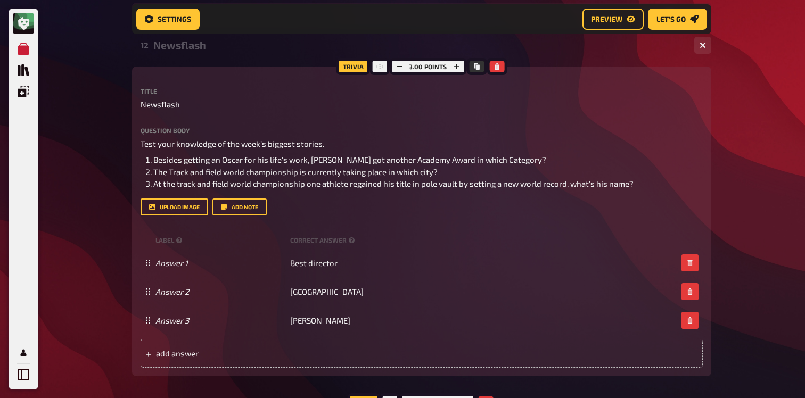
scroll to position [4482, 0]
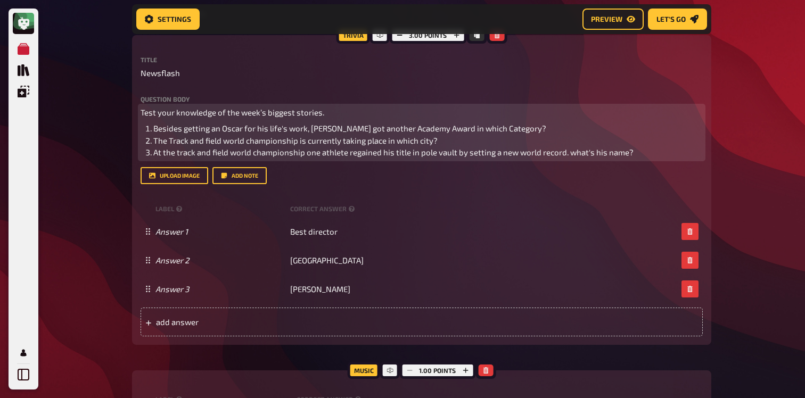
click at [218, 133] on span "Besides getting an Oscar for his life's work, Robert Redford got another Academ…" at bounding box center [349, 129] width 393 height 10
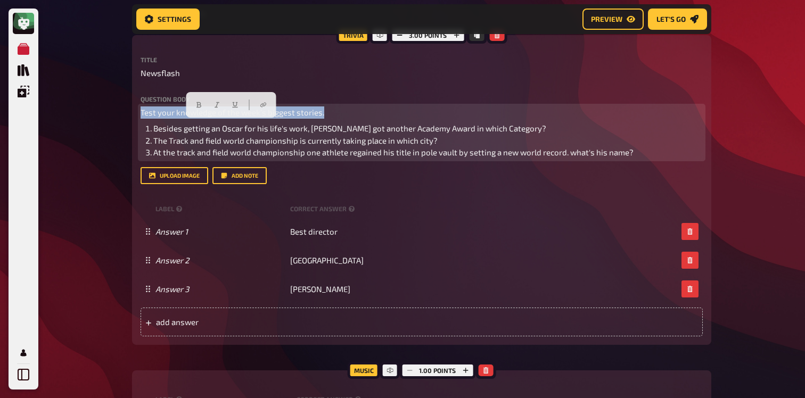
drag, startPoint x: 141, startPoint y: 126, endPoint x: 352, endPoint y: 122, distance: 211.4
click at [352, 119] on p "Test your knowledge of the week’s biggest stories." at bounding box center [422, 112] width 562 height 12
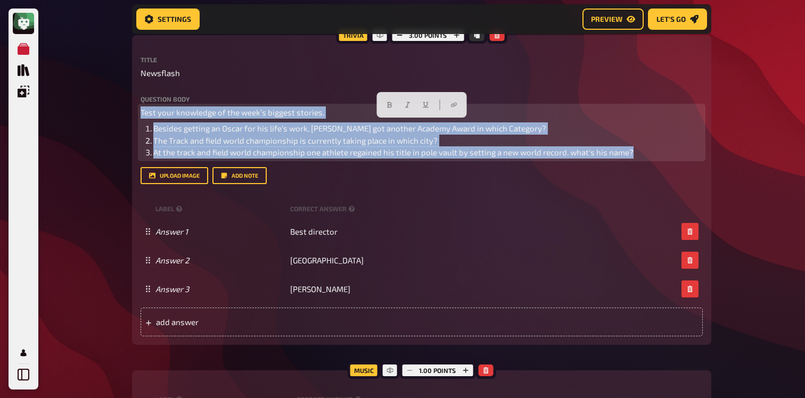
drag, startPoint x: 660, startPoint y: 164, endPoint x: 131, endPoint y: 127, distance: 530.0
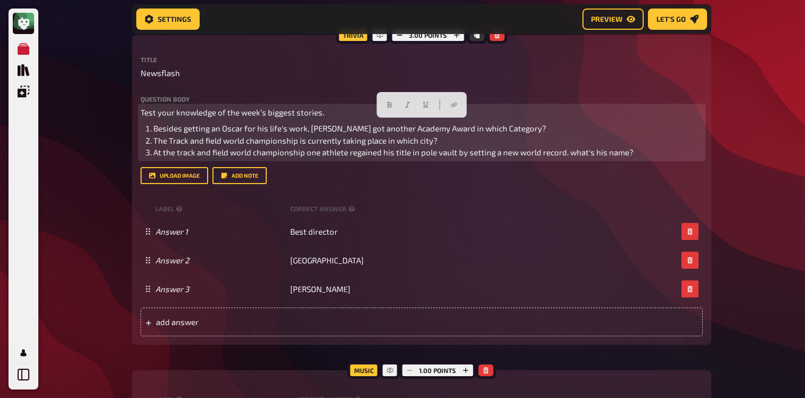
click at [142, 117] on span "Test your knowledge of the week’s biggest stories." at bounding box center [233, 113] width 184 height 10
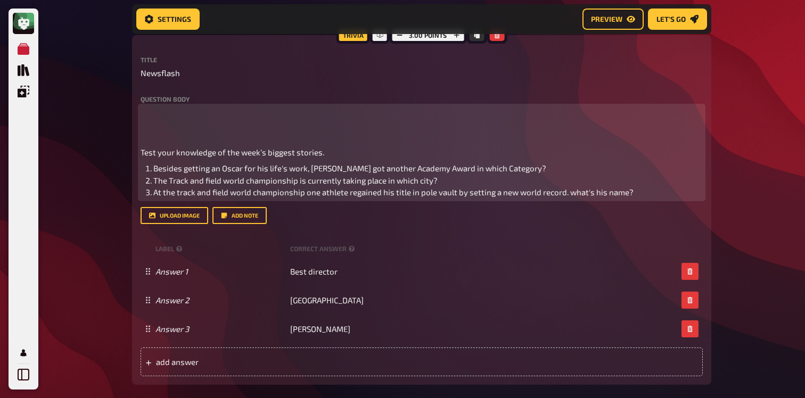
click at [172, 119] on p "﻿" at bounding box center [422, 112] width 562 height 12
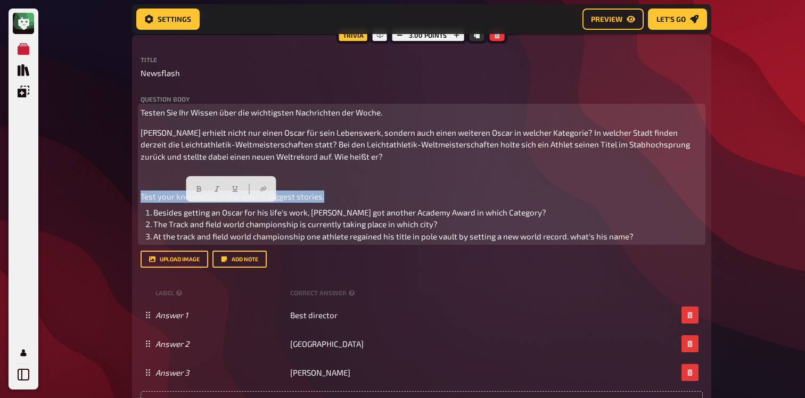
drag, startPoint x: 334, startPoint y: 208, endPoint x: 125, endPoint y: 207, distance: 209.7
click at [200, 189] on icon "button" at bounding box center [198, 189] width 5 height 6
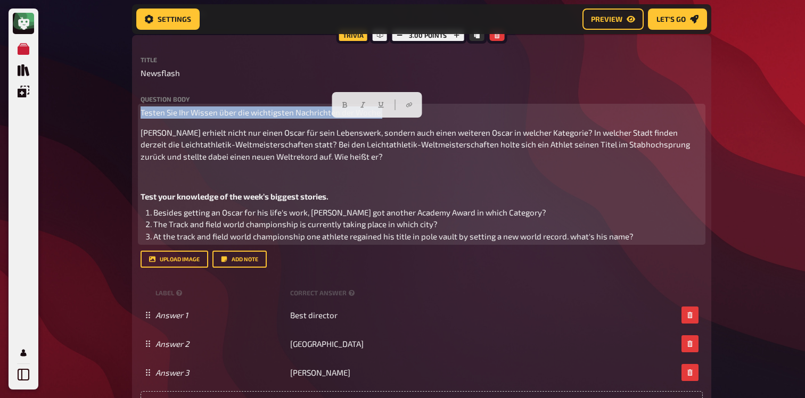
drag, startPoint x: 390, startPoint y: 125, endPoint x: 0, endPoint y: 118, distance: 389.8
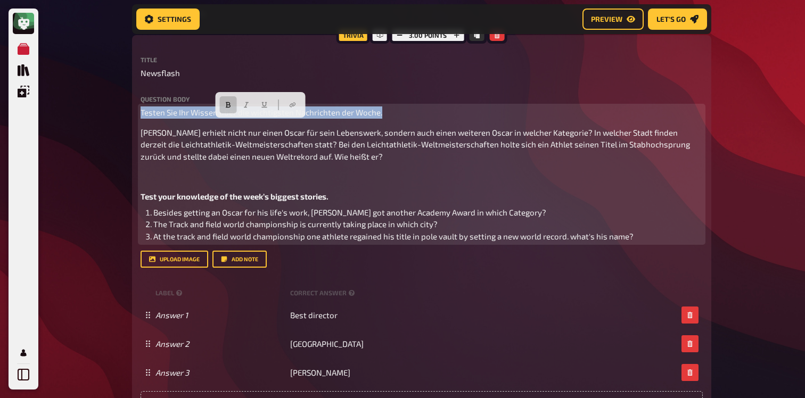
click at [228, 108] on icon "button" at bounding box center [228, 105] width 5 height 6
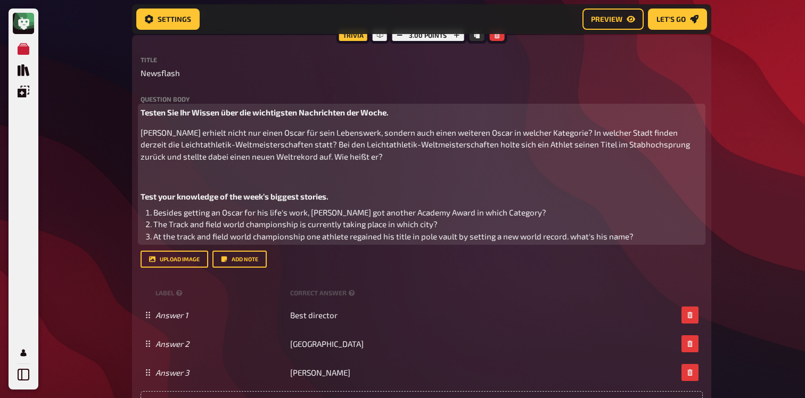
click at [143, 147] on span "Robert Redford erhielt nicht nur einen Oscar für sein Lebenswerk, sondern auch …" at bounding box center [416, 145] width 551 height 34
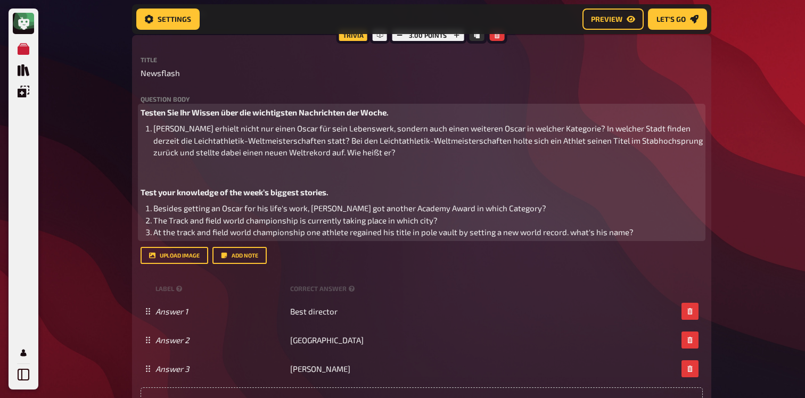
click at [598, 142] on span "Robert Redford erhielt nicht nur einen Oscar für sein Lebenswerk, sondern auch …" at bounding box center [428, 141] width 551 height 34
click at [433, 156] on span "In welcher Stadt finden derzeit die Leichtathletik-Weltmeisterschaften statt? B…" at bounding box center [425, 147] width 545 height 22
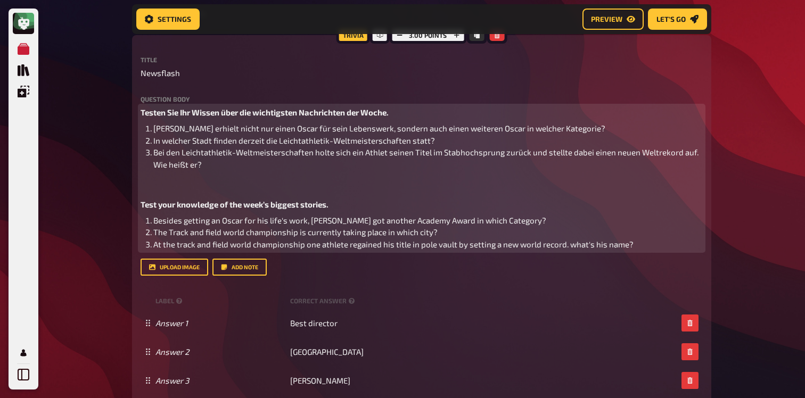
click at [384, 170] on li "Bei den Leichtathletik-Weltmeisterschaften holte sich ein Athlet seinen Titel i…" at bounding box center [427, 158] width 549 height 24
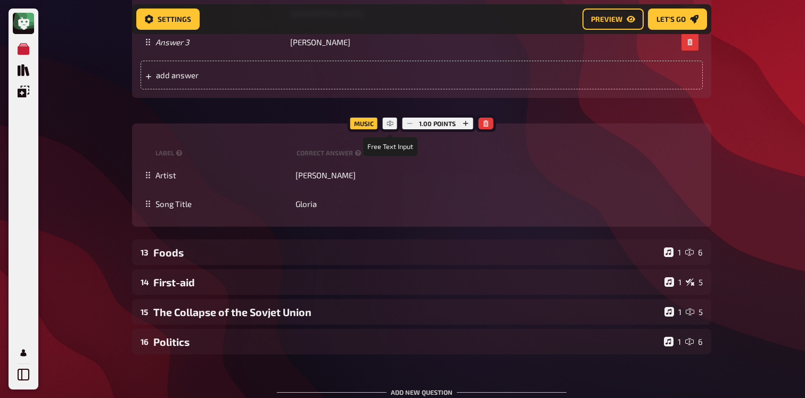
scroll to position [4850, 0]
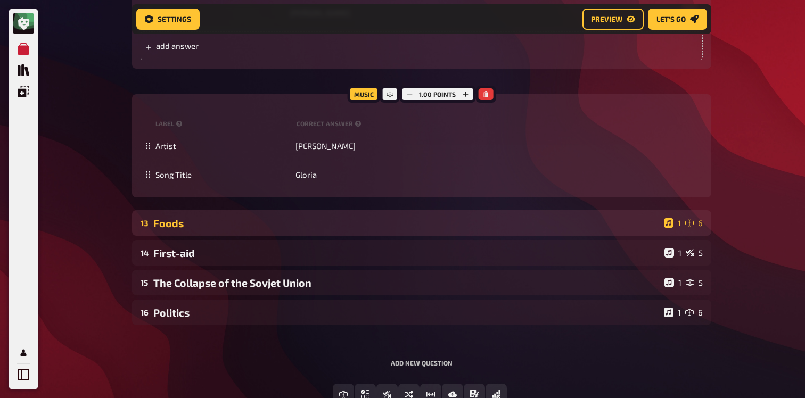
click at [310, 229] on div "13 Foods 1 6" at bounding box center [421, 223] width 579 height 26
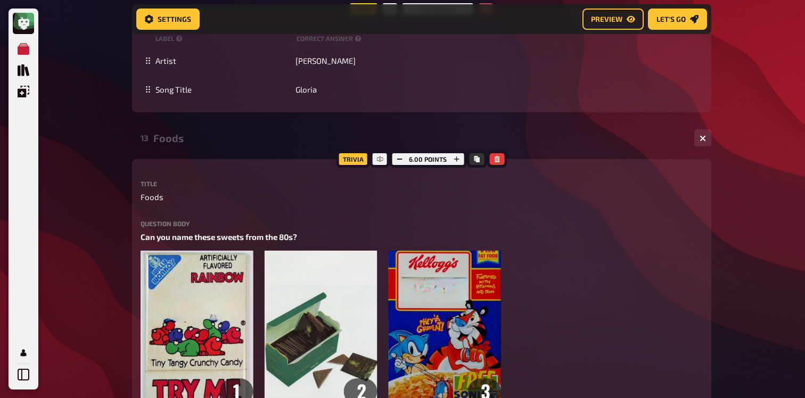
scroll to position [4958, 0]
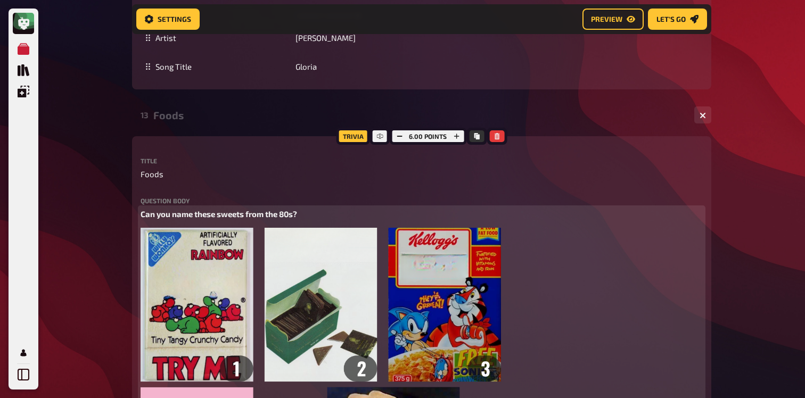
click at [230, 219] on span "Can you name these sweets from the 80s?" at bounding box center [219, 214] width 157 height 10
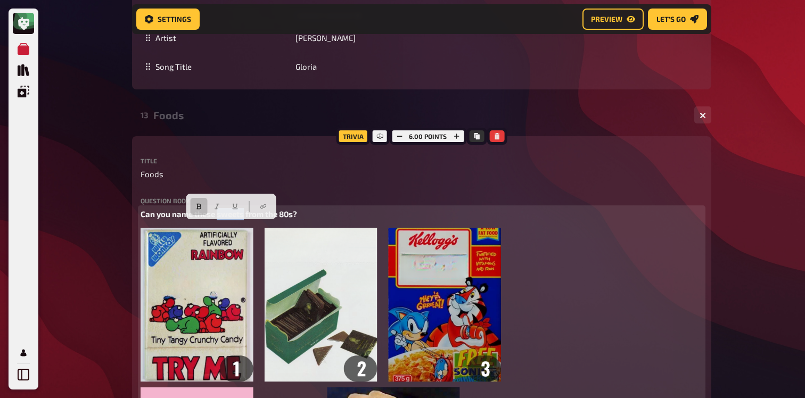
click at [230, 219] on span "Can you name these sweets from the 80s?" at bounding box center [219, 214] width 157 height 10
click at [141, 219] on span "Can you name these sweets from the 80s?" at bounding box center [219, 214] width 157 height 10
paste div
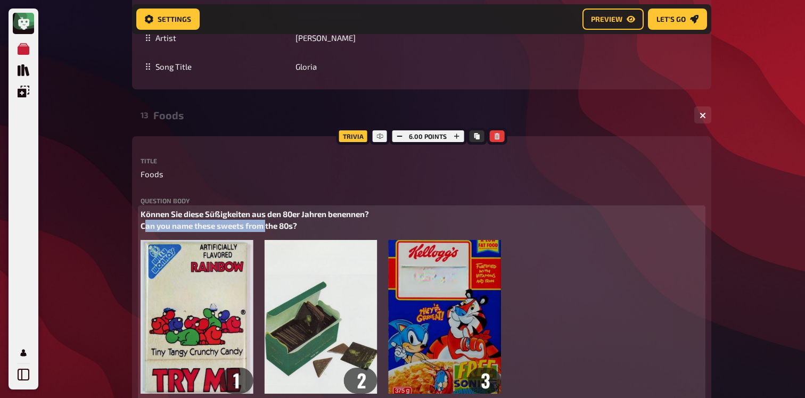
drag, startPoint x: 333, startPoint y: 241, endPoint x: 147, endPoint y: 243, distance: 185.8
click at [147, 232] on p "Können Sie diese Süßigkeiten aus den 80er Jahren benennen? Can you name these s…" at bounding box center [422, 220] width 562 height 24
click at [142, 231] on span "Können Sie diese Süßigkeiten aus den 80er Jahren benennen? Can you name these s…" at bounding box center [256, 220] width 230 height 22
drag, startPoint x: 141, startPoint y: 243, endPoint x: 318, endPoint y: 243, distance: 177.8
click at [318, 232] on p "Können Sie diese Süßigkeiten aus den 80er Jahren benennen? Can you name these s…" at bounding box center [422, 220] width 562 height 24
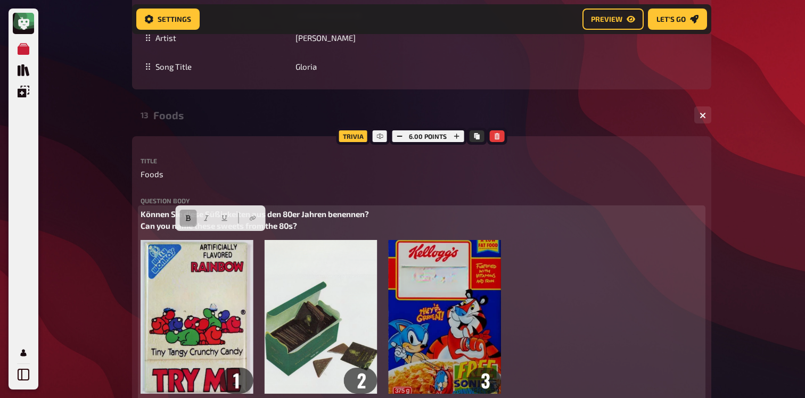
click at [184, 217] on button "button" at bounding box center [188, 218] width 17 height 17
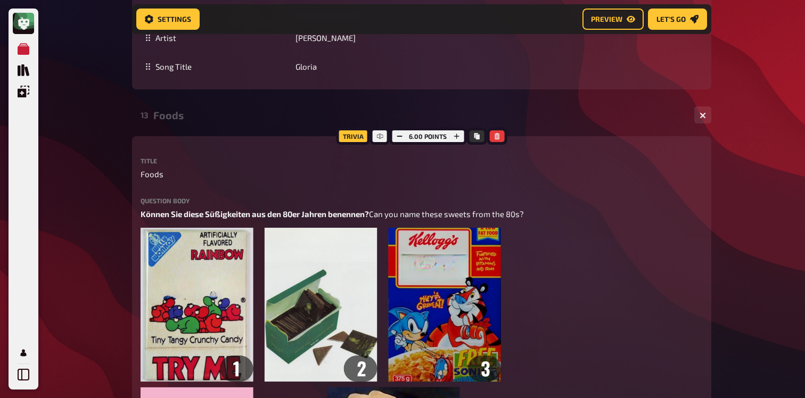
click at [205, 128] on div "13 Foods 1 6" at bounding box center [421, 115] width 579 height 26
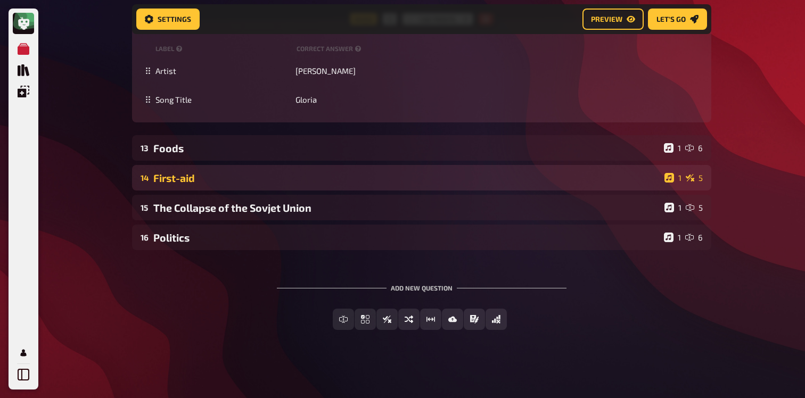
click at [188, 172] on div "First-aid" at bounding box center [406, 178] width 507 height 12
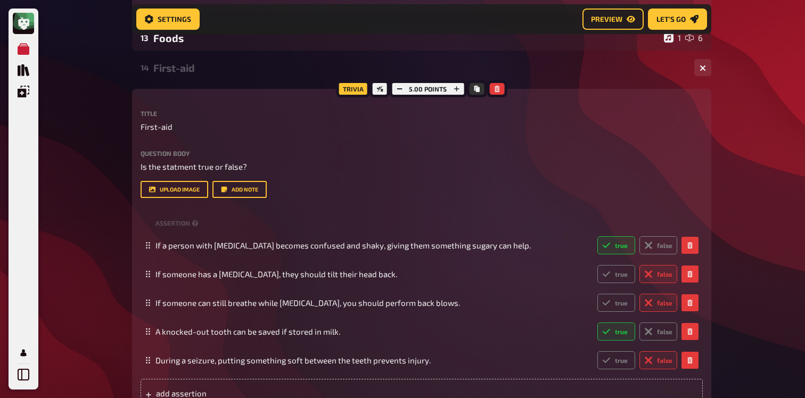
scroll to position [5078, 0]
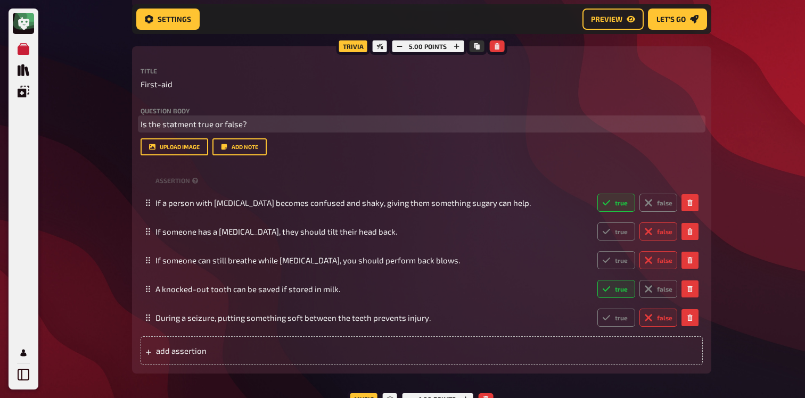
click at [203, 129] on span "Is the statment true or false?" at bounding box center [194, 124] width 106 height 10
click at [142, 129] on span "Is the statment true or false?" at bounding box center [194, 124] width 106 height 10
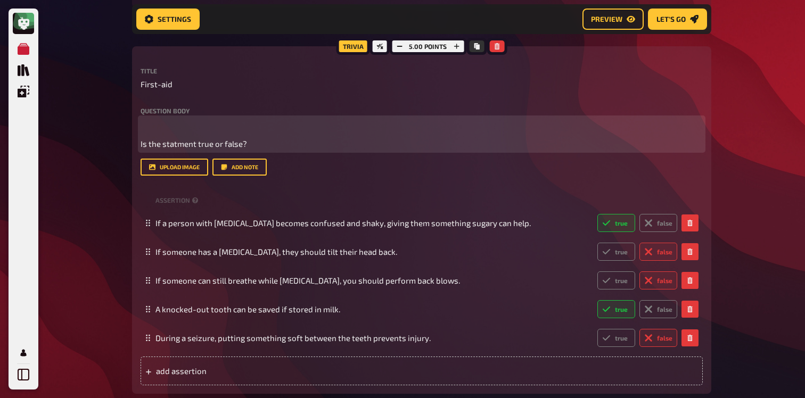
click at [154, 130] on p "﻿" at bounding box center [422, 124] width 562 height 12
click at [158, 129] on span "Ist die Aussage wahr oder falsch?" at bounding box center [202, 124] width 122 height 10
click at [163, 122] on button "button" at bounding box center [168, 116] width 17 height 17
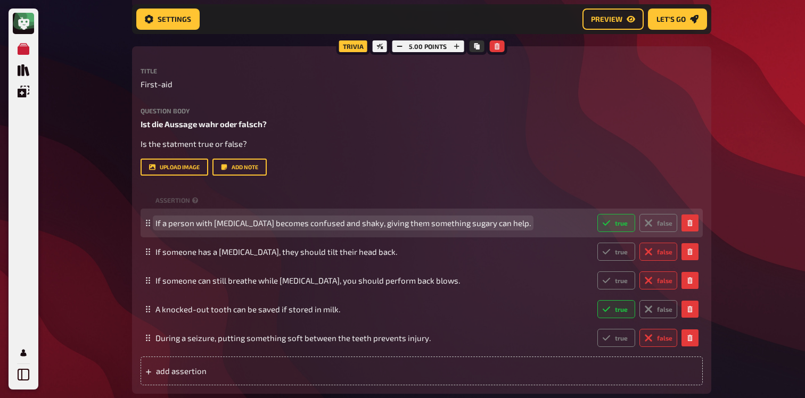
click at [269, 228] on span "If a person with diabetes becomes confused and shaky, giving them something sug…" at bounding box center [342, 223] width 375 height 10
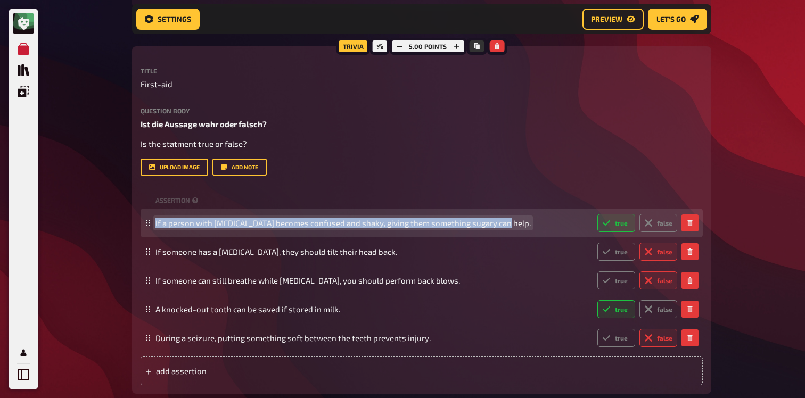
click at [269, 228] on span "If a person with diabetes becomes confused and shaky, giving them something sug…" at bounding box center [342, 223] width 375 height 10
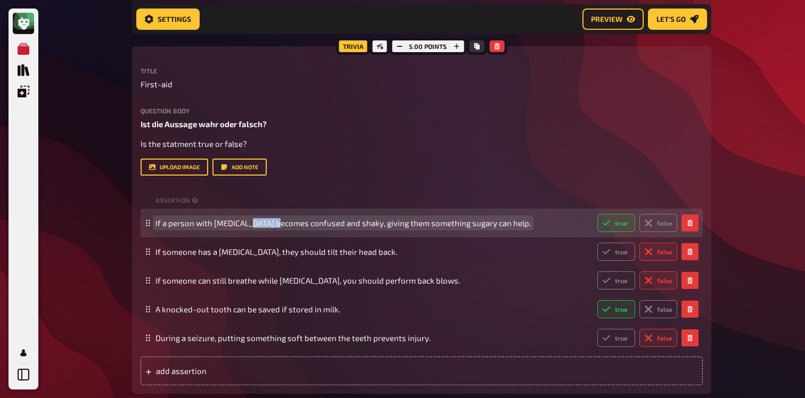
click at [269, 228] on span "If a person with diabetes becomes confused and shaky, giving them something sug…" at bounding box center [342, 223] width 375 height 10
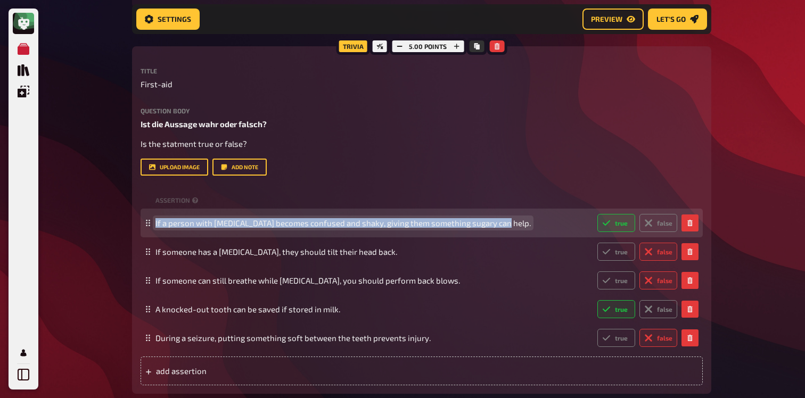
click at [269, 228] on span "If a person with diabetes becomes confused and shaky, giving them something sug…" at bounding box center [342, 223] width 375 height 10
paste span
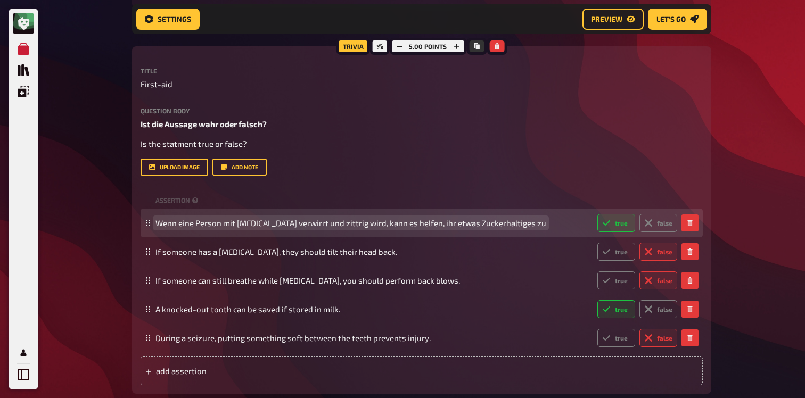
click at [291, 228] on span "Wenn eine Person mit Diabetes verwirrt und zittrig wird, kann es helfen, ihr et…" at bounding box center [350, 223] width 391 height 10
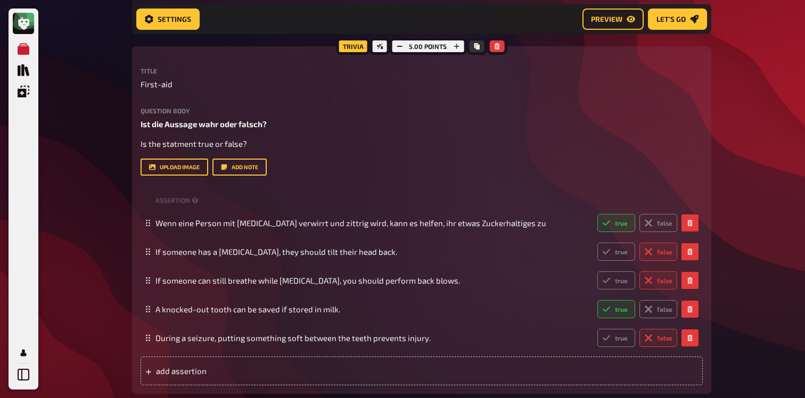
click at [357, 194] on div "Title First-aid Question body Ist die Aussage wahr oder falsch? Is the statment…" at bounding box center [422, 227] width 562 height 318
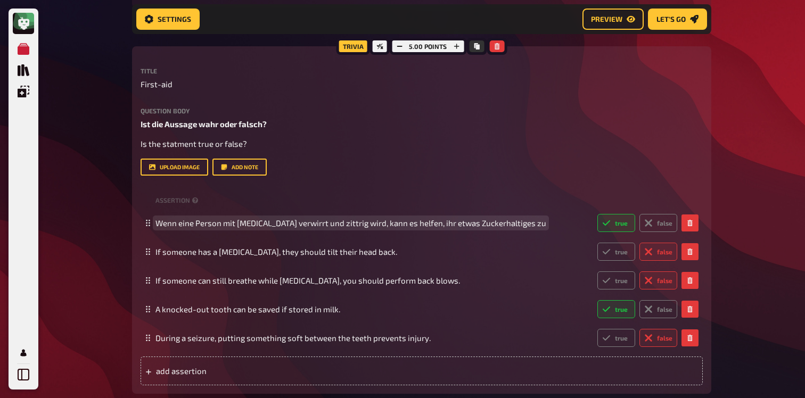
scroll to position [5082, 0]
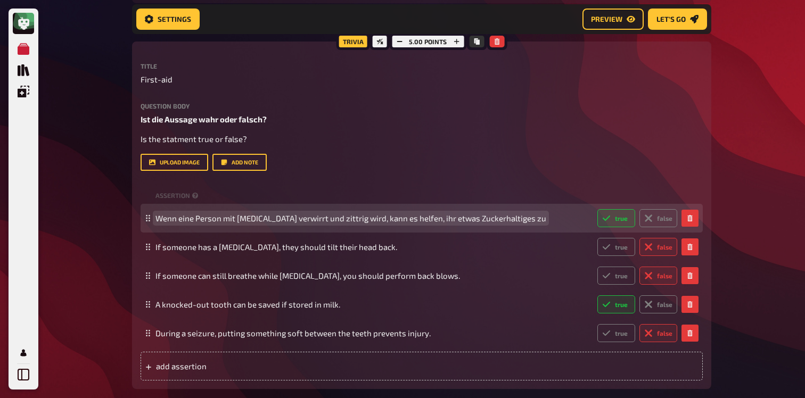
click at [309, 223] on span "Wenn eine Person mit Diabetes verwirrt und zittrig wird, kann es helfen, ihr et…" at bounding box center [350, 218] width 391 height 10
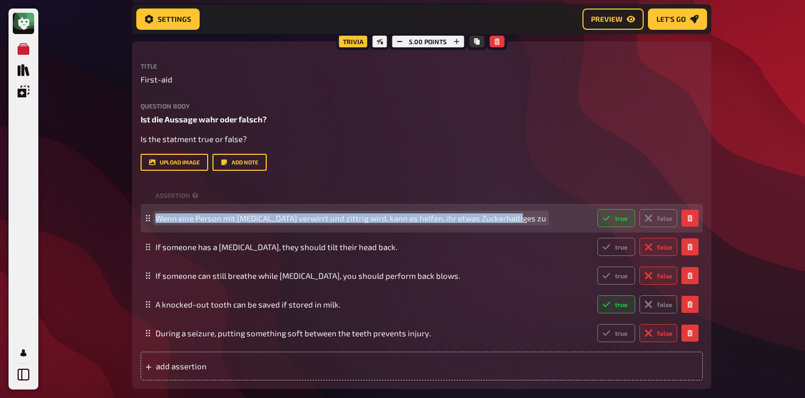
click at [309, 223] on span "Wenn eine Person mit Diabetes verwirrt und zittrig wird, kann es helfen, ihr et…" at bounding box center [350, 218] width 391 height 10
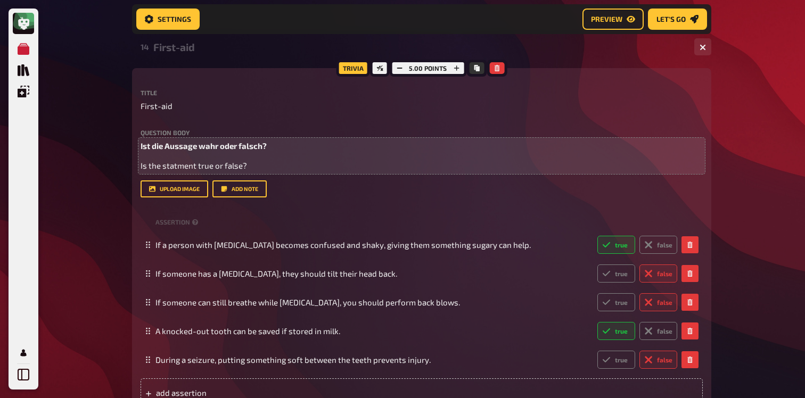
scroll to position [5082, 0]
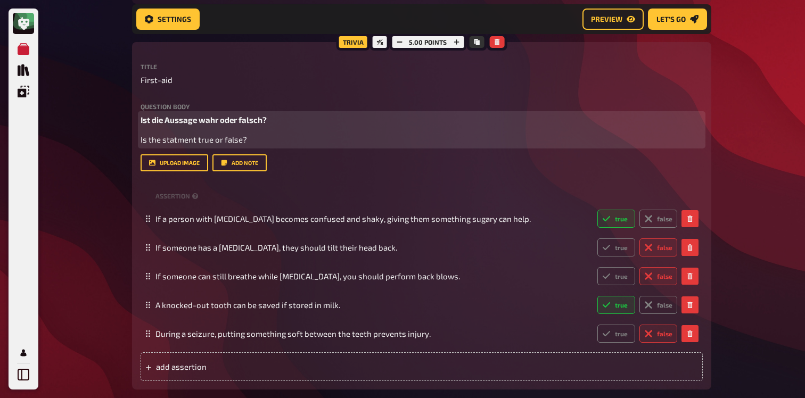
click at [276, 146] on p "Is the statment true or false?" at bounding box center [422, 140] width 562 height 12
click at [285, 126] on p "Ist die Aussage wahr oder falsch?" at bounding box center [422, 120] width 562 height 12
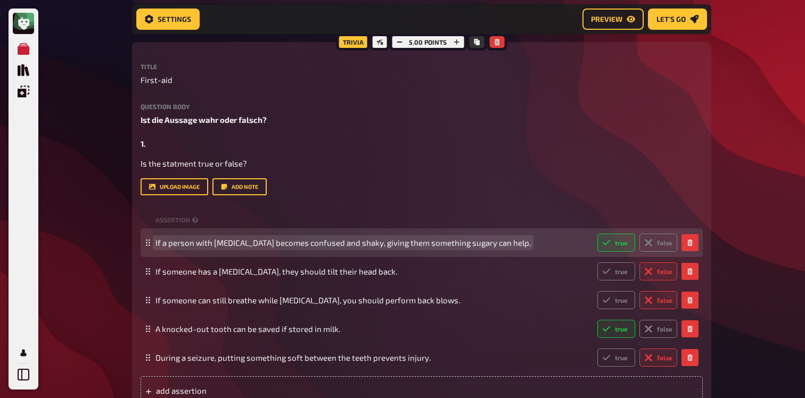
click at [307, 248] on span "If a person with diabetes becomes confused and shaky, giving them something sug…" at bounding box center [342, 243] width 375 height 10
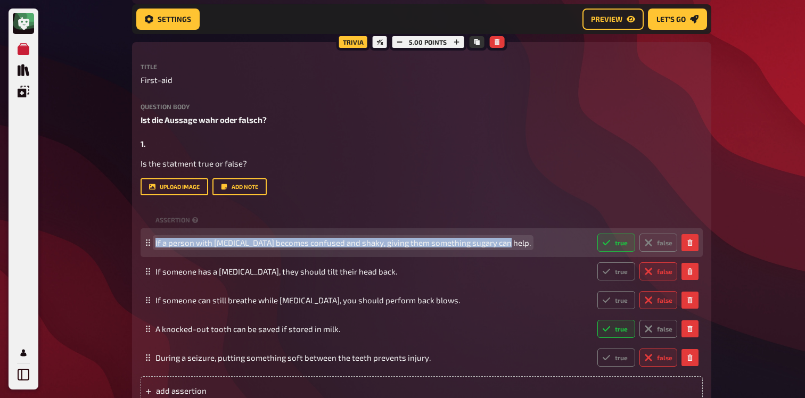
click at [307, 248] on span "If a person with diabetes becomes confused and shaky, giving them something sug…" at bounding box center [342, 243] width 375 height 10
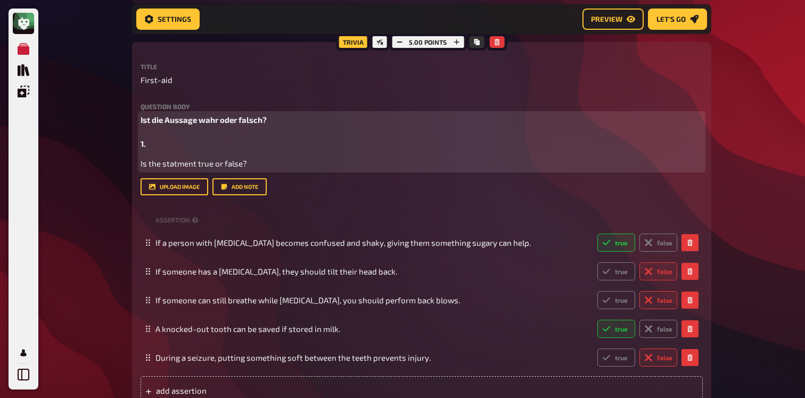
click at [196, 150] on p "Ist die Aussage wahr oder falsch? 1." at bounding box center [422, 132] width 562 height 36
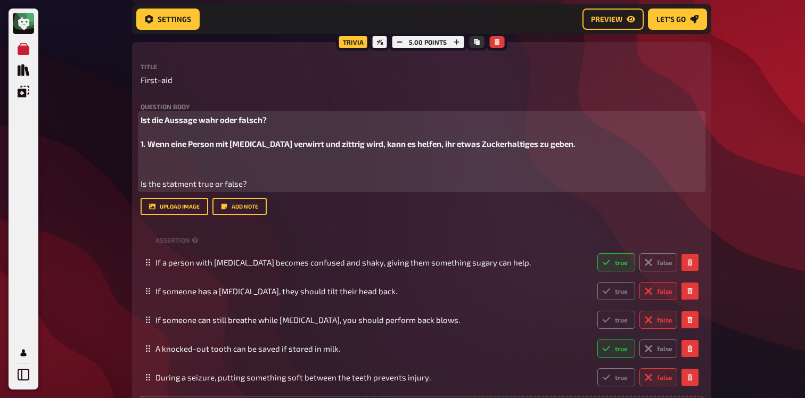
click at [146, 149] on span "Ist die Aussage wahr oder falsch? 1. Wenn eine Person mit Diabetes verwirrt und…" at bounding box center [358, 132] width 435 height 34
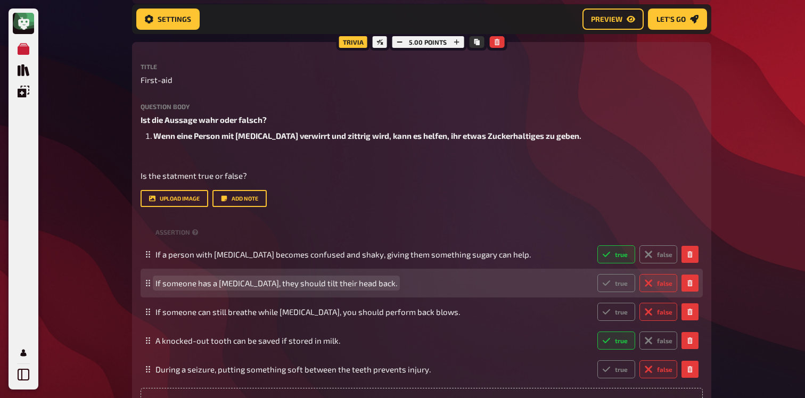
click at [201, 288] on span "If someone has a nosebleed, they should tilt their head back." at bounding box center [276, 283] width 242 height 10
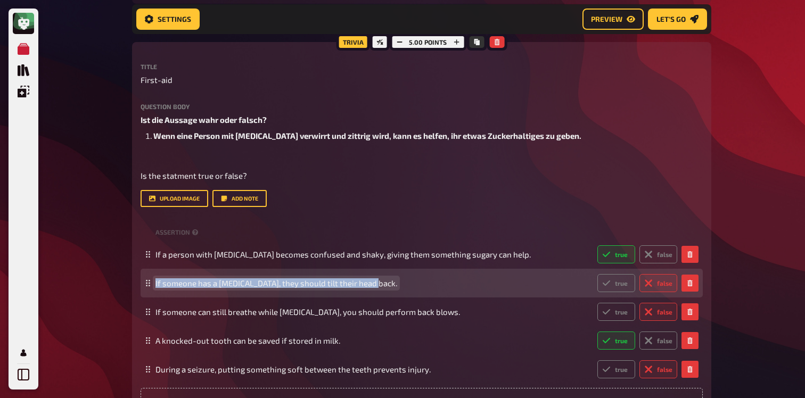
click at [201, 288] on span "If someone has a nosebleed, they should tilt their head back." at bounding box center [276, 283] width 242 height 10
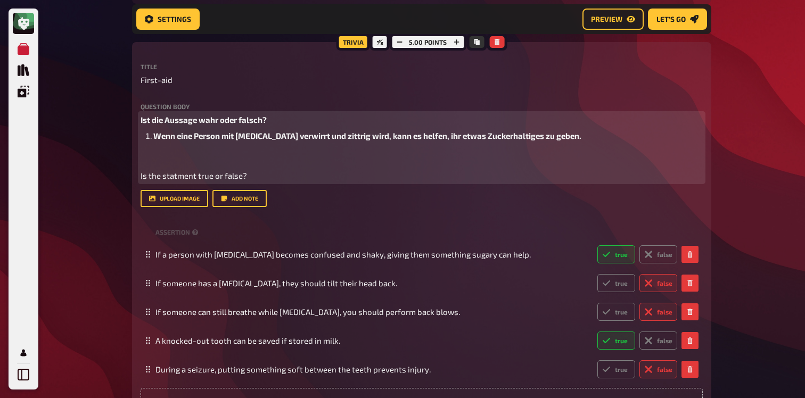
click at [569, 142] on li "Wenn eine Person mit Diabetes verwirrt und zittrig wird, kann es helfen, ihr et…" at bounding box center [427, 136] width 549 height 12
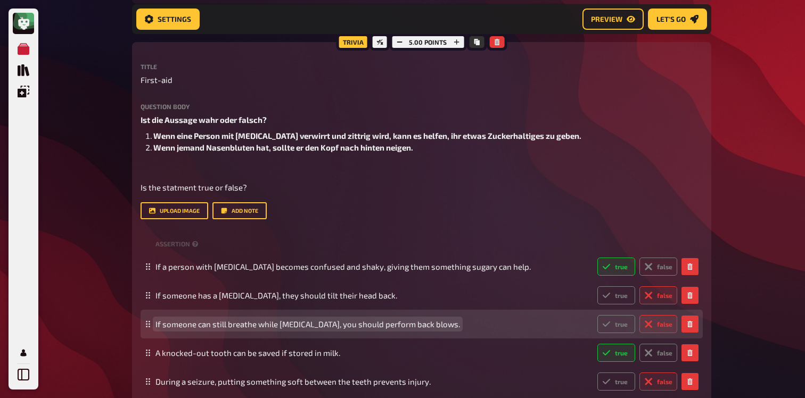
click at [274, 329] on span "If someone can still breathe while choking, you should perform back blows." at bounding box center [307, 324] width 305 height 10
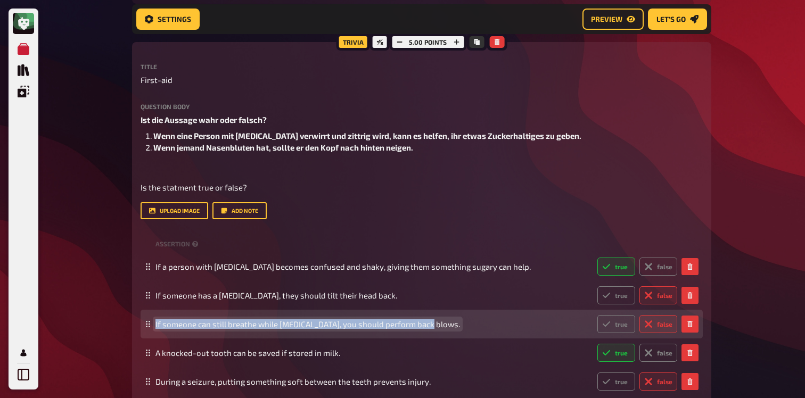
click at [274, 329] on span "If someone can still breathe while choking, you should perform back blows." at bounding box center [307, 324] width 305 height 10
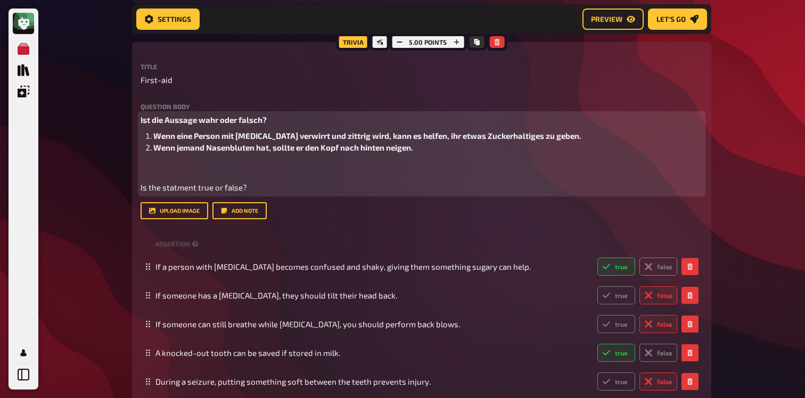
click at [450, 154] on li "Wenn jemand Nasenbluten hat, sollte er den Kopf nach hinten neigen." at bounding box center [427, 148] width 549 height 12
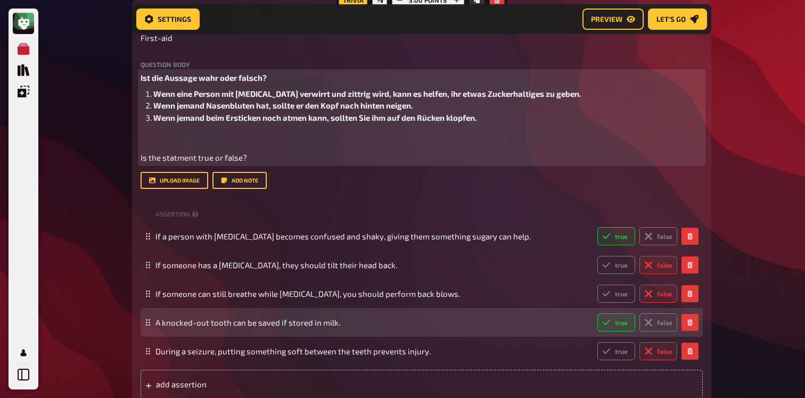
scroll to position [5133, 0]
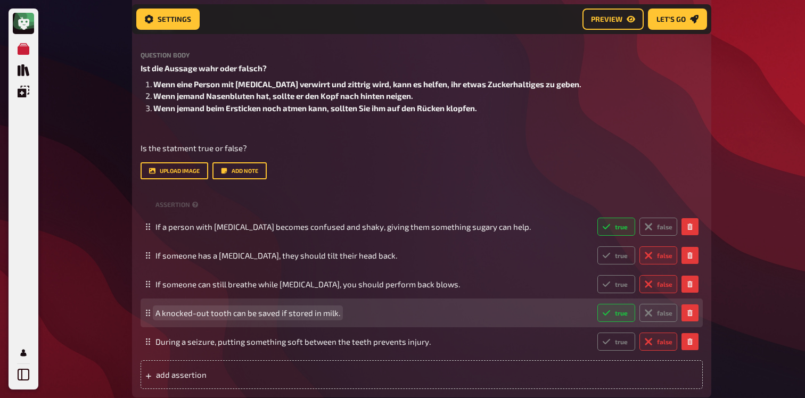
click at [237, 318] on span "A knocked-out tooth can be saved if stored in milk." at bounding box center [247, 313] width 185 height 10
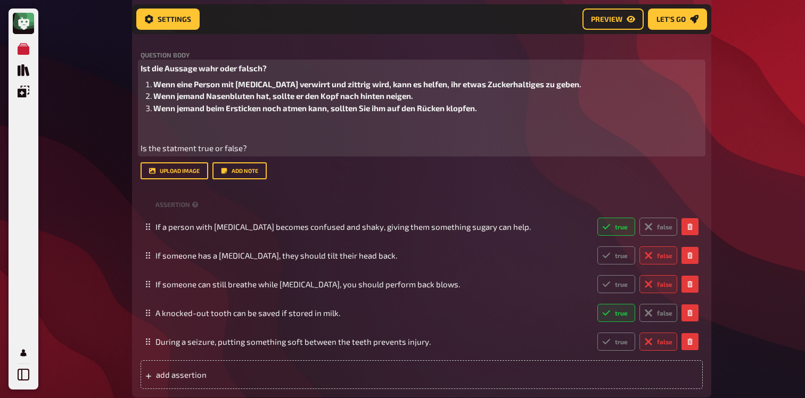
click at [514, 114] on li "Wenn jemand beim Ersticken noch atmen kann, sollten Sie ihm auf den Rücken klop…" at bounding box center [427, 108] width 549 height 12
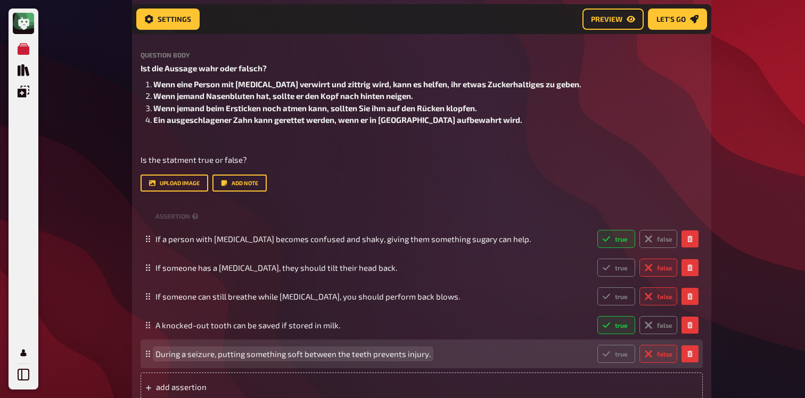
click at [283, 360] on div "During a seizure, putting something soft between the teeth prevents injury. tru…" at bounding box center [416, 354] width 522 height 18
click at [287, 359] on span "During a seizure, putting something soft between the teeth prevents injury." at bounding box center [292, 354] width 275 height 10
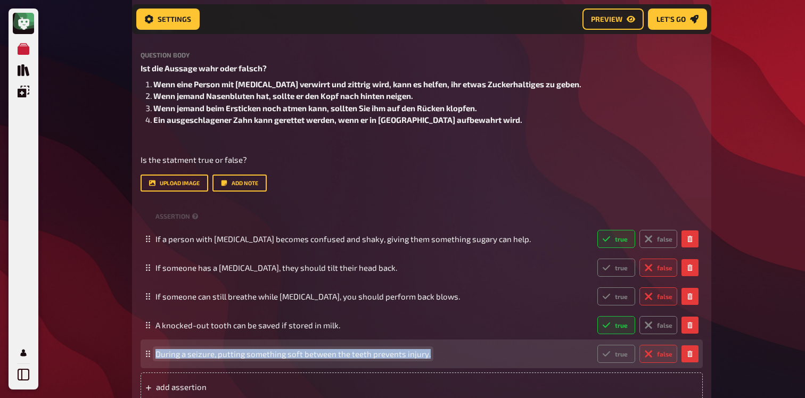
click at [287, 359] on span "During a seizure, putting something soft between the teeth prevents injury." at bounding box center [292, 354] width 275 height 10
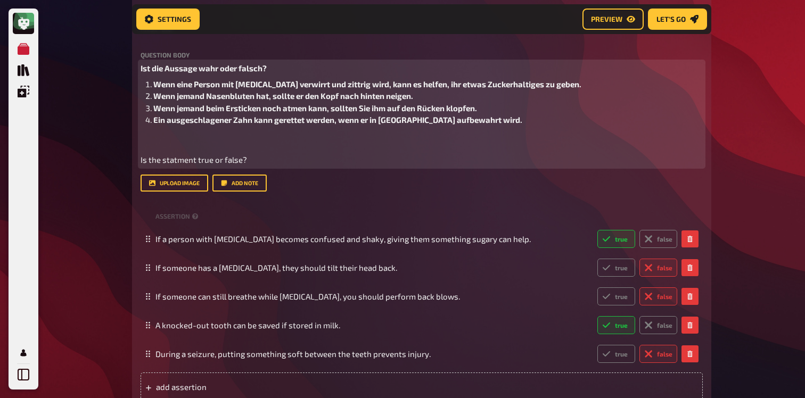
click at [486, 126] on li "Ein ausgeschlagener Zahn kann gerettet werden, wenn er in Milch aufbewahrt wird." at bounding box center [427, 120] width 549 height 12
click at [474, 126] on li "Ein ausgeschlagener Zahn kann gerettet werden, wenn er in Milch aufbewahrt wird." at bounding box center [427, 120] width 549 height 12
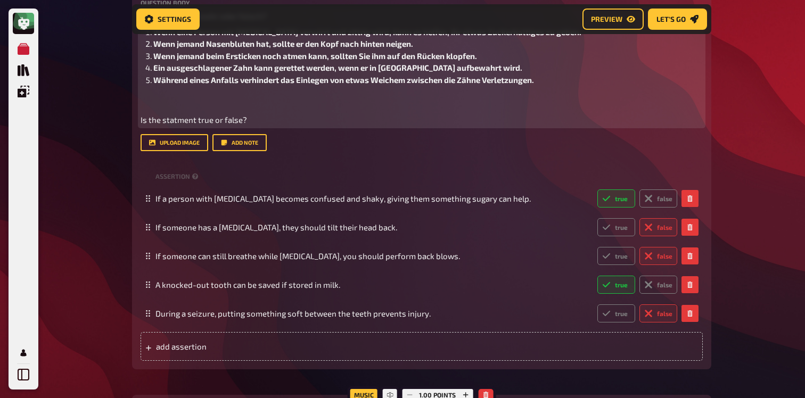
scroll to position [5181, 0]
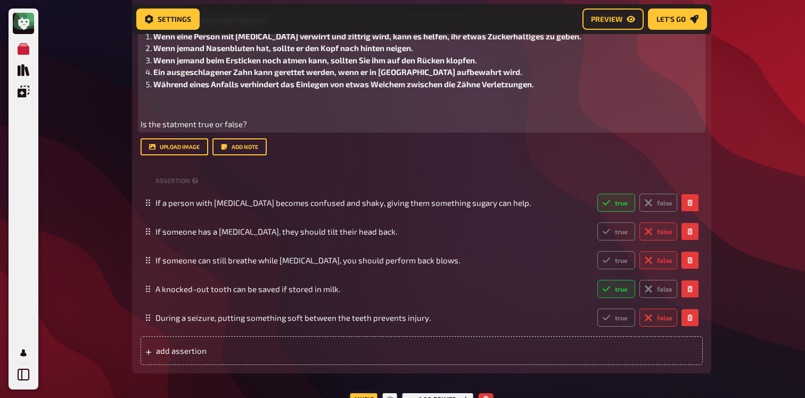
click at [219, 130] on div "Ist die Aussage wahr oder falsch? Wenn eine Person mit Diabetes verwirrt und zi…" at bounding box center [422, 72] width 562 height 116
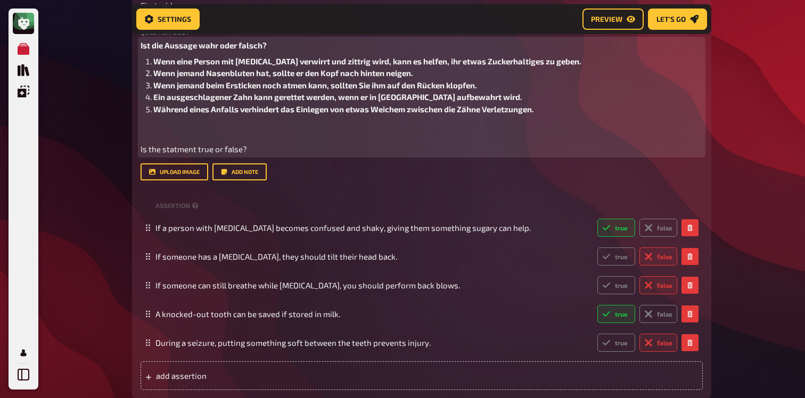
scroll to position [5147, 0]
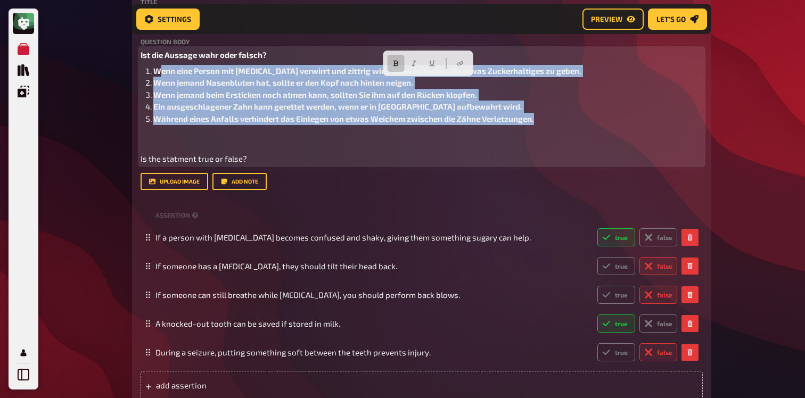
drag, startPoint x: 558, startPoint y: 129, endPoint x: 154, endPoint y: 85, distance: 405.9
click at [154, 85] on ol "Wenn eine Person mit Diabetes verwirrt und zittrig wird, kann es helfen, ihr et…" at bounding box center [422, 95] width 562 height 60
click at [400, 67] on button "button" at bounding box center [396, 63] width 17 height 17
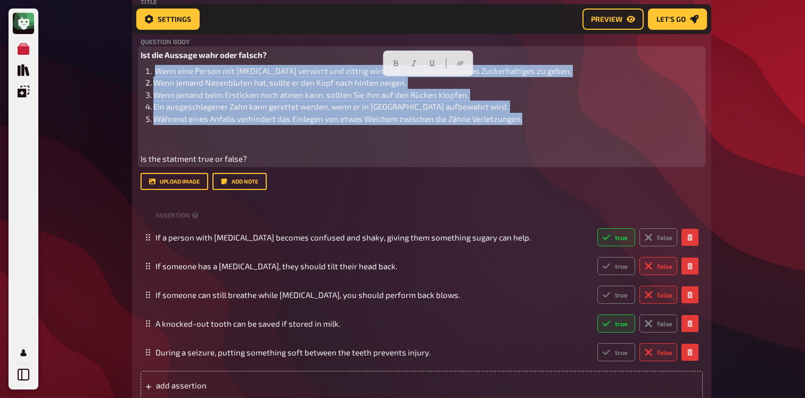
click at [258, 124] on span "Während eines Anfalls verhindert das Einlegen von etwas Weichem zwischen die Zä…" at bounding box center [337, 119] width 369 height 10
drag, startPoint x: 252, startPoint y: 172, endPoint x: 18, endPoint y: 159, distance: 234.1
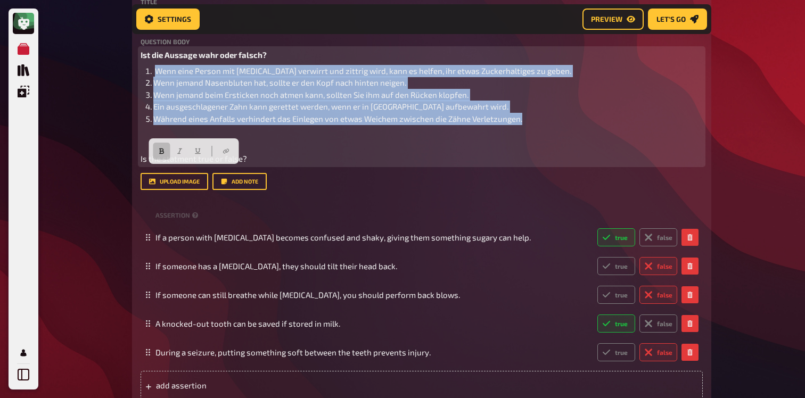
click at [160, 149] on icon "button" at bounding box center [161, 152] width 5 height 6
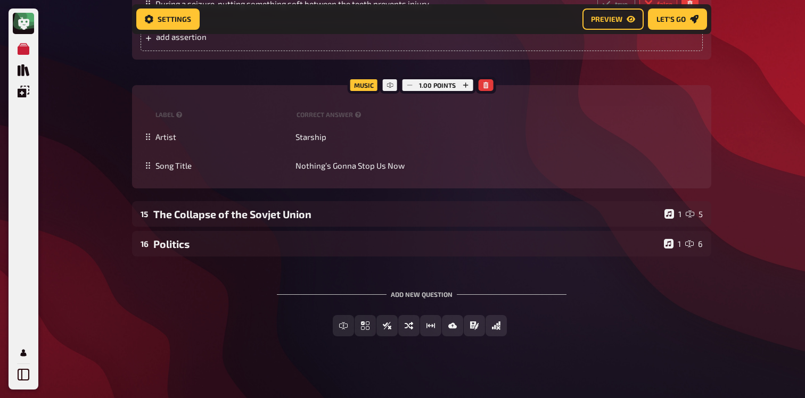
scroll to position [5516, 0]
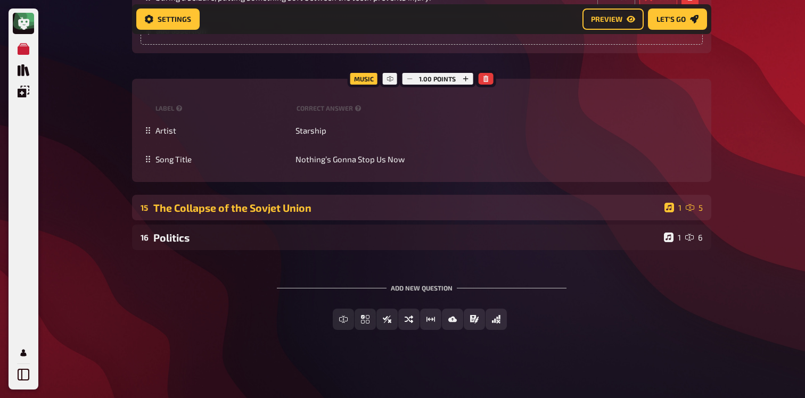
click at [291, 203] on div "The Collapse of the Sovjet Union" at bounding box center [406, 208] width 507 height 12
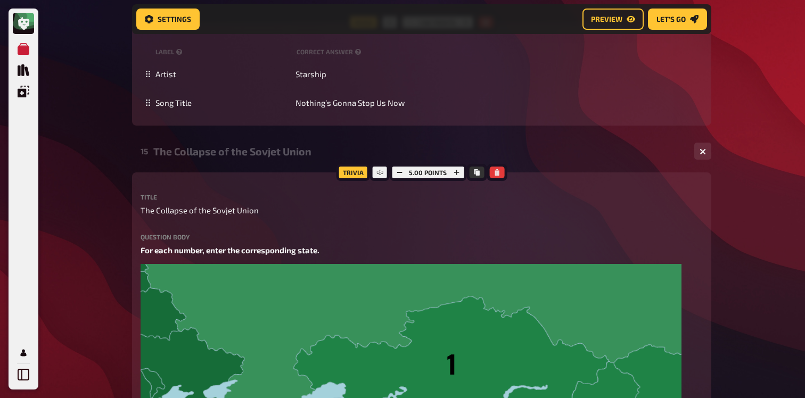
scroll to position [5573, 0]
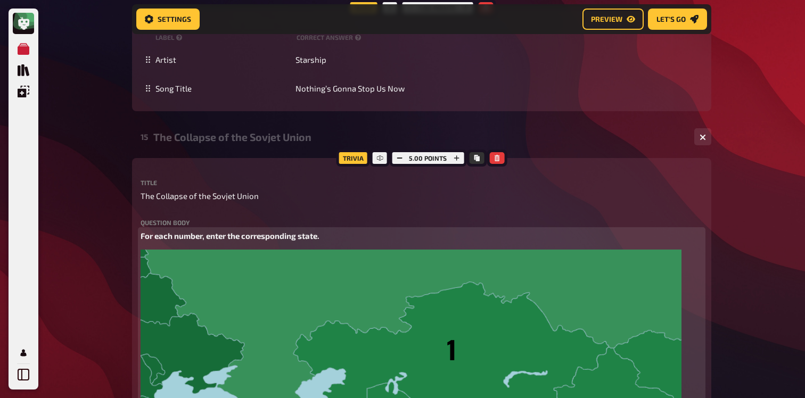
click at [217, 241] on span "For each number, enter the corresponding state." at bounding box center [230, 236] width 179 height 10
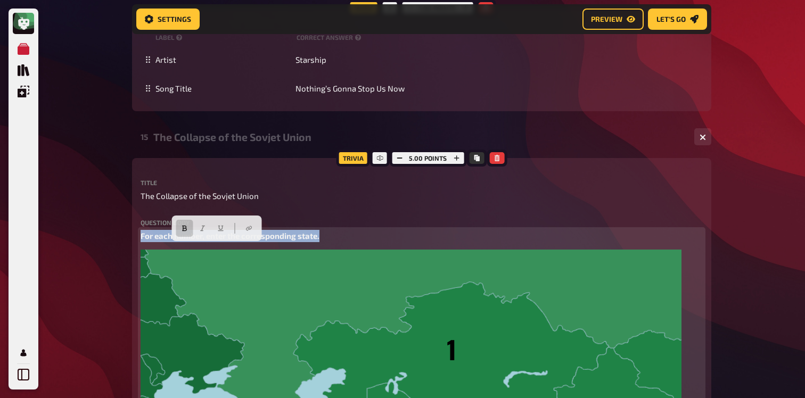
click at [217, 241] on span "For each number, enter the corresponding state." at bounding box center [230, 236] width 179 height 10
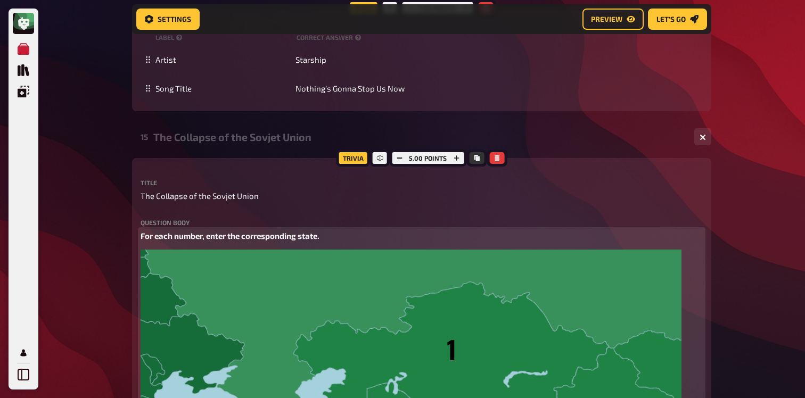
click at [141, 241] on span "For each number, enter the corresponding state." at bounding box center [230, 236] width 179 height 10
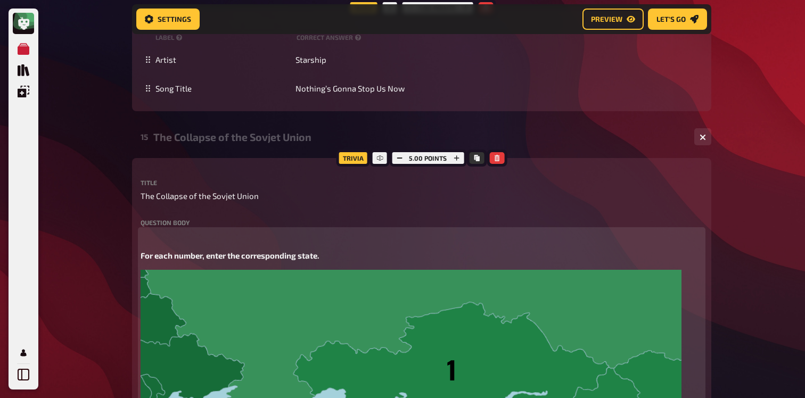
click at [156, 242] on p "﻿" at bounding box center [422, 236] width 562 height 12
click at [178, 276] on div "Geben Sie für jede Zahl den entsprechenden Zustand ein. For each number, enter …" at bounding box center [422, 372] width 562 height 284
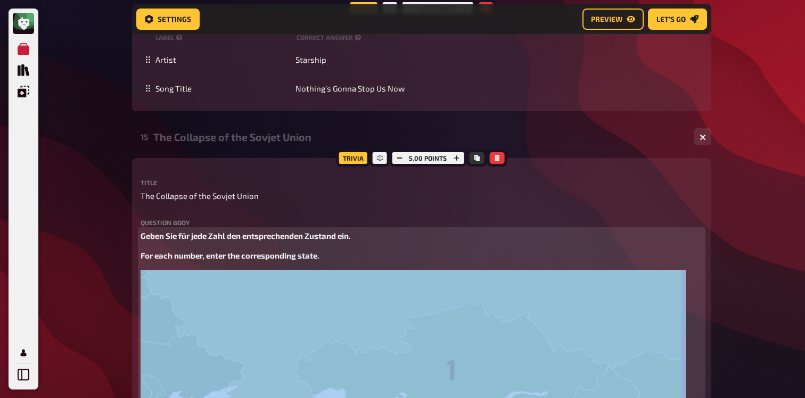
click at [178, 276] on div "Geben Sie für jede Zahl den entsprechenden Zustand ein. For each number, enter …" at bounding box center [422, 372] width 562 height 284
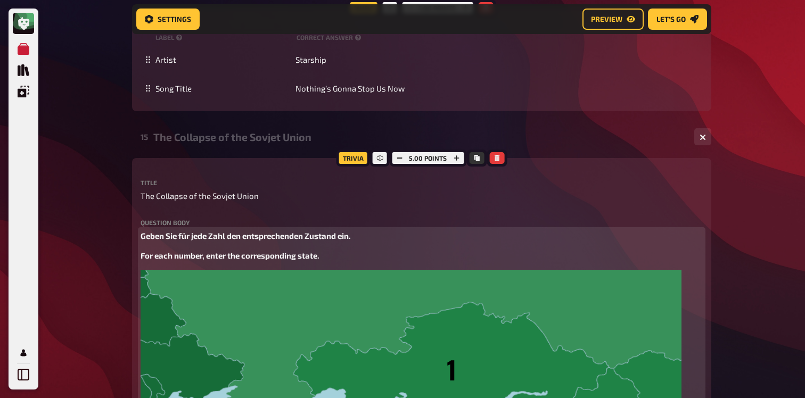
click at [183, 260] on span "For each number, enter the corresponding state." at bounding box center [230, 256] width 179 height 10
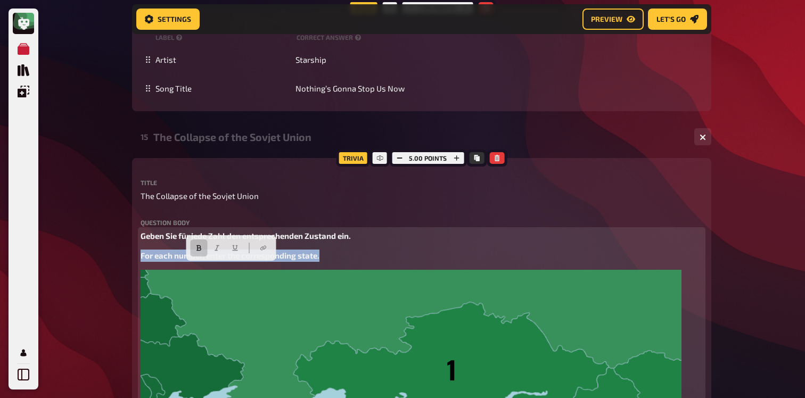
click at [183, 260] on span "For each number, enter the corresponding state." at bounding box center [230, 256] width 179 height 10
click at [200, 248] on icon "button" at bounding box center [198, 248] width 5 height 6
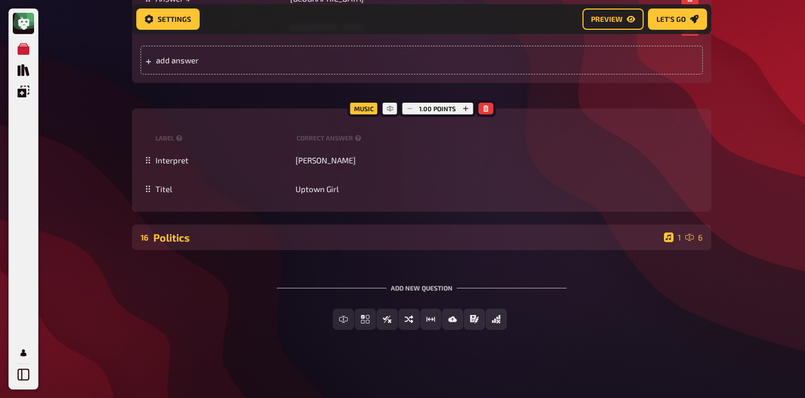
click at [270, 228] on div "16 Politics 1 6" at bounding box center [421, 238] width 579 height 26
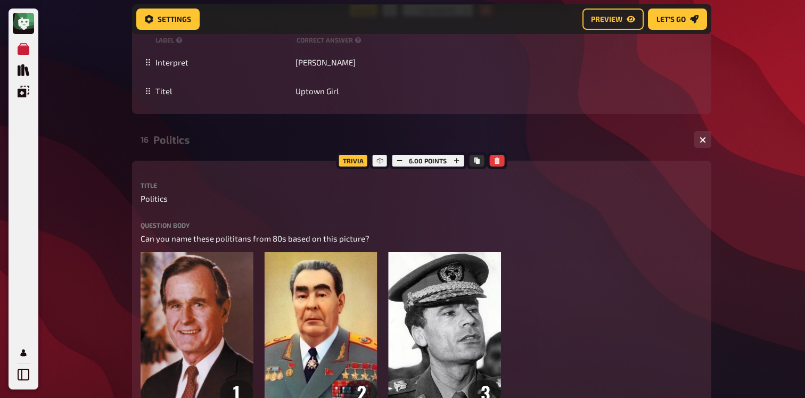
scroll to position [6371, 0]
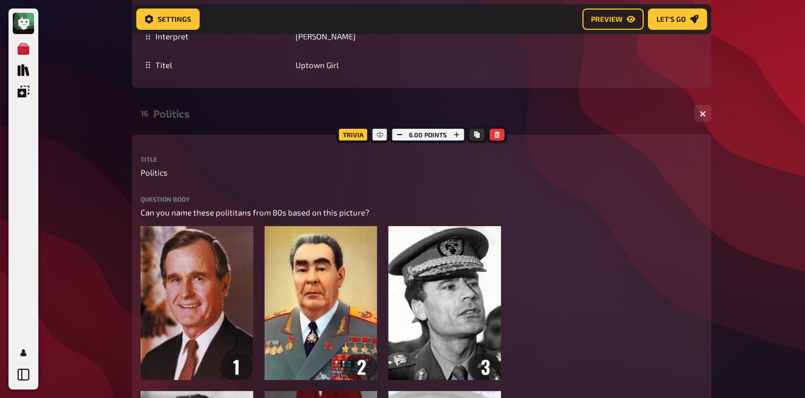
click at [258, 219] on div "Question body Can you name these polititans from 80s based on this picture? ﻿ D…" at bounding box center [422, 372] width 562 height 352
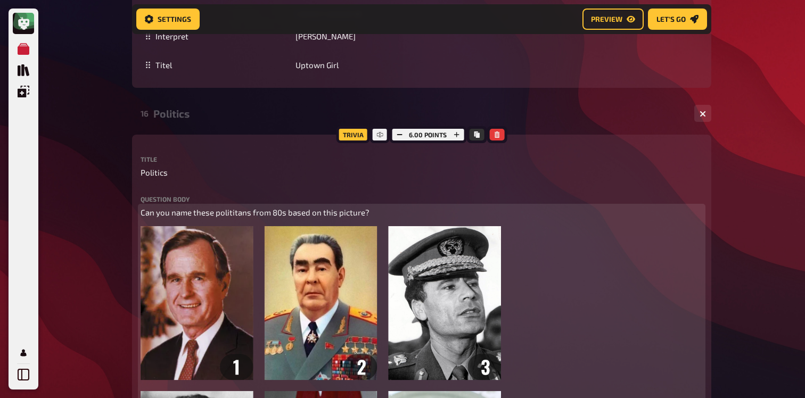
click at [255, 217] on span "Can you name these polititans from 80s based on this picture?" at bounding box center [255, 213] width 229 height 10
click at [142, 217] on span "Can you name these polititans from 80s based on this picture?" at bounding box center [255, 213] width 229 height 10
click at [153, 219] on p "Can you name these polititans from 80s based on this picture?" at bounding box center [422, 213] width 562 height 12
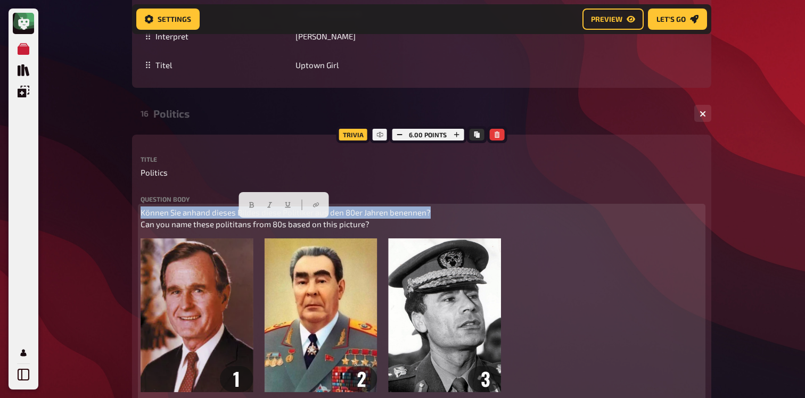
drag, startPoint x: 437, startPoint y: 224, endPoint x: 137, endPoint y: 221, distance: 299.7
click at [254, 204] on icon "button" at bounding box center [251, 205] width 6 height 6
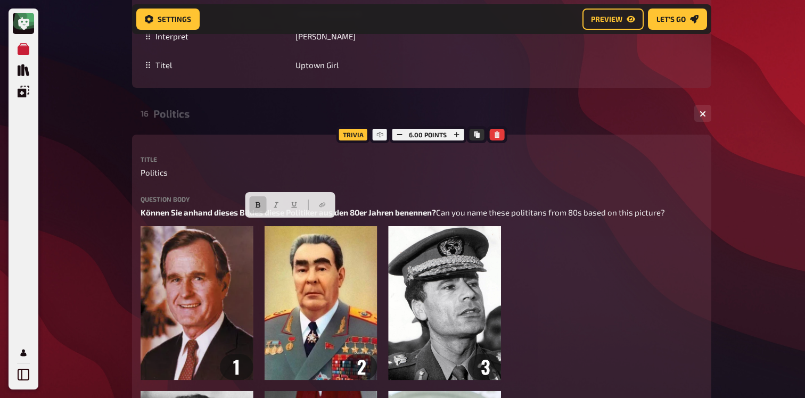
click at [190, 126] on div "16 Politics 1 6" at bounding box center [421, 114] width 579 height 26
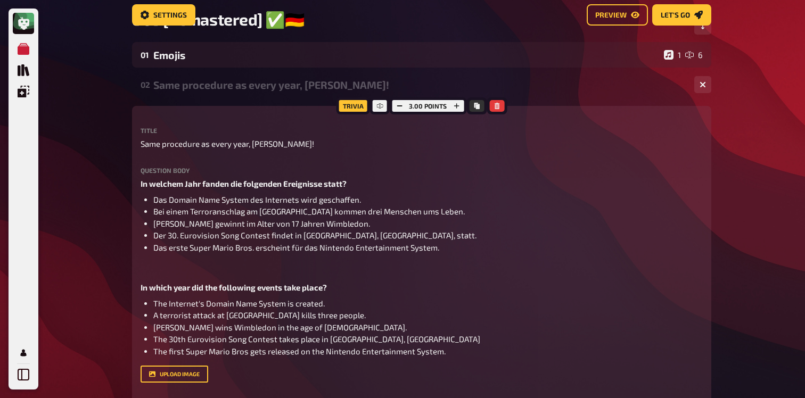
scroll to position [0, 0]
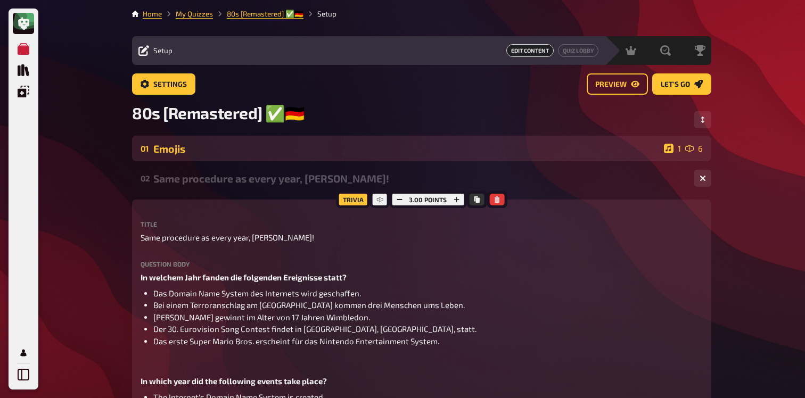
click at [172, 149] on div "Emojis" at bounding box center [406, 149] width 506 height 12
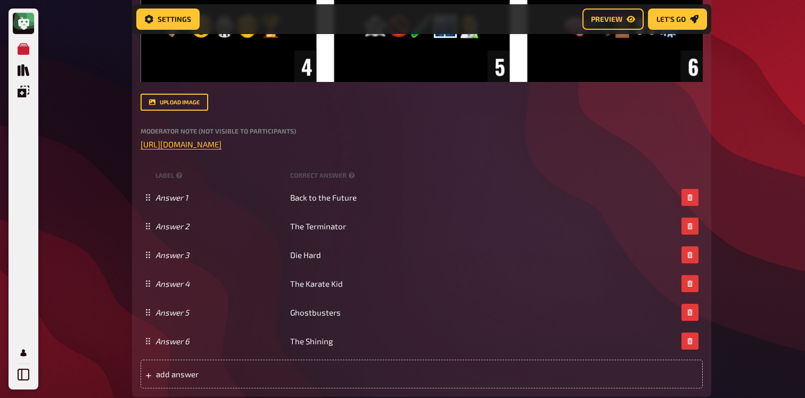
scroll to position [435, 0]
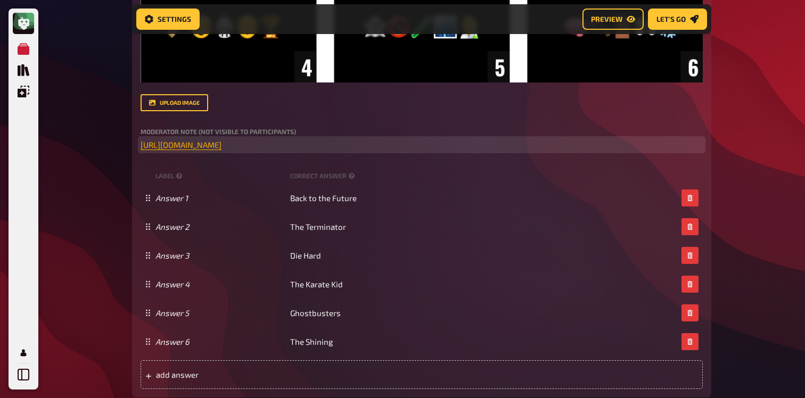
click at [171, 149] on span "https://open.spotify.com/playlist/4iJ6GQa5q7nrxkgIEY59qf?si=29b7694c78af4481" at bounding box center [181, 145] width 81 height 10
click at [172, 125] on icon "button" at bounding box center [173, 125] width 6 height 5
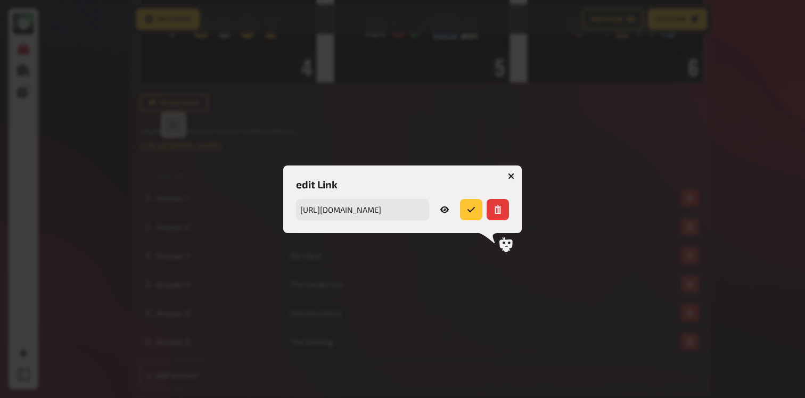
click at [440, 208] on icon at bounding box center [444, 209] width 9 height 9
click at [507, 171] on button "button" at bounding box center [511, 176] width 17 height 17
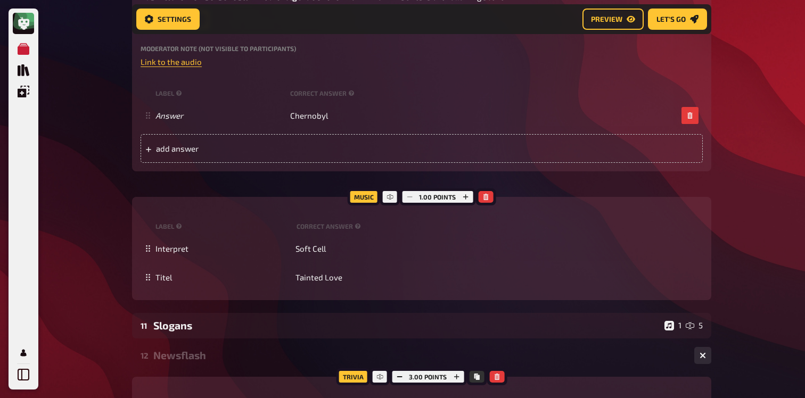
scroll to position [4943, 0]
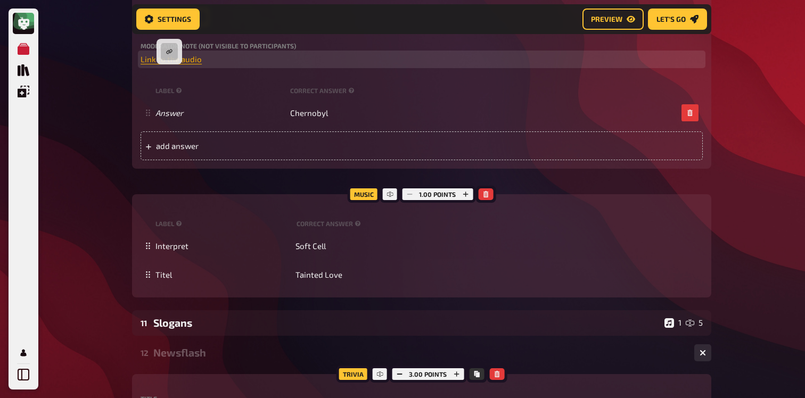
click at [170, 64] on span "Link to the audio" at bounding box center [171, 59] width 61 height 10
click at [172, 44] on button "button" at bounding box center [169, 51] width 17 height 17
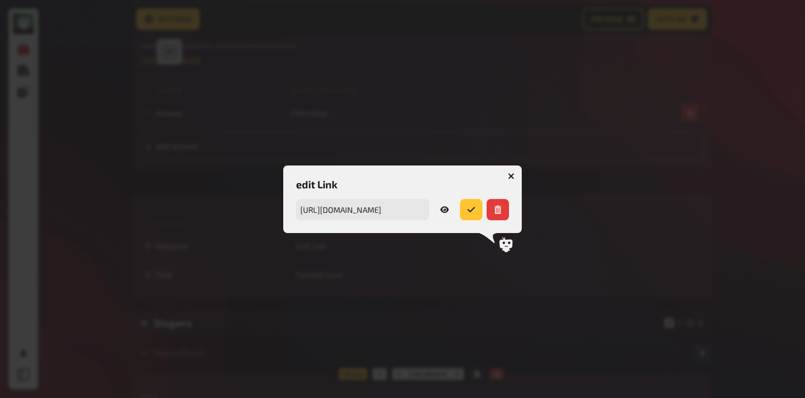
click at [439, 208] on link at bounding box center [444, 209] width 22 height 21
click at [512, 174] on icon "button" at bounding box center [511, 176] width 10 height 10
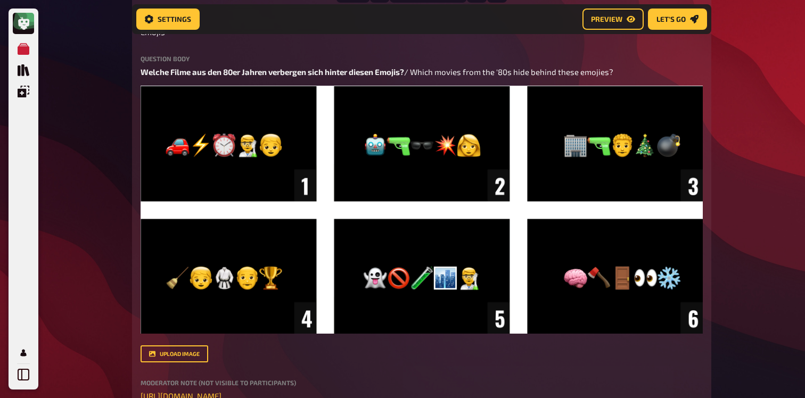
scroll to position [0, 0]
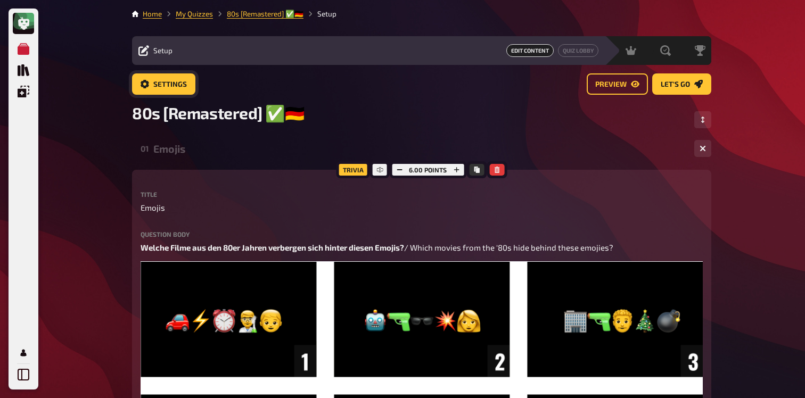
click at [148, 73] on link "Settings" at bounding box center [163, 83] width 63 height 21
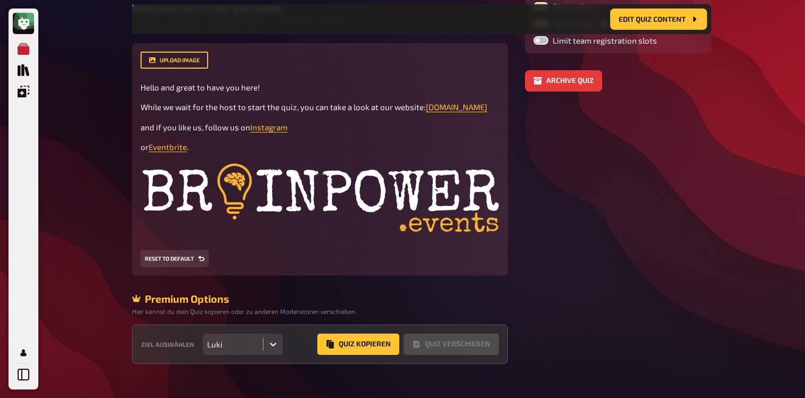
scroll to position [279, 0]
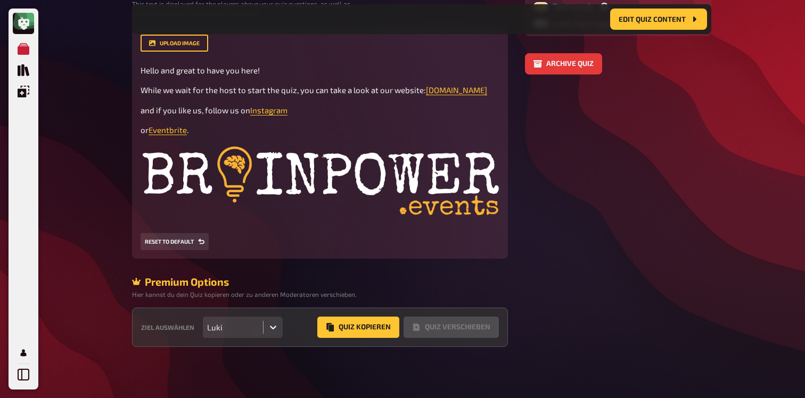
click at [253, 320] on div "Luki" at bounding box center [233, 327] width 60 height 21
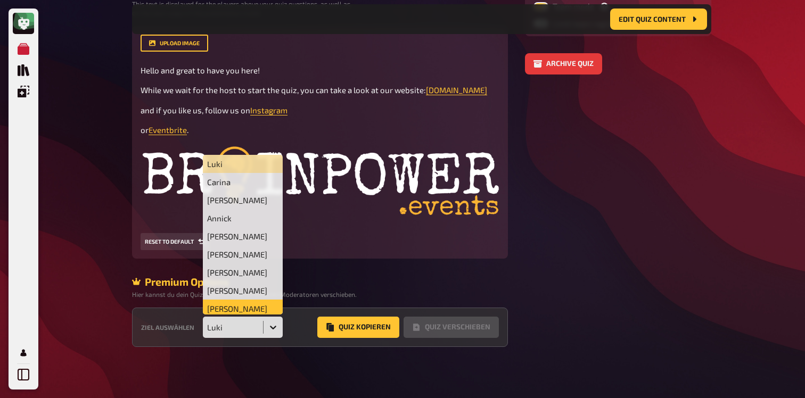
click at [247, 308] on div "Judith Tieber" at bounding box center [243, 309] width 80 height 18
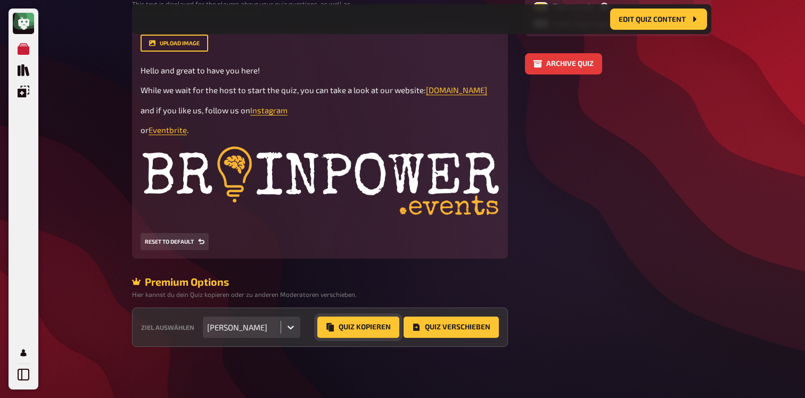
click at [347, 323] on button "Quiz Kopieren" at bounding box center [358, 327] width 82 height 21
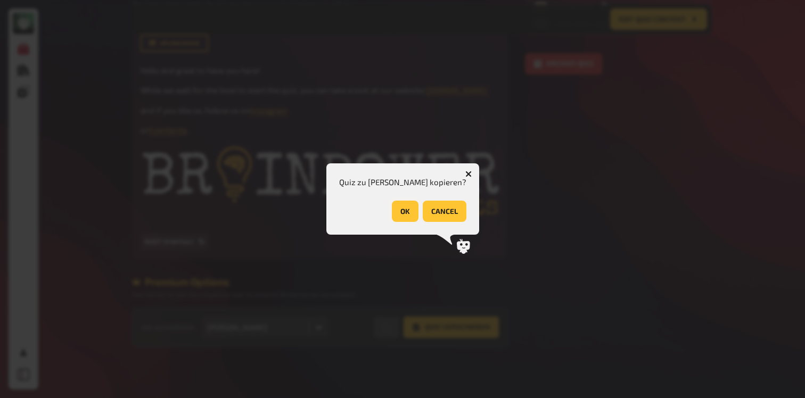
click at [399, 201] on button "OK" at bounding box center [405, 211] width 27 height 21
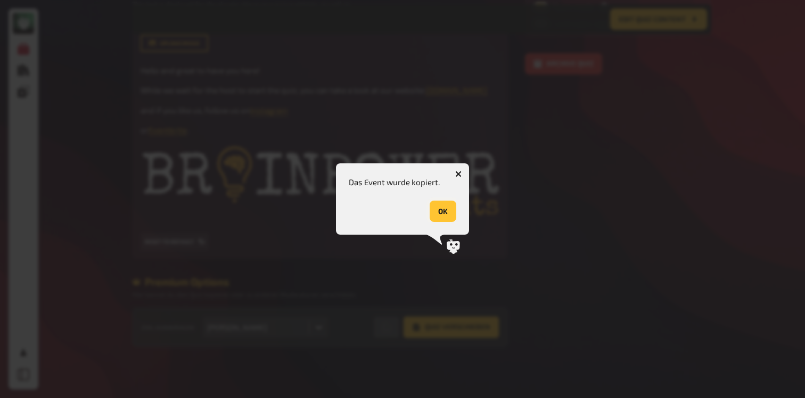
click at [432, 218] on button "OK" at bounding box center [443, 211] width 27 height 21
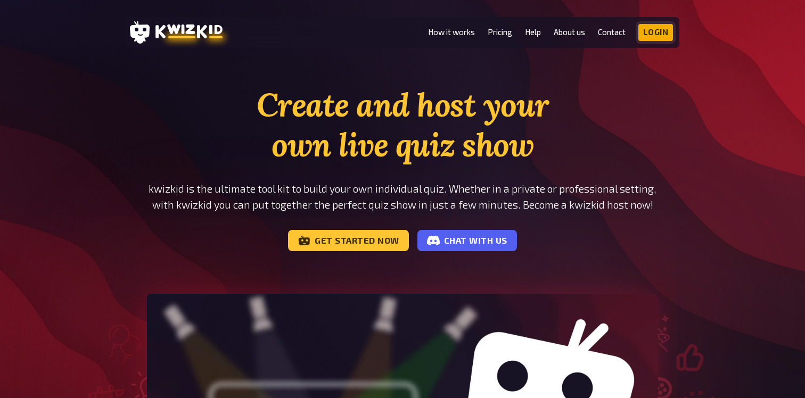
click at [667, 30] on link "Login" at bounding box center [655, 32] width 35 height 17
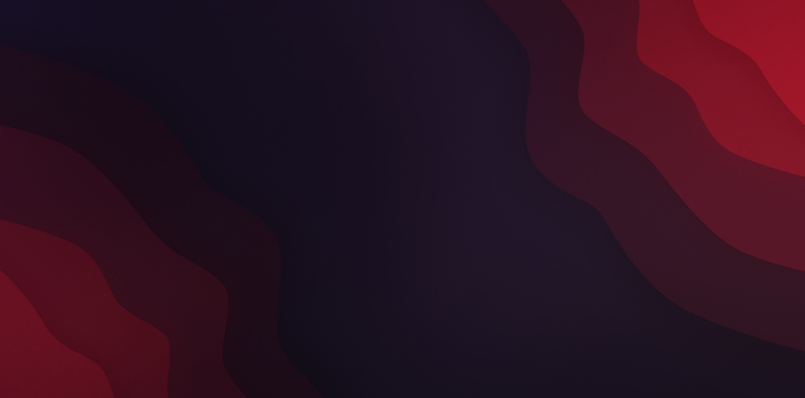
scroll to position [69, 0]
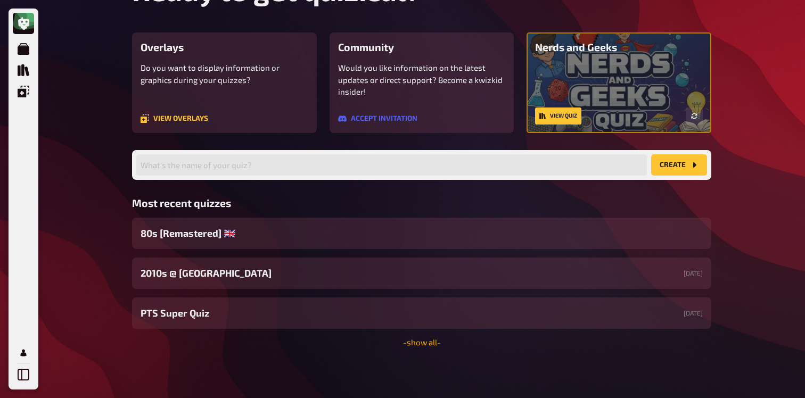
click at [415, 344] on link "- show all -" at bounding box center [422, 343] width 38 height 10
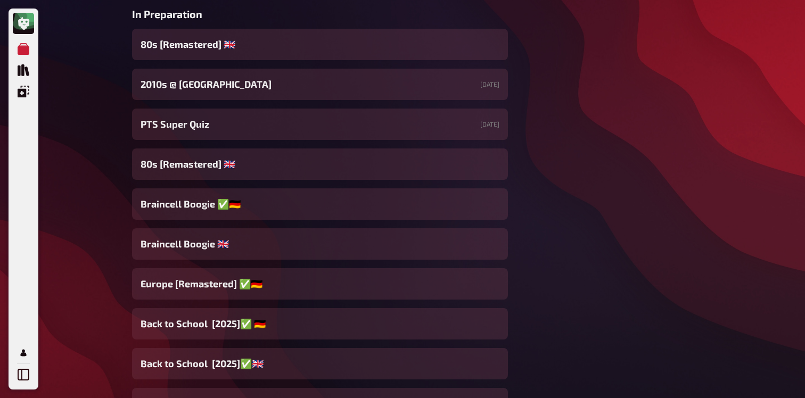
scroll to position [458, 0]
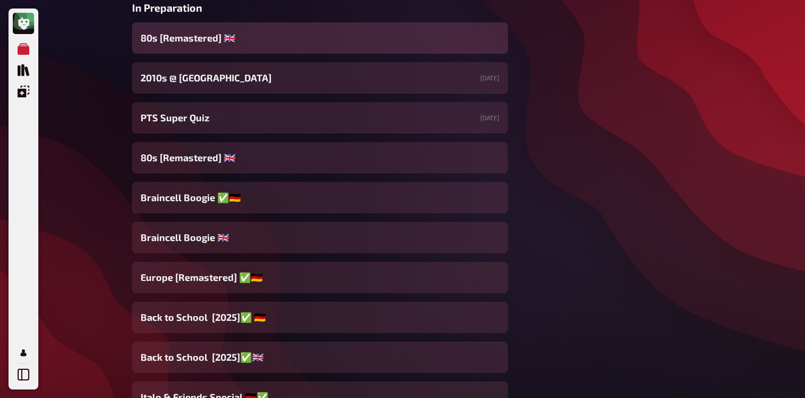
click at [253, 51] on div "80s [Remastered] ​🇬🇧​" at bounding box center [320, 37] width 376 height 31
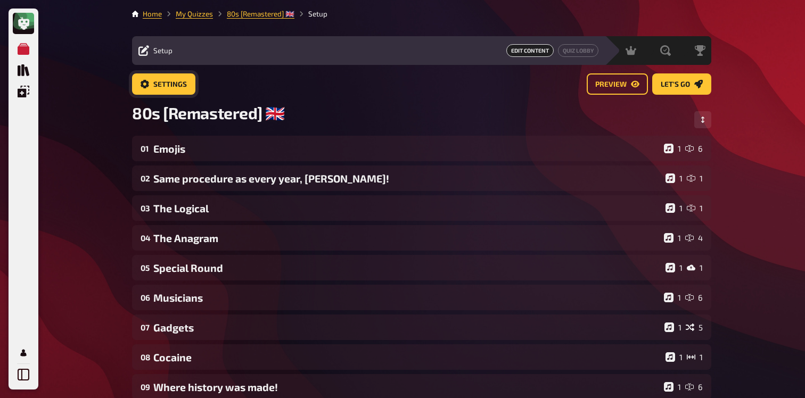
click at [177, 88] on span "Settings" at bounding box center [170, 84] width 34 height 7
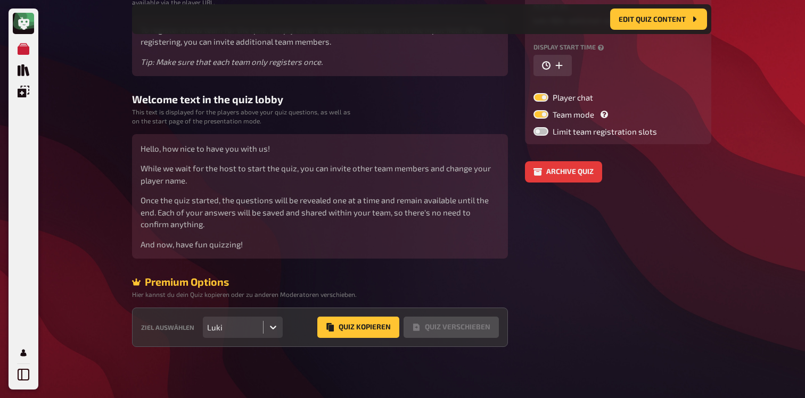
scroll to position [172, 0]
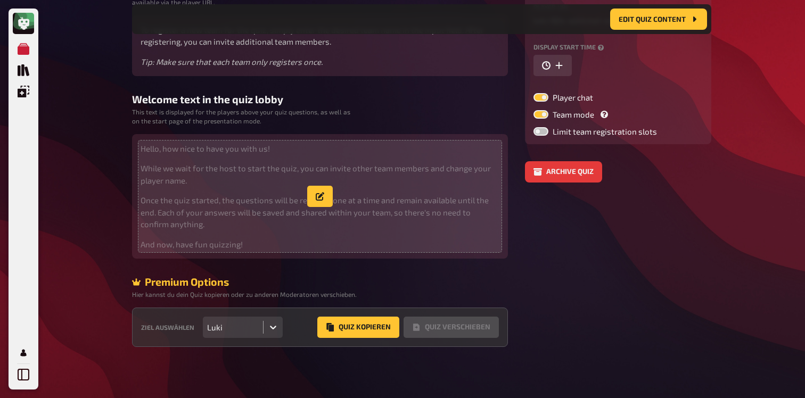
click at [242, 174] on p "While we wait for the host to start the quiz, you can invite other team members…" at bounding box center [320, 174] width 359 height 24
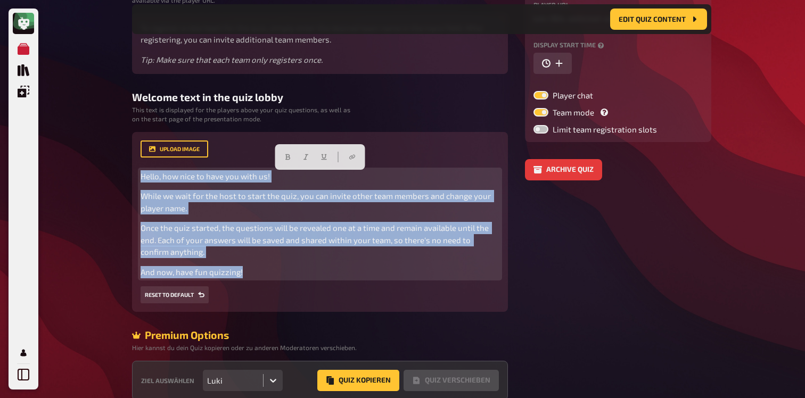
drag, startPoint x: 249, startPoint y: 273, endPoint x: 96, endPoint y: 136, distance: 205.1
click at [96, 136] on div "My Quizzes Quiz Library Overlays My Account Home My Quizzes 80s [Remastered] ​🇬…" at bounding box center [402, 139] width 805 height 623
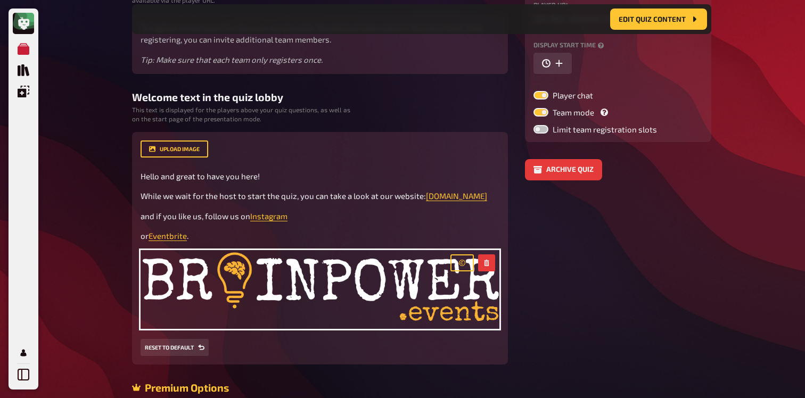
click at [113, 185] on div "My Quizzes Quiz Library Overlays My Account Home My Quizzes 80s [Remastered] ​🇬…" at bounding box center [402, 166] width 805 height 676
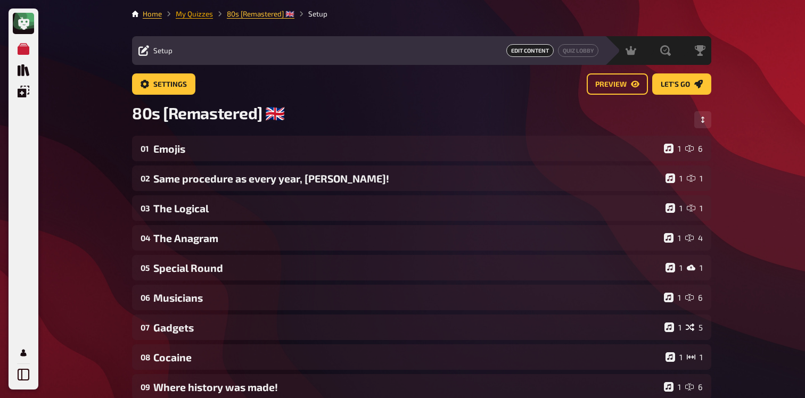
click at [196, 14] on link "My Quizzes" at bounding box center [194, 14] width 37 height 9
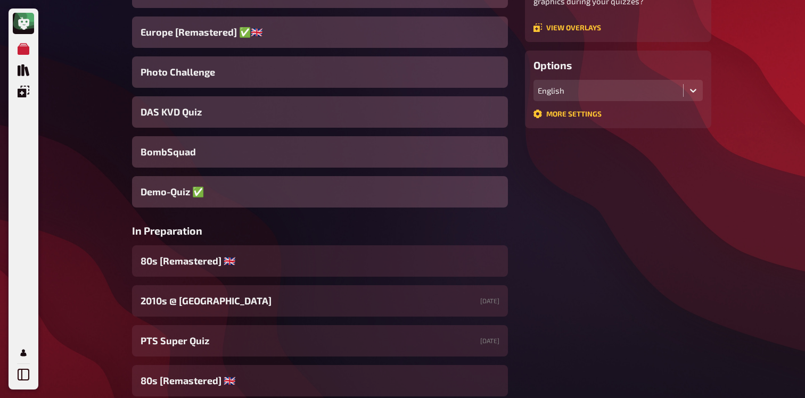
scroll to position [297, 0]
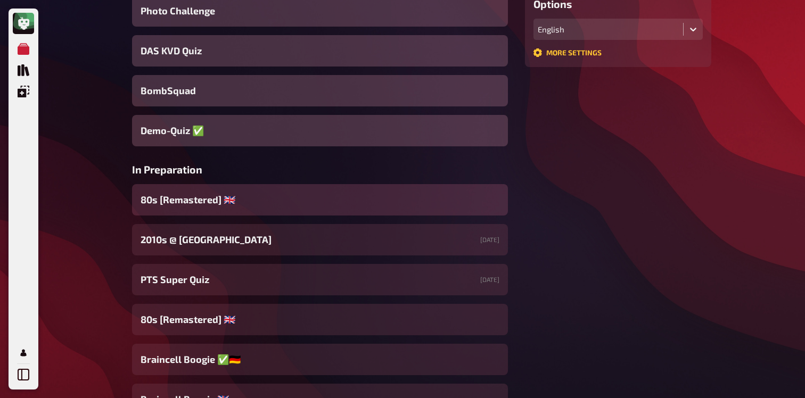
click at [270, 199] on div "80s [Remastered] ​🇬🇧​" at bounding box center [320, 199] width 376 height 31
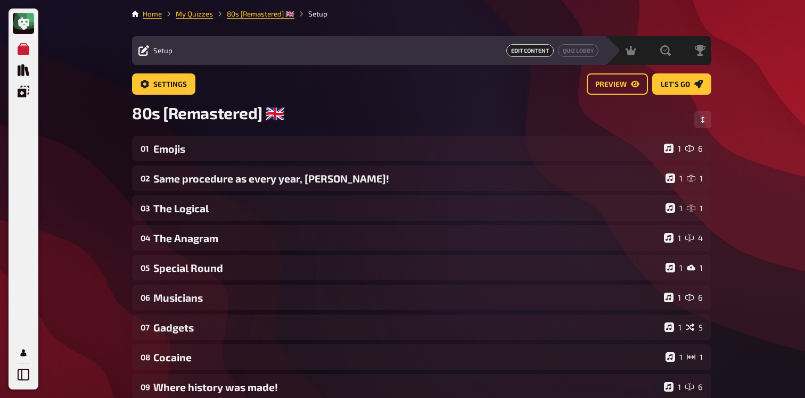
click at [175, 98] on div "Settings Preview Let's go" at bounding box center [421, 88] width 579 height 30
click at [175, 82] on span "Settings" at bounding box center [170, 84] width 34 height 7
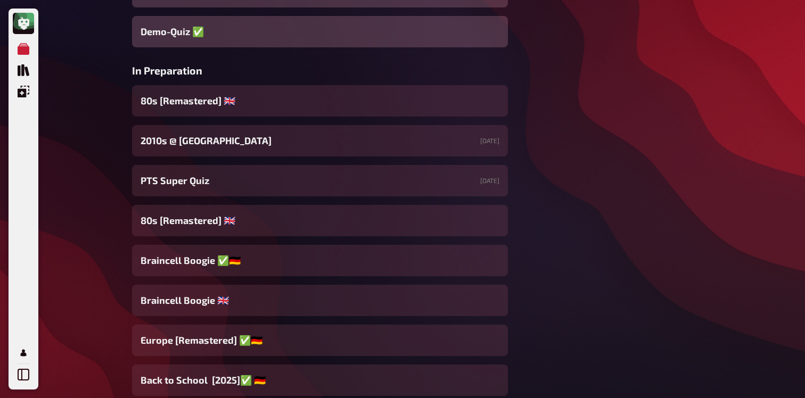
scroll to position [407, 0]
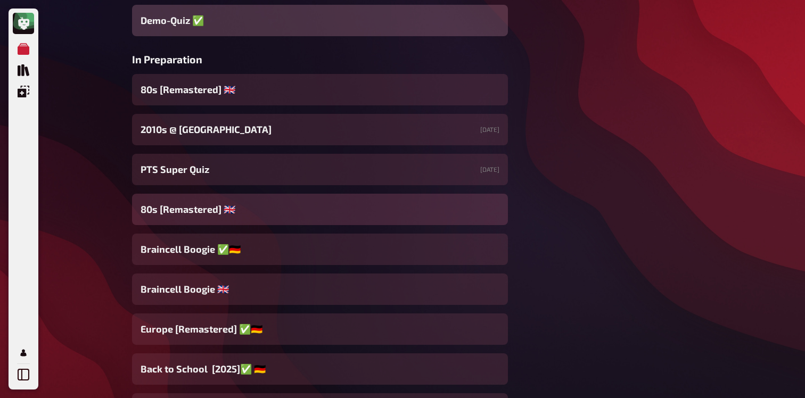
click at [261, 216] on div "80s [Remastered] ​🇬🇧​" at bounding box center [320, 209] width 376 height 31
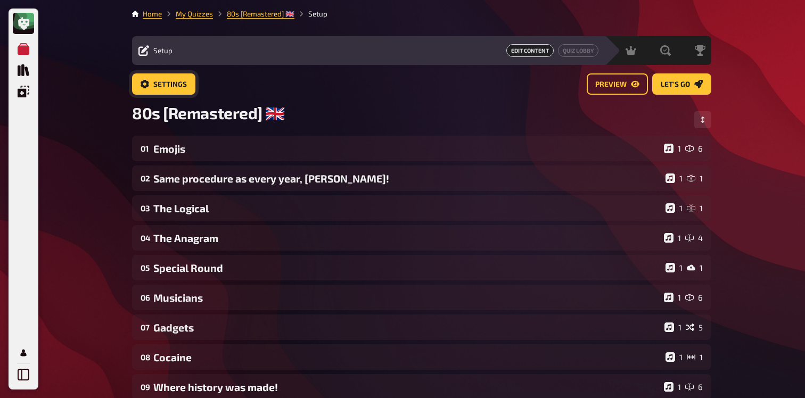
click at [158, 86] on span "Settings" at bounding box center [170, 84] width 34 height 7
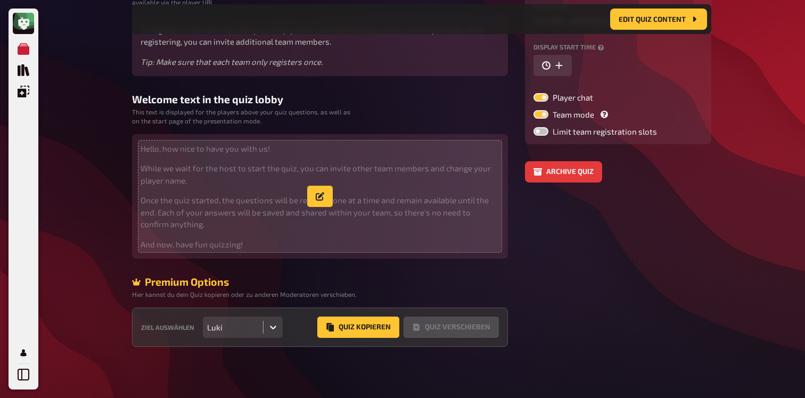
click at [337, 229] on p "Once the quiz started, the questions will be revealed one at a time and remain …" at bounding box center [320, 212] width 359 height 36
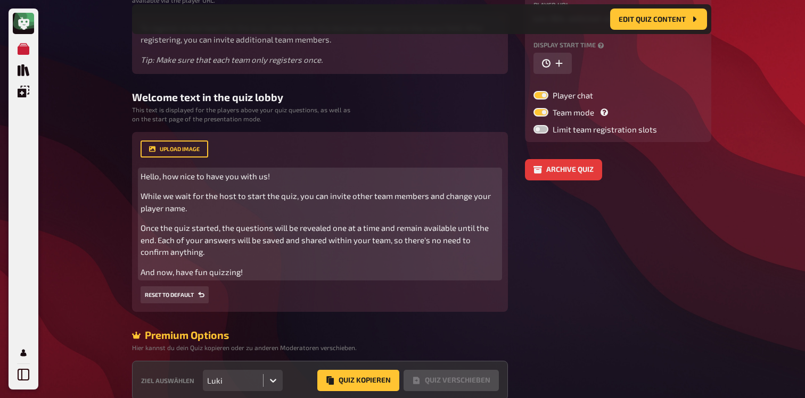
click at [267, 266] on div "Hello, how nice to have you with us! While we wait for the host to start the qu…" at bounding box center [320, 224] width 359 height 108
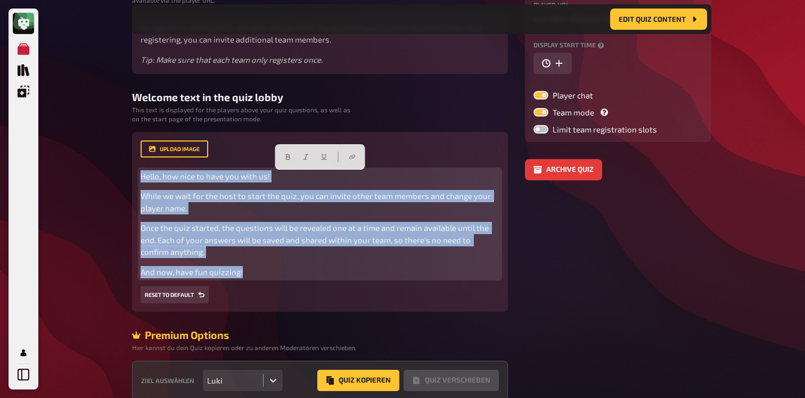
drag, startPoint x: 250, startPoint y: 274, endPoint x: 97, endPoint y: 141, distance: 202.3
click at [97, 141] on div "My Quizzes Quiz Library Overlays My Account Home My Quizzes 80s [Remastered] ​🇬…" at bounding box center [402, 139] width 805 height 623
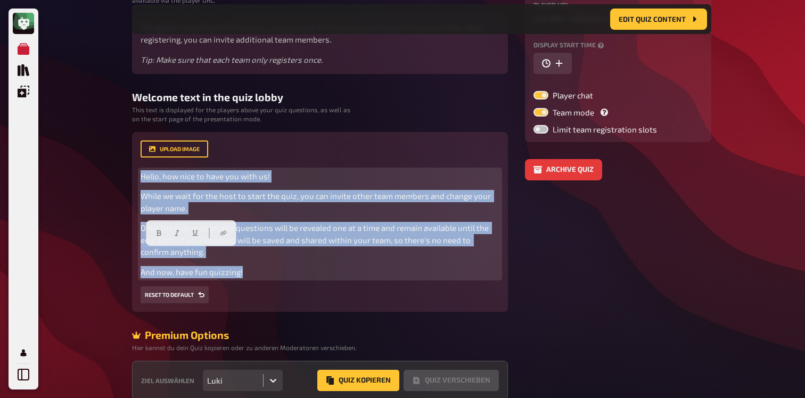
drag, startPoint x: 251, startPoint y: 274, endPoint x: 69, endPoint y: 126, distance: 234.6
click at [68, 126] on div "My Quizzes Quiz Library Overlays My Account Home My Quizzes 80s [Remastered] ​🇬…" at bounding box center [402, 139] width 805 height 623
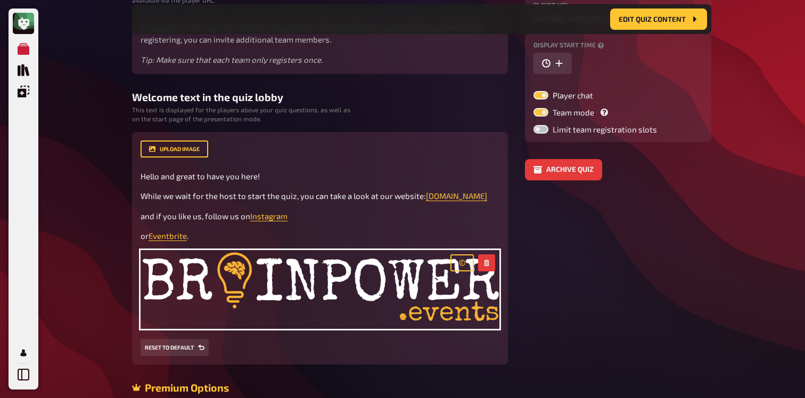
click at [79, 215] on div "My Quizzes Quiz Library Overlays My Account Home My Quizzes 80s [Remastered] ​🇬…" at bounding box center [402, 166] width 805 height 676
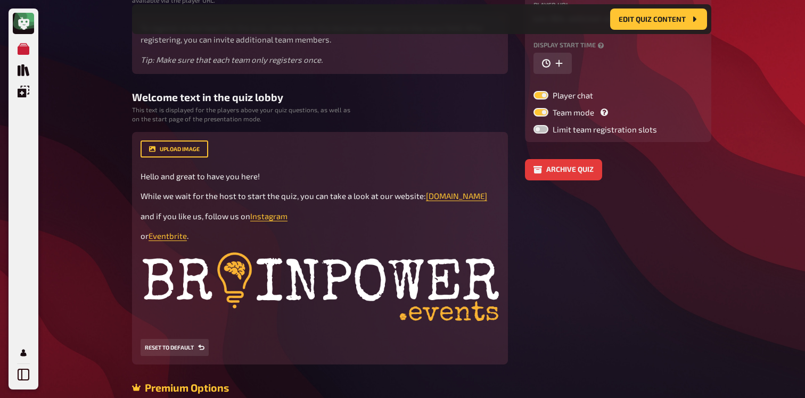
scroll to position [0, 0]
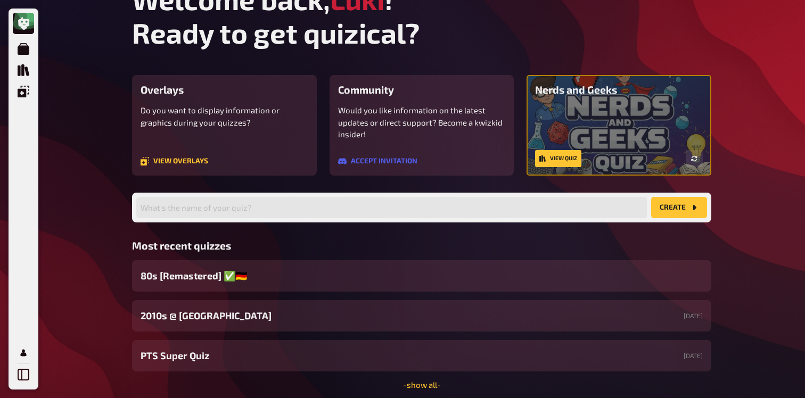
scroll to position [69, 0]
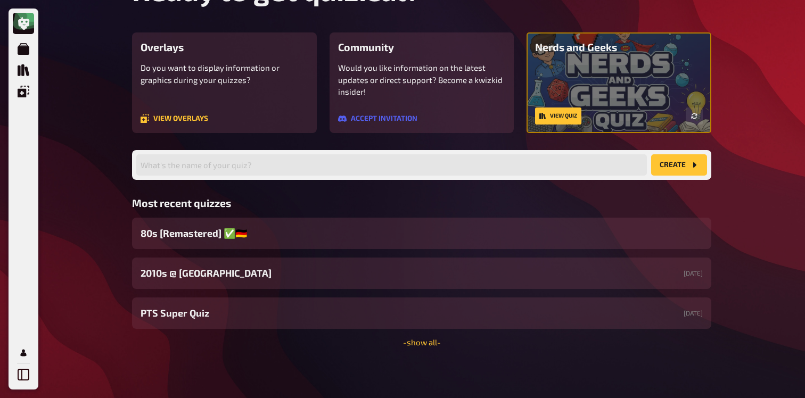
click at [238, 227] on span "80s [Remastered] ​✅​🇩🇪" at bounding box center [194, 233] width 106 height 14
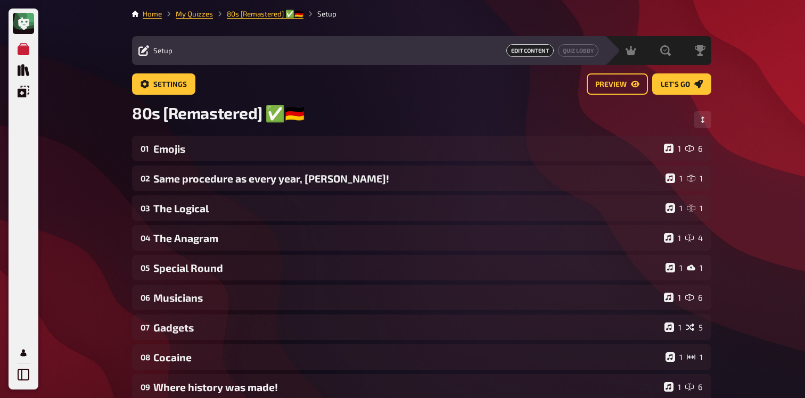
click at [168, 11] on li "My Quizzes" at bounding box center [187, 14] width 51 height 11
click at [184, 11] on link "My Quizzes" at bounding box center [194, 14] width 37 height 9
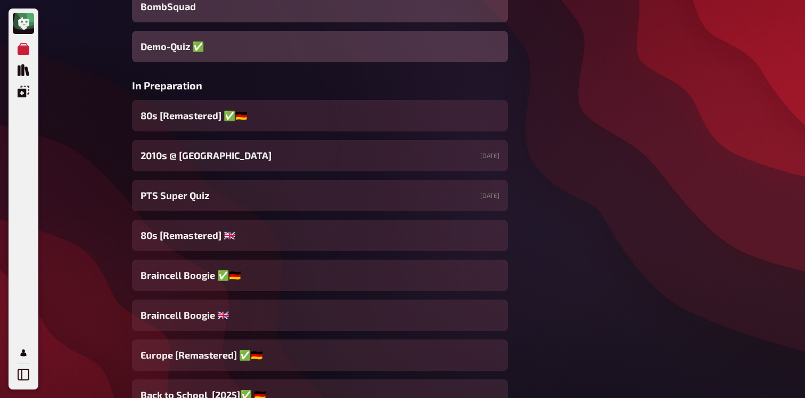
scroll to position [459, 0]
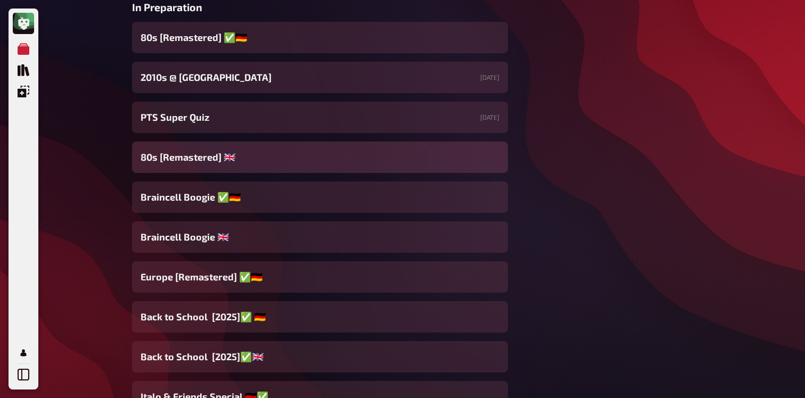
click at [226, 167] on div "80s [Remastered] ​🇬🇧​" at bounding box center [320, 157] width 376 height 31
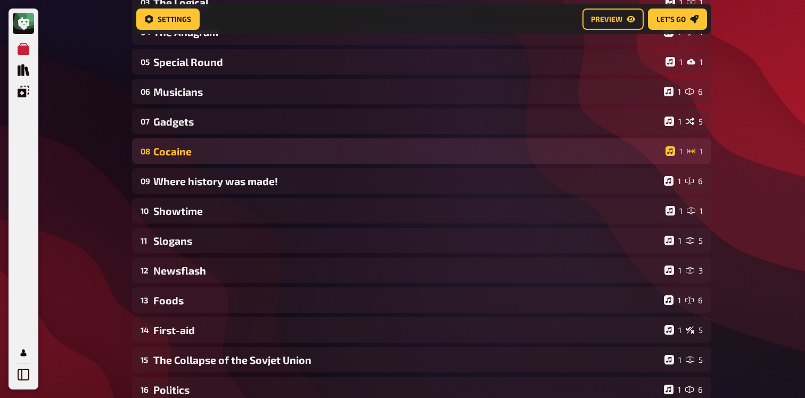
scroll to position [258, 0]
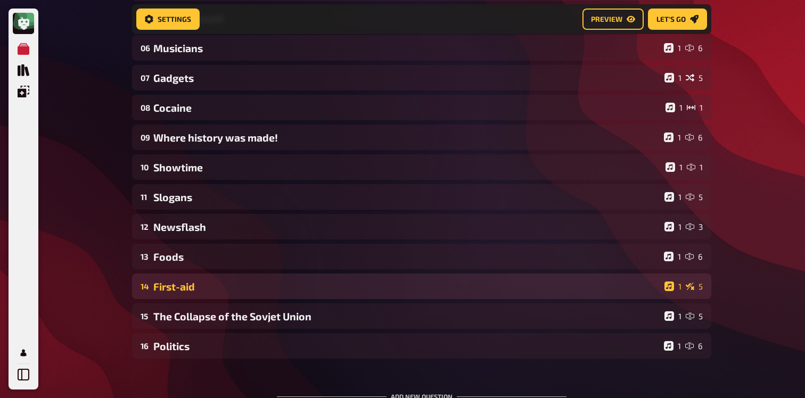
click at [235, 278] on div "14 First-aid 1 5" at bounding box center [421, 287] width 579 height 26
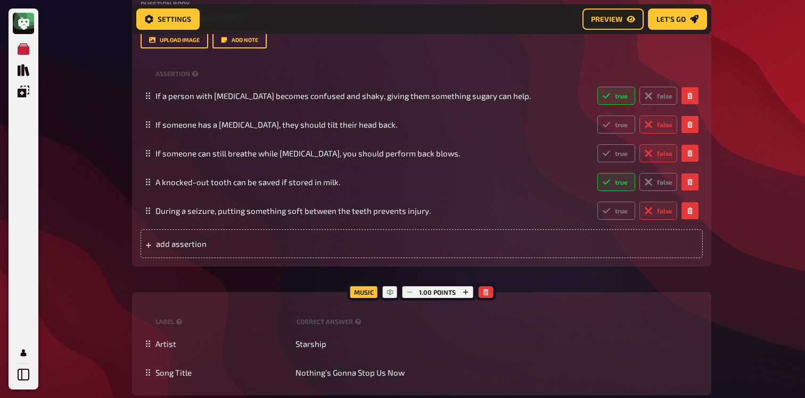
scroll to position [592, 0]
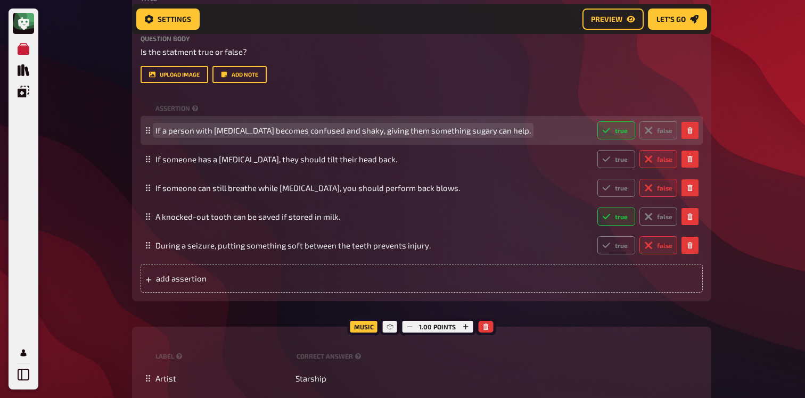
click at [248, 130] on span "If a person with diabetes becomes confused and shaky, giving them something sug…" at bounding box center [342, 131] width 375 height 10
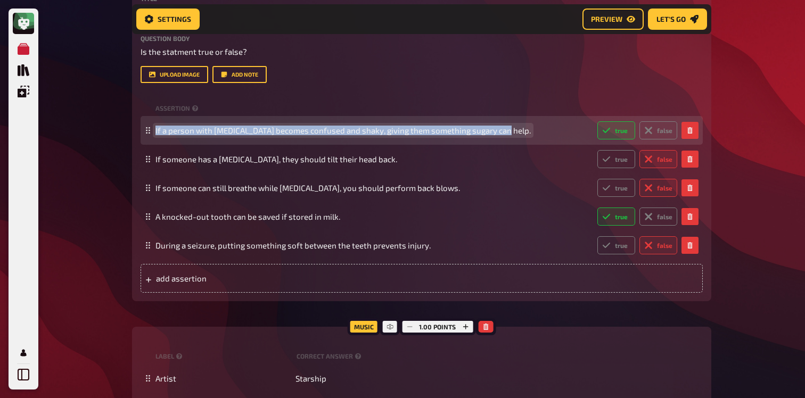
click at [248, 130] on span "If a person with diabetes becomes confused and shaky, giving them something sug…" at bounding box center [342, 131] width 375 height 10
copy span "If a person with diabetes becomes confused and shaky, giving them something sug…"
